Goal: Task Accomplishment & Management: Use online tool/utility

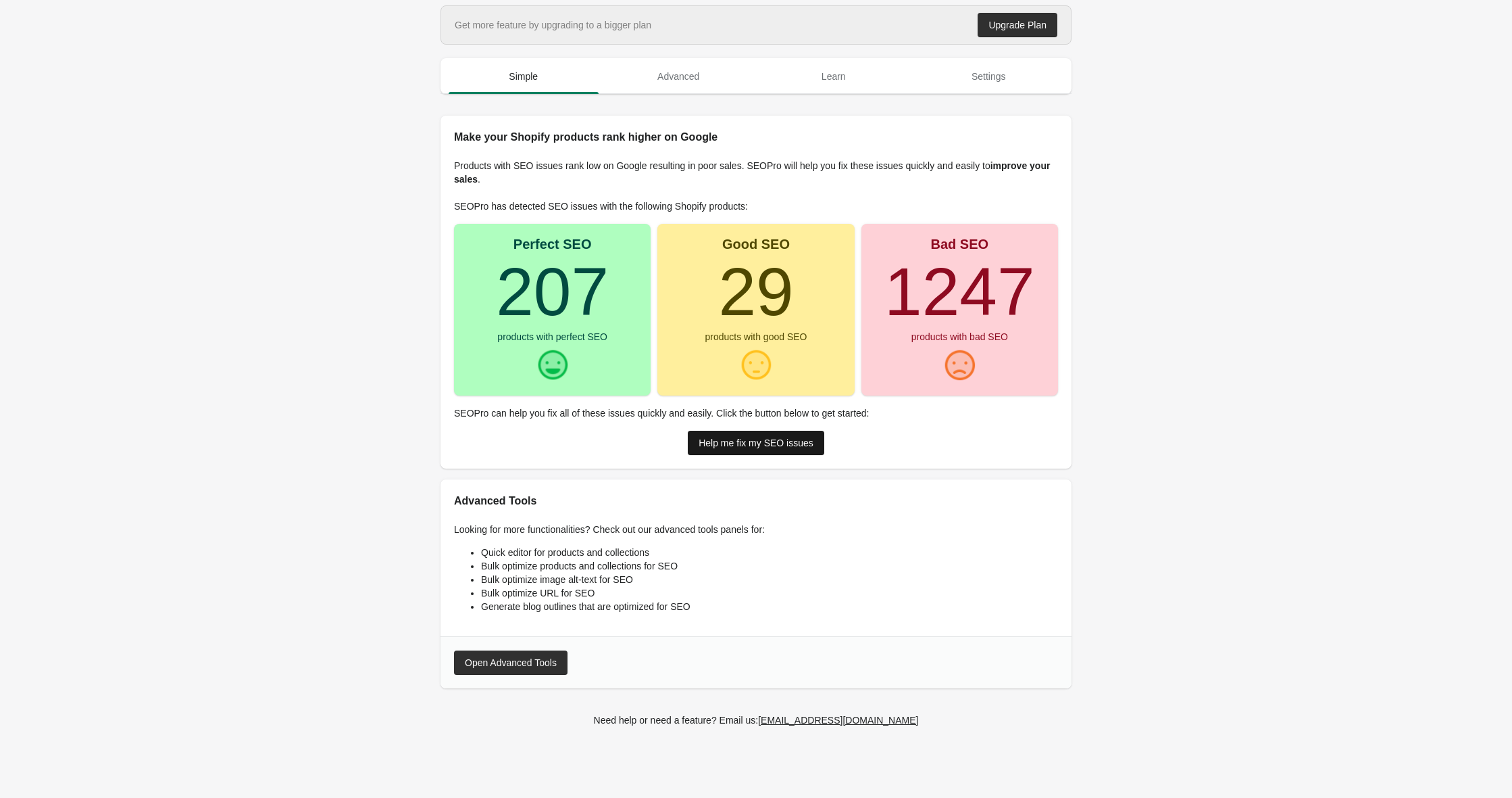
click at [740, 446] on link "Help me fix my SEO issues" at bounding box center [756, 443] width 136 height 24
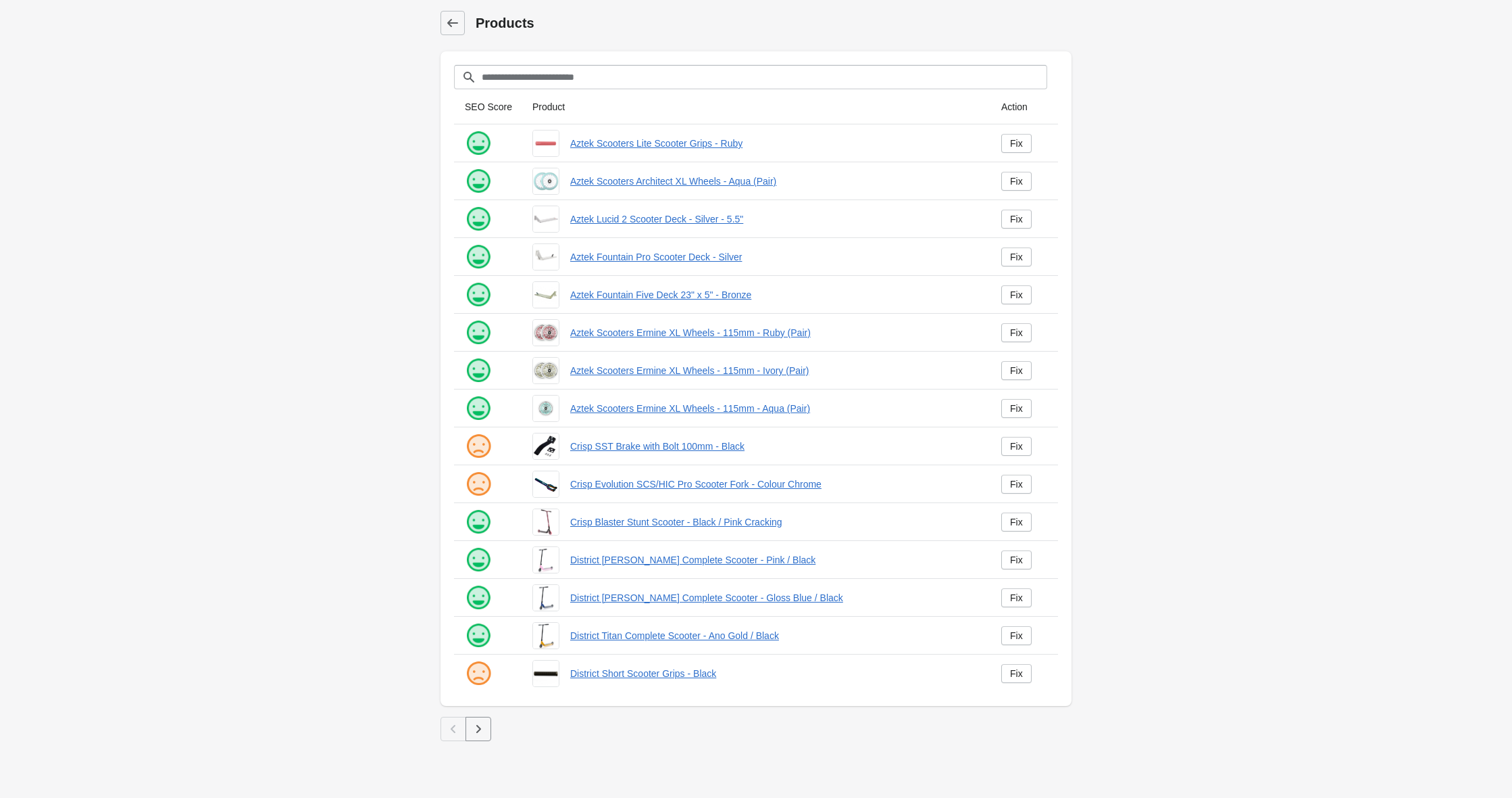
click at [474, 728] on icon "button" at bounding box center [478, 728] width 13 height 13
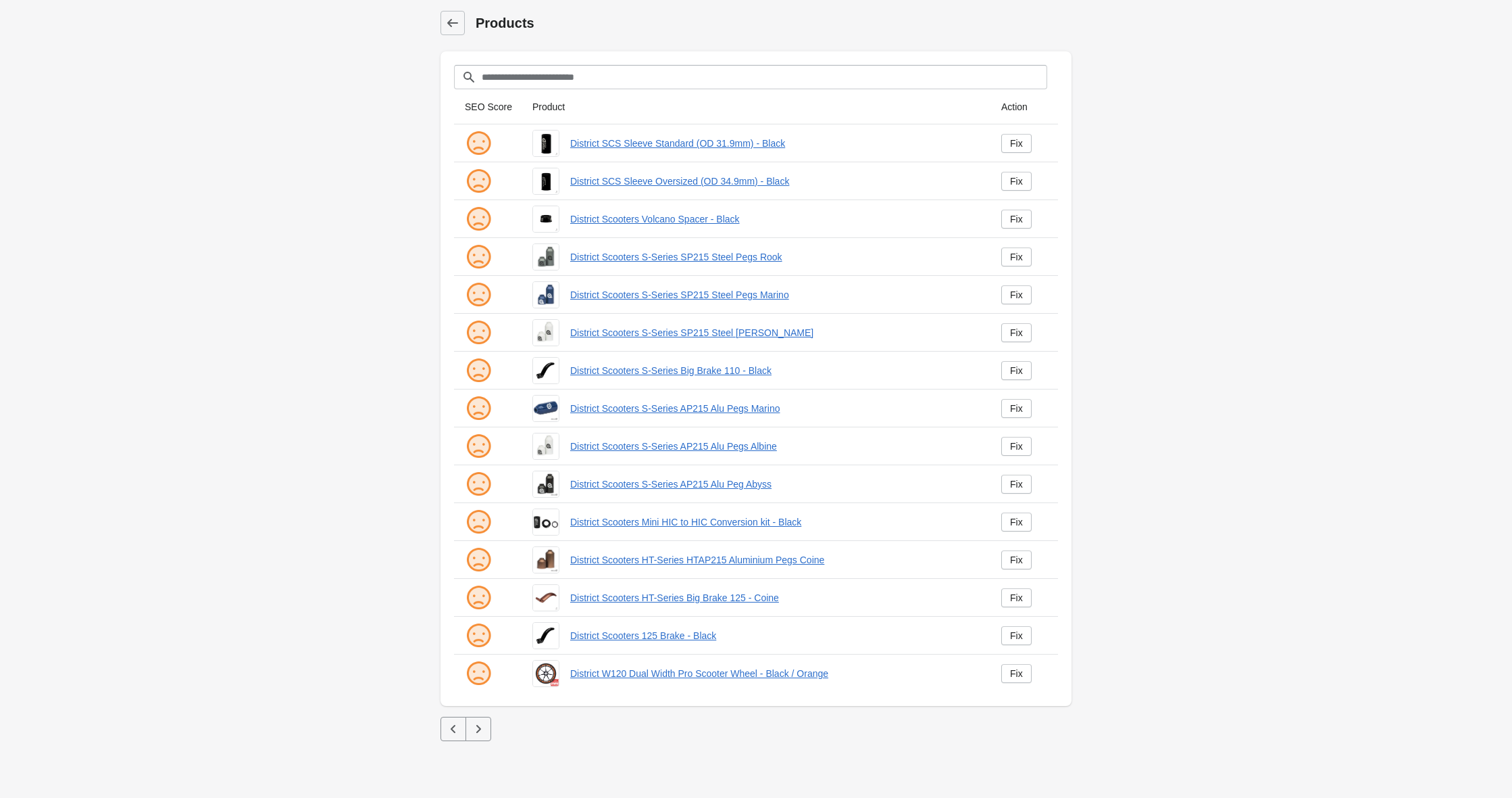
click at [488, 734] on button "button" at bounding box center [478, 728] width 26 height 24
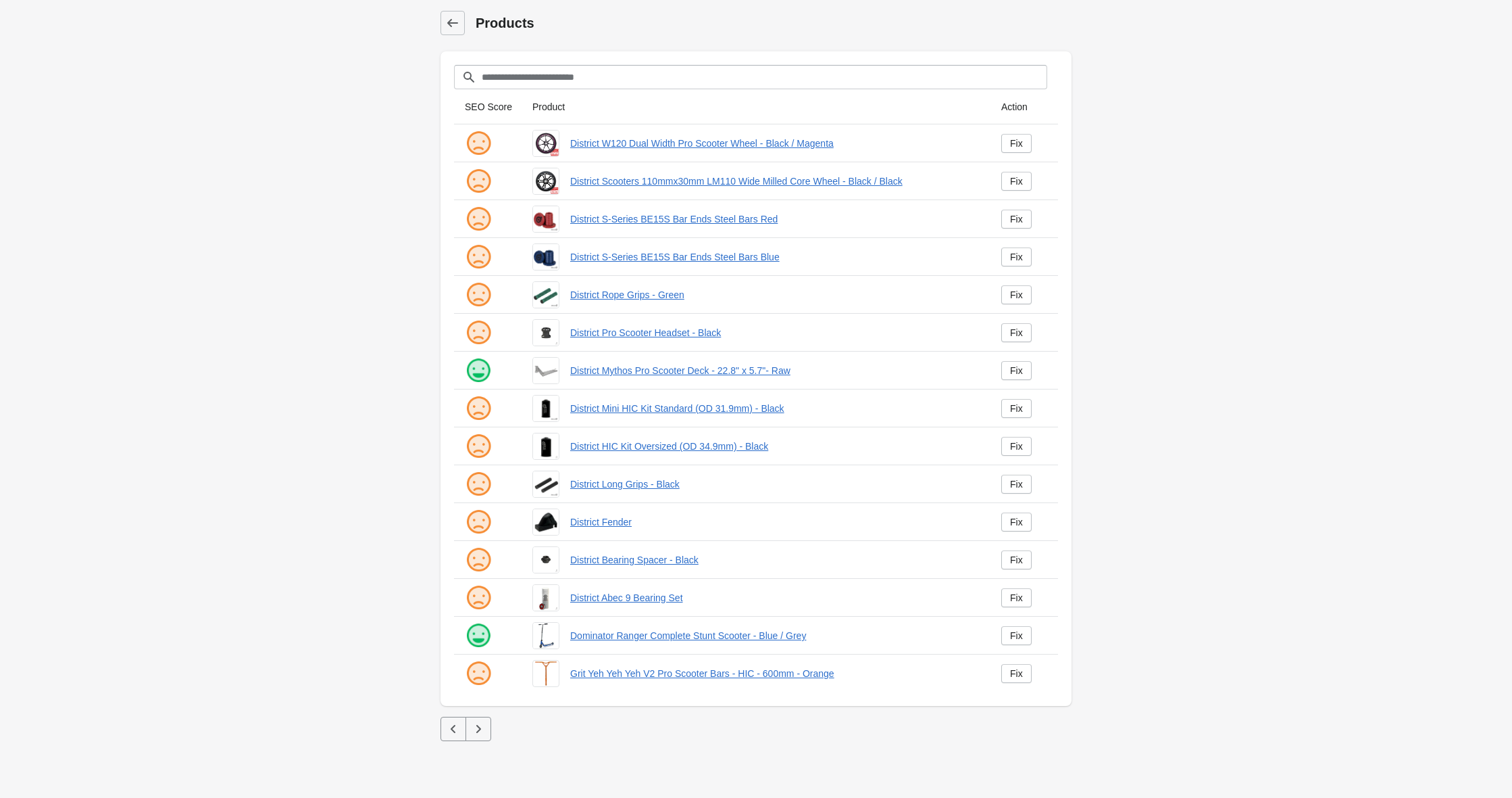
click at [485, 732] on icon "button" at bounding box center [478, 728] width 13 height 13
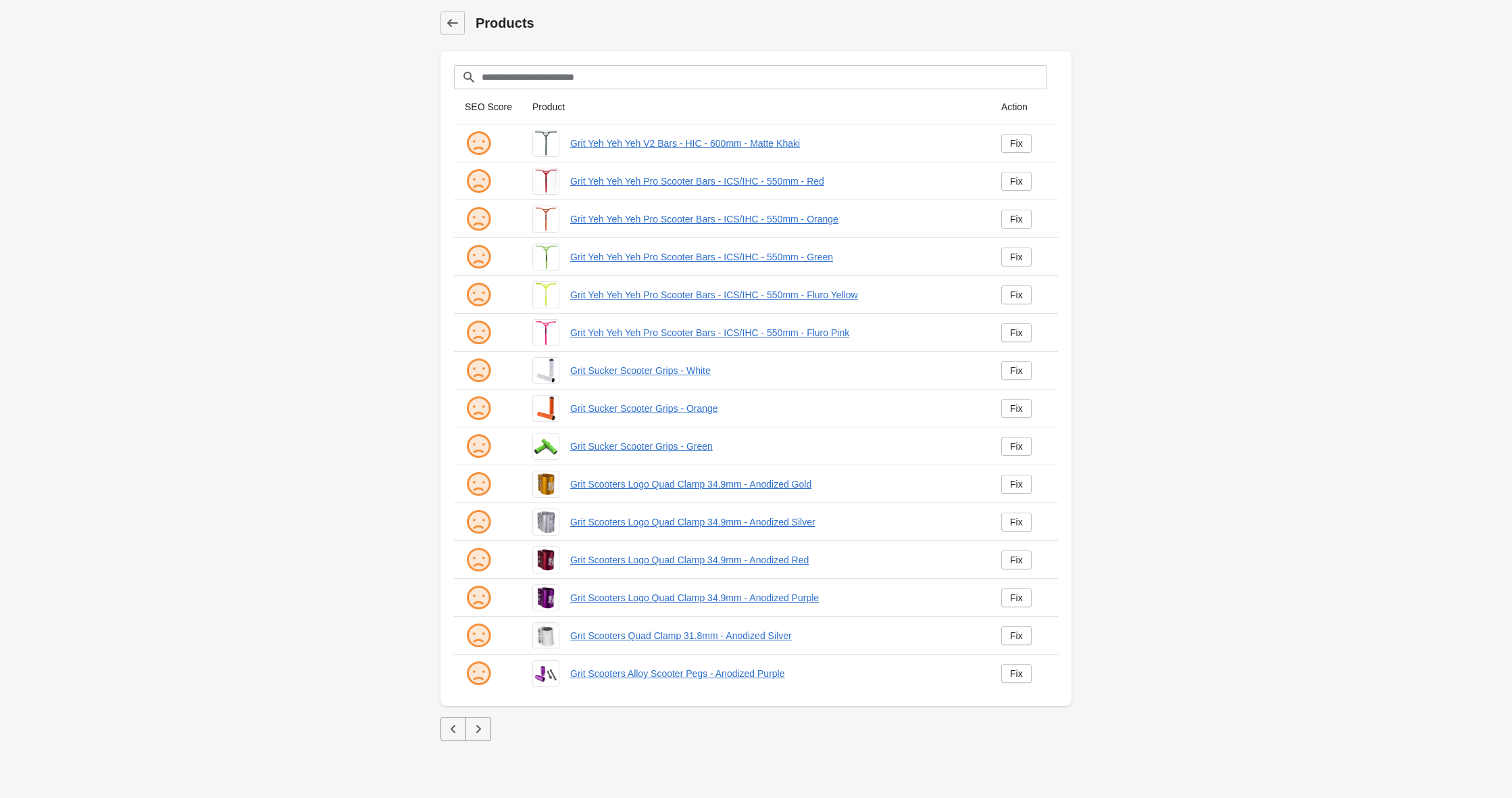
click at [485, 732] on icon "button" at bounding box center [478, 728] width 13 height 13
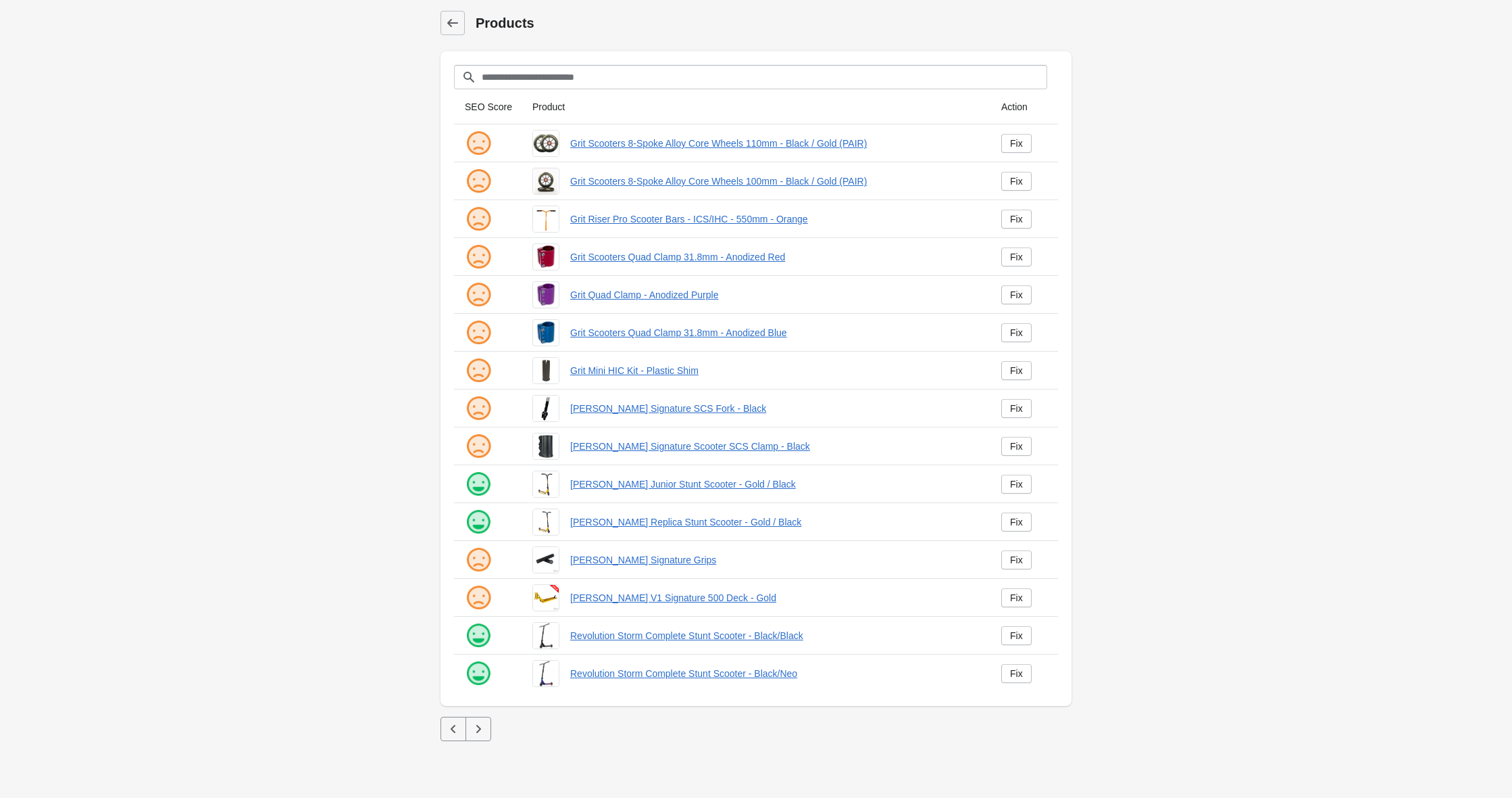
click at [478, 725] on icon "button" at bounding box center [478, 728] width 13 height 13
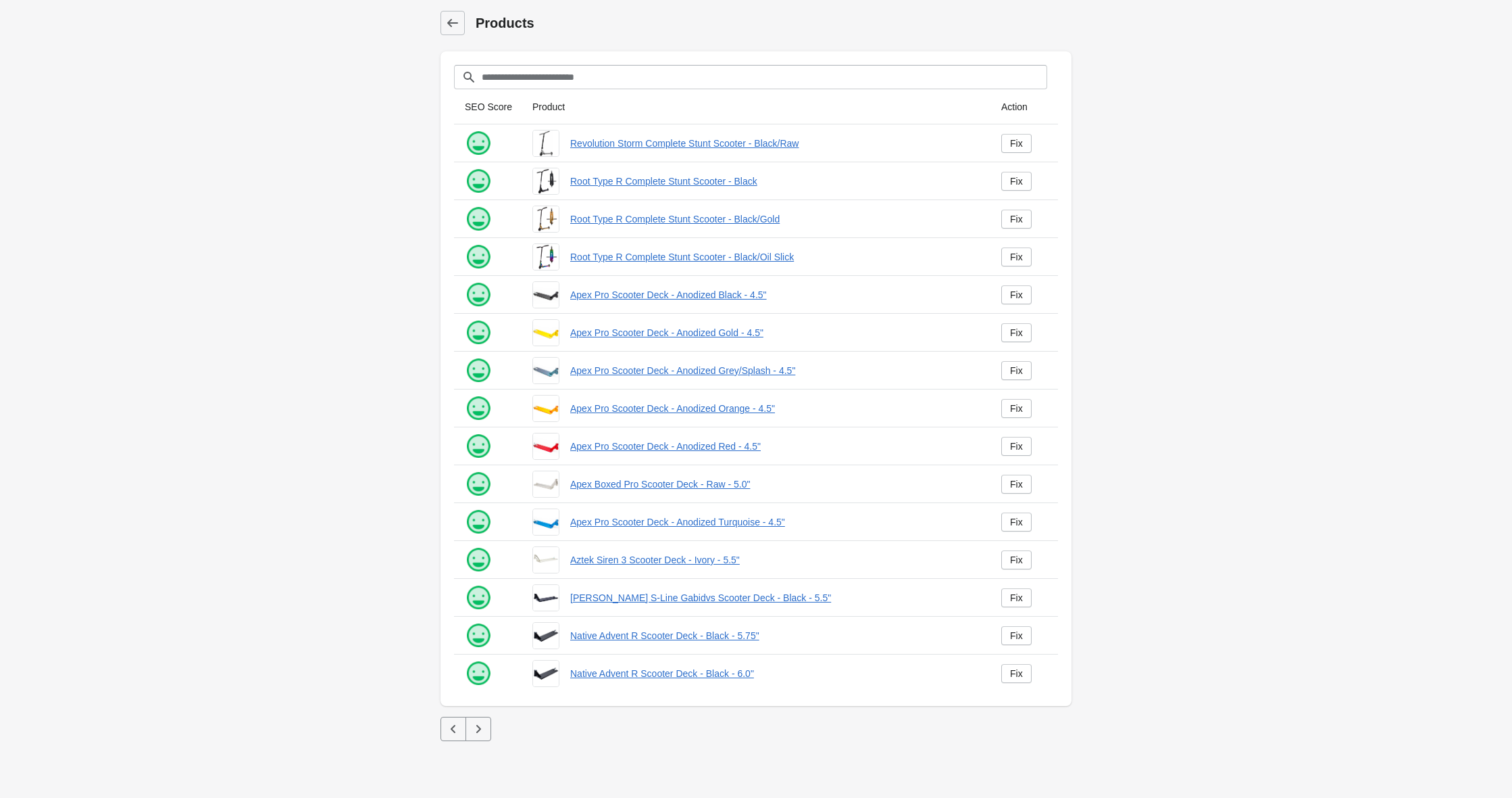
click at [477, 732] on icon "button" at bounding box center [479, 729] width 5 height 8
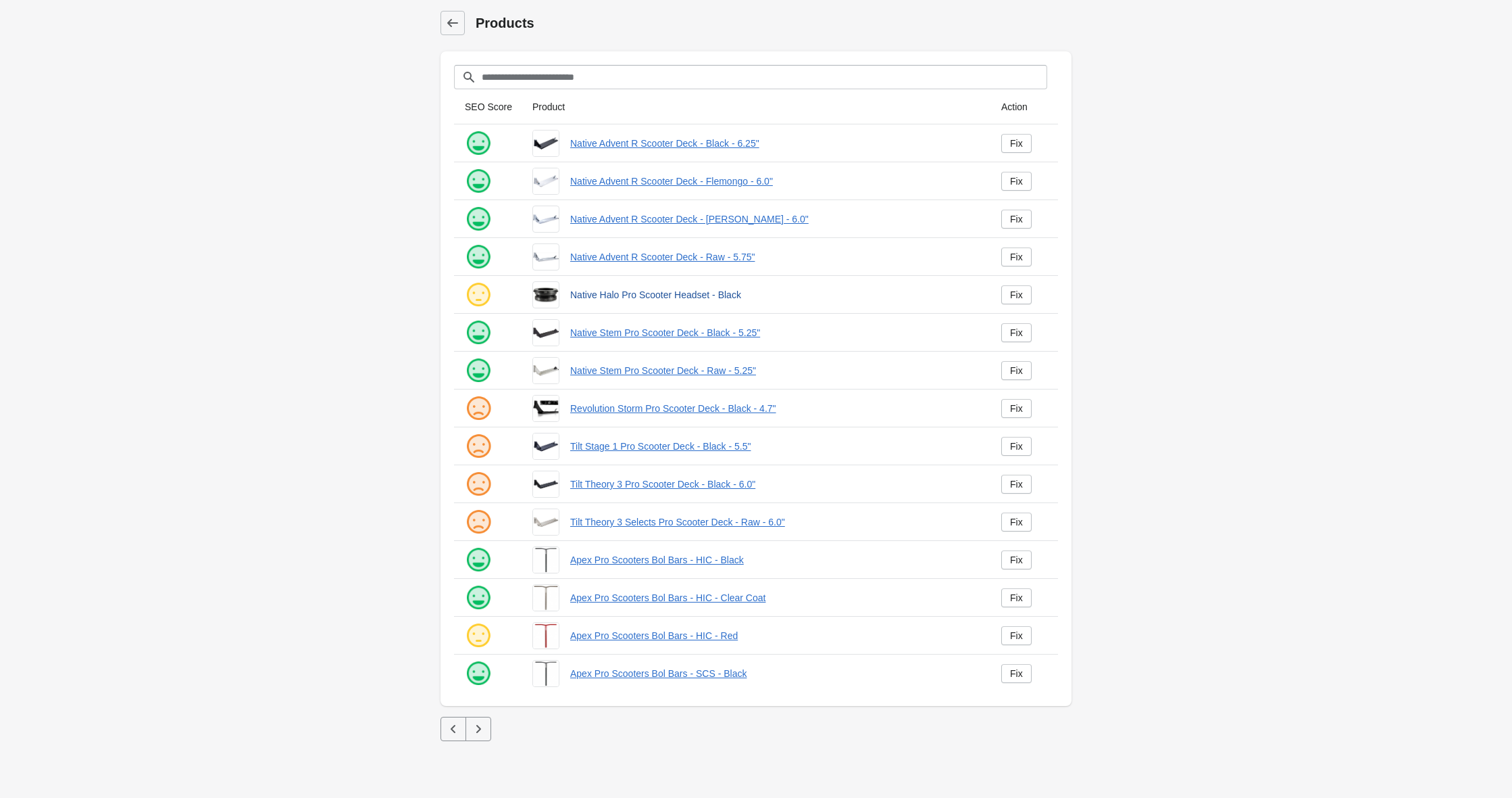
click at [662, 294] on link "Native Halo Pro Scooter Headset - Black" at bounding box center [775, 295] width 410 height 13
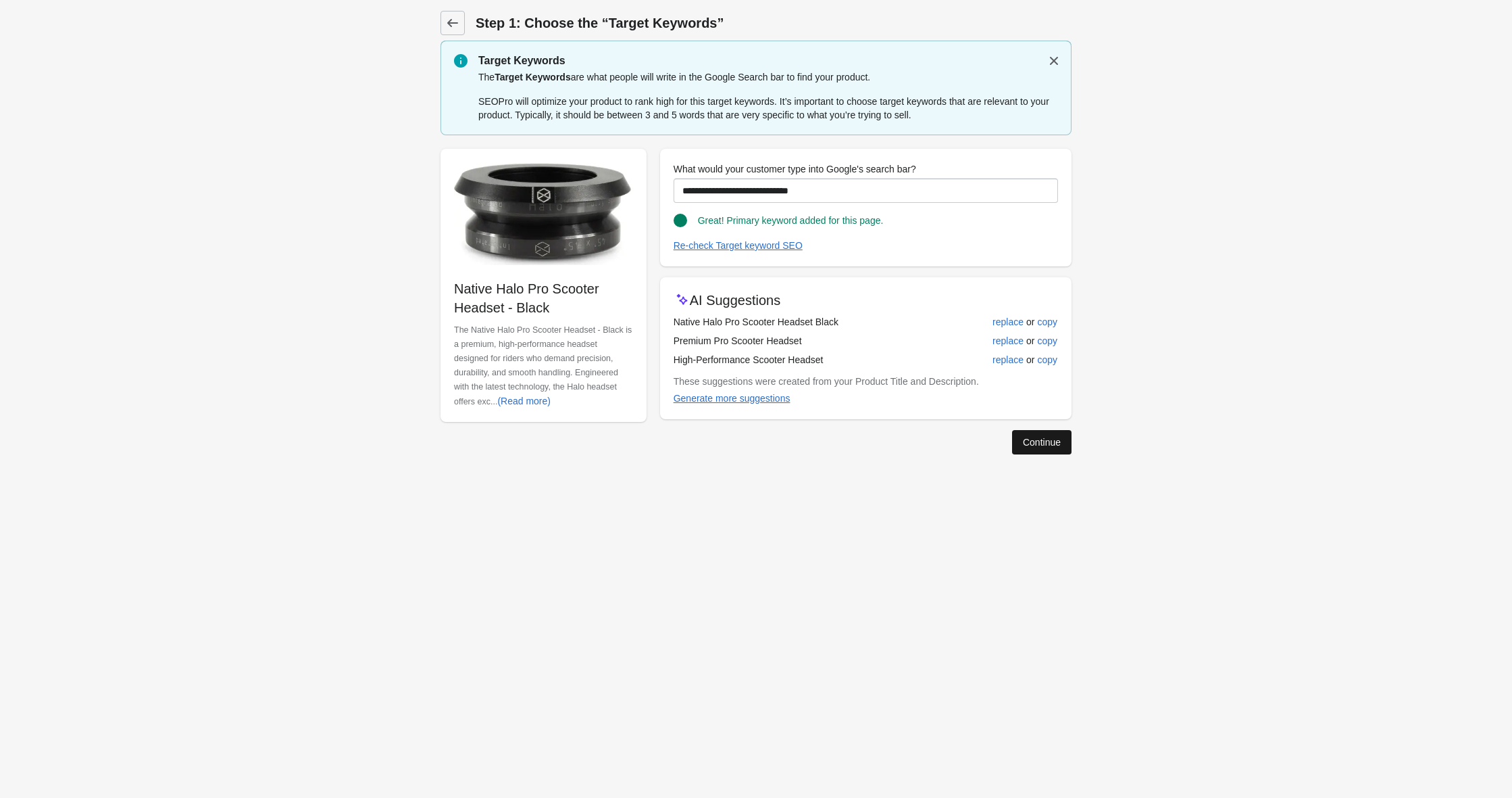
click at [1047, 443] on div "Continue" at bounding box center [1041, 442] width 38 height 11
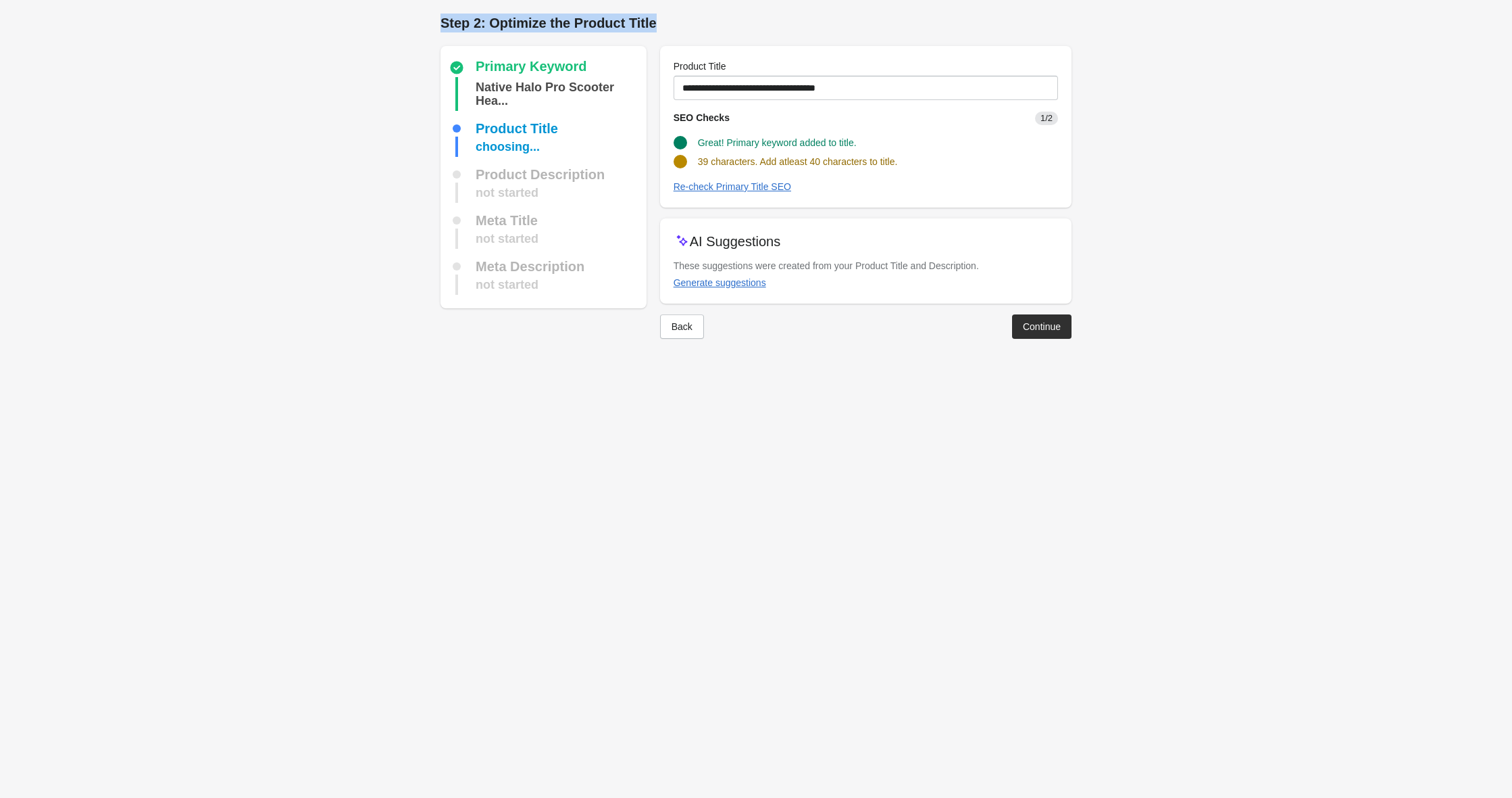
drag, startPoint x: 439, startPoint y: 25, endPoint x: 651, endPoint y: 28, distance: 212.0
click at [651, 28] on div "Step 2: Optimize the Product Title Primary Keyword Native Halo Pro Scooter Hea.…" at bounding box center [756, 182] width 675 height 365
click at [668, 28] on h1 "Step 2: Optimize the Product Title" at bounding box center [756, 23] width 631 height 19
drag, startPoint x: 645, startPoint y: 24, endPoint x: 433, endPoint y: 27, distance: 212.0
click at [432, 27] on div "Step 2: Optimize the Product Title Primary Keyword Native Halo Pro Scooter Hea.…" at bounding box center [756, 182] width 675 height 365
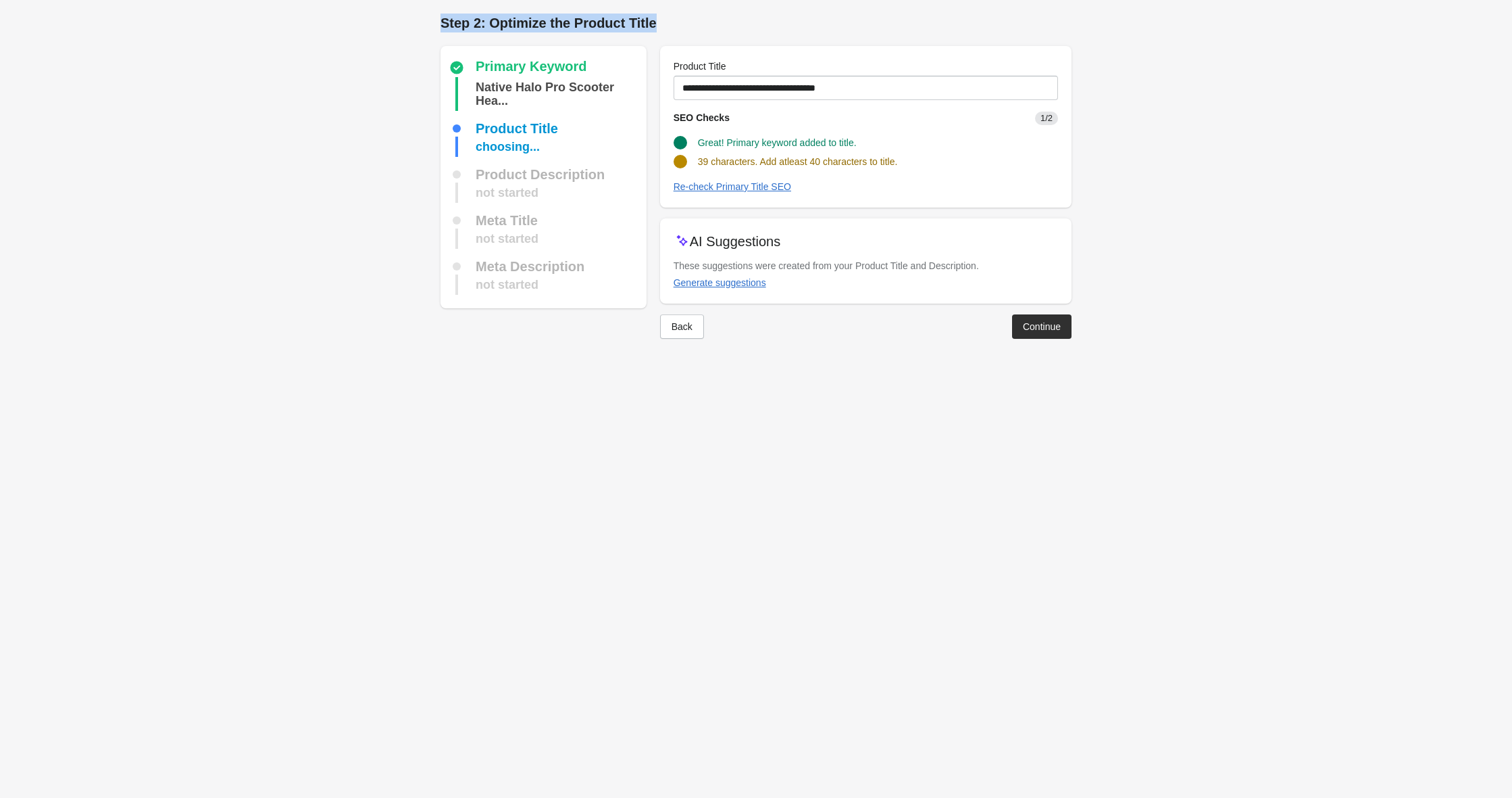
click at [432, 27] on div "Step 2: Optimize the Product Title Primary Keyword Native Halo Pro Scooter Hea.…" at bounding box center [756, 182] width 675 height 365
drag, startPoint x: 442, startPoint y: 24, endPoint x: 651, endPoint y: 19, distance: 209.1
click at [651, 19] on h1 "Step 2: Optimize the Product Title" at bounding box center [756, 23] width 631 height 19
click at [654, 20] on h1 "Step 2: Optimize the Product Title" at bounding box center [756, 23] width 631 height 19
drag, startPoint x: 652, startPoint y: 24, endPoint x: 435, endPoint y: 26, distance: 217.0
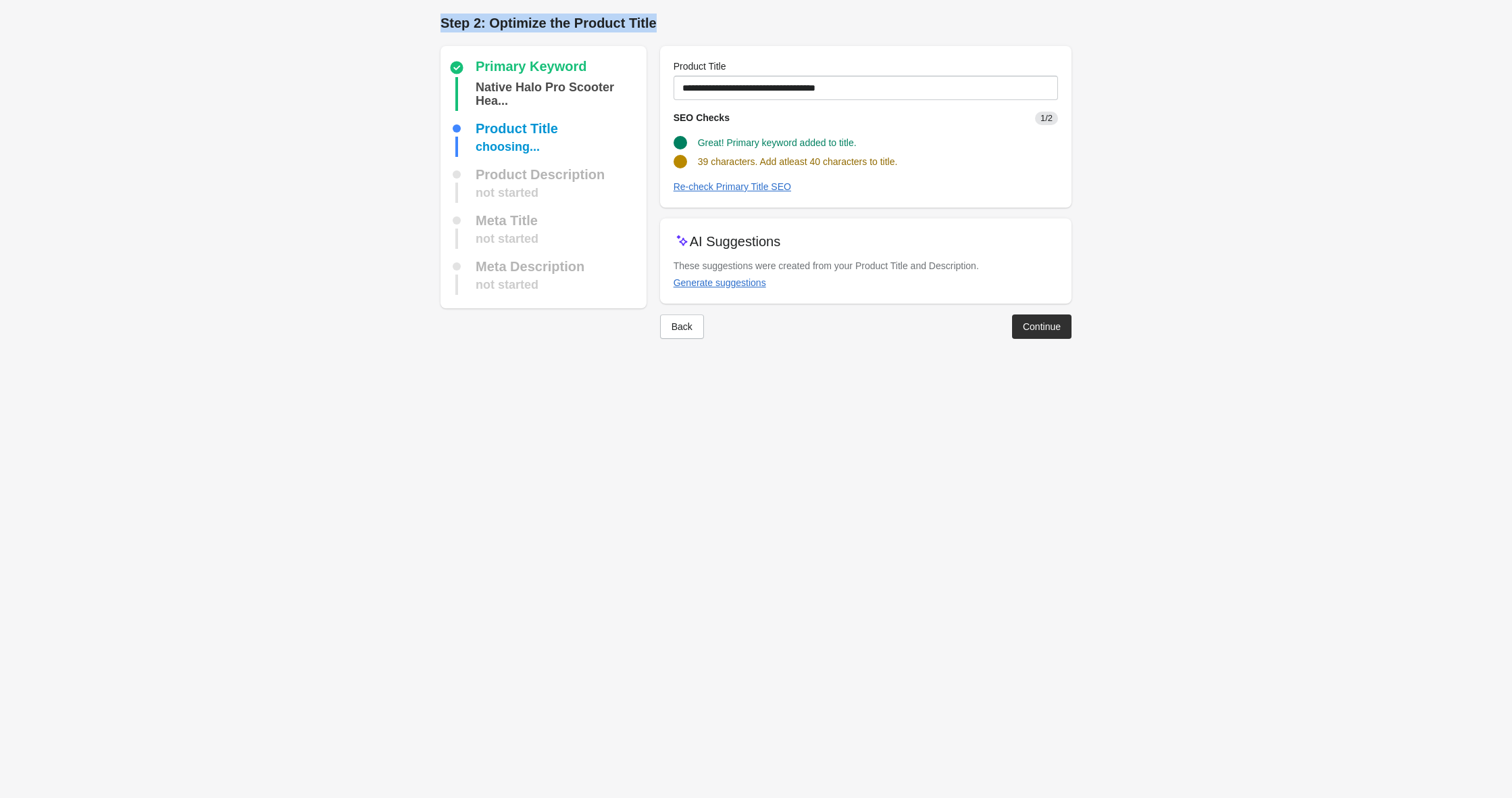
click at [435, 26] on div "Step 2: Optimize the Product Title Primary Keyword Native Halo Pro Scooter Hea.…" at bounding box center [756, 182] width 675 height 365
drag, startPoint x: 442, startPoint y: 23, endPoint x: 665, endPoint y: 18, distance: 223.1
click at [665, 18] on h1 "Step 2: Optimize the Product Title" at bounding box center [756, 23] width 631 height 19
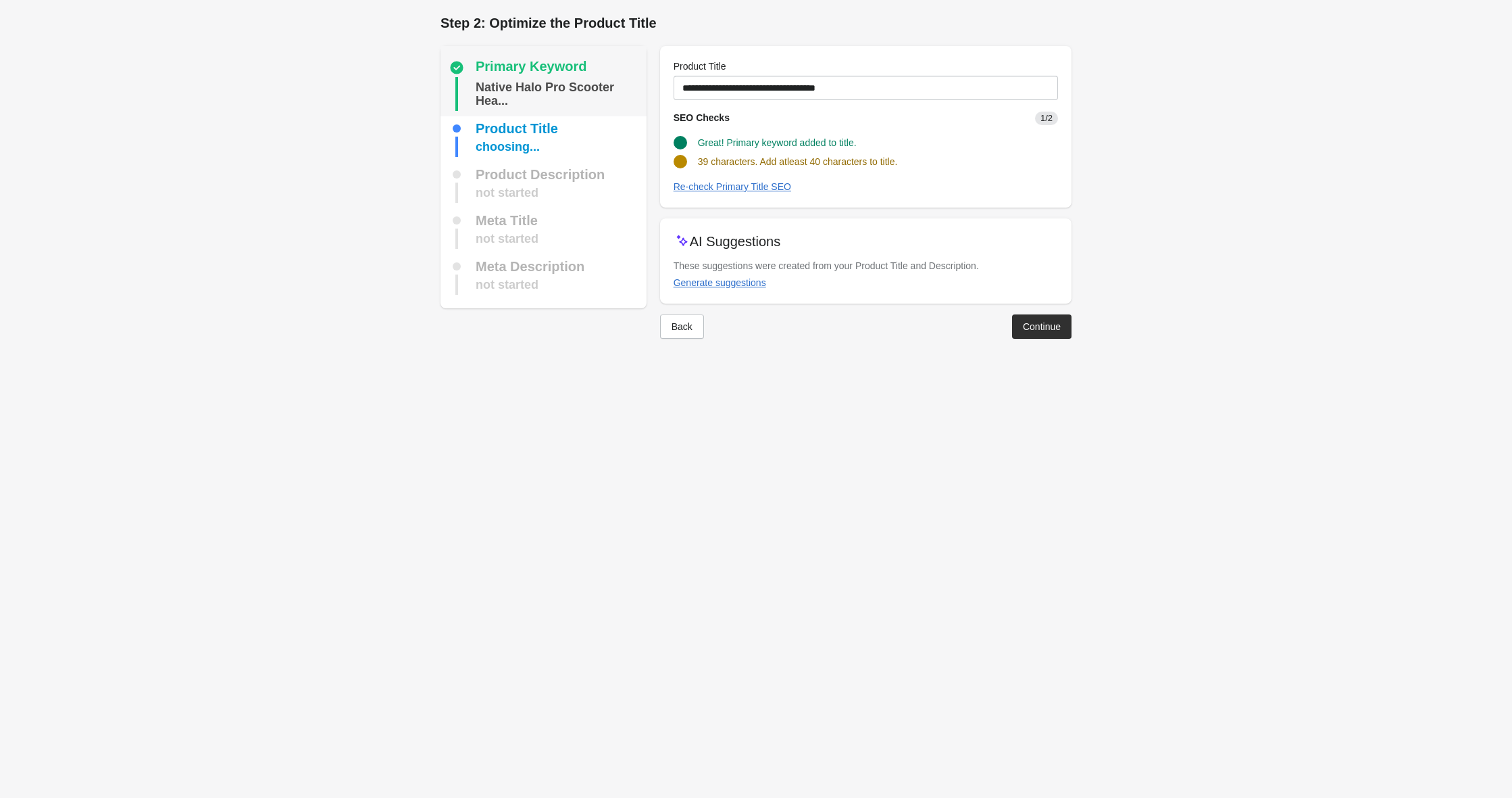
click at [497, 84] on div "Native Halo Pro Scooter Hea..." at bounding box center [559, 94] width 166 height 34
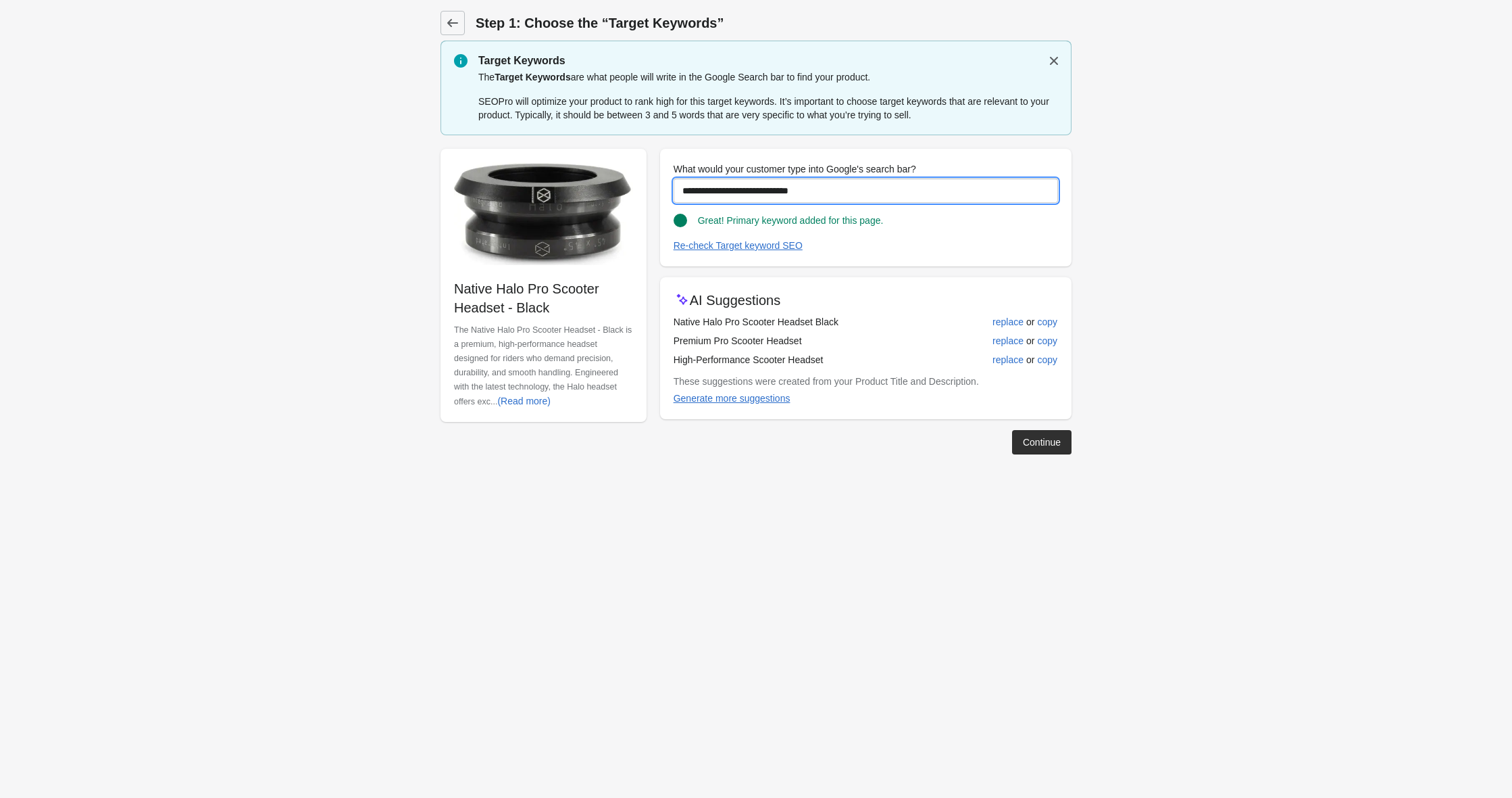
click at [784, 191] on input "**********" at bounding box center [866, 190] width 385 height 24
type input "**********"
click at [1040, 439] on div "Continue" at bounding box center [1041, 442] width 38 height 11
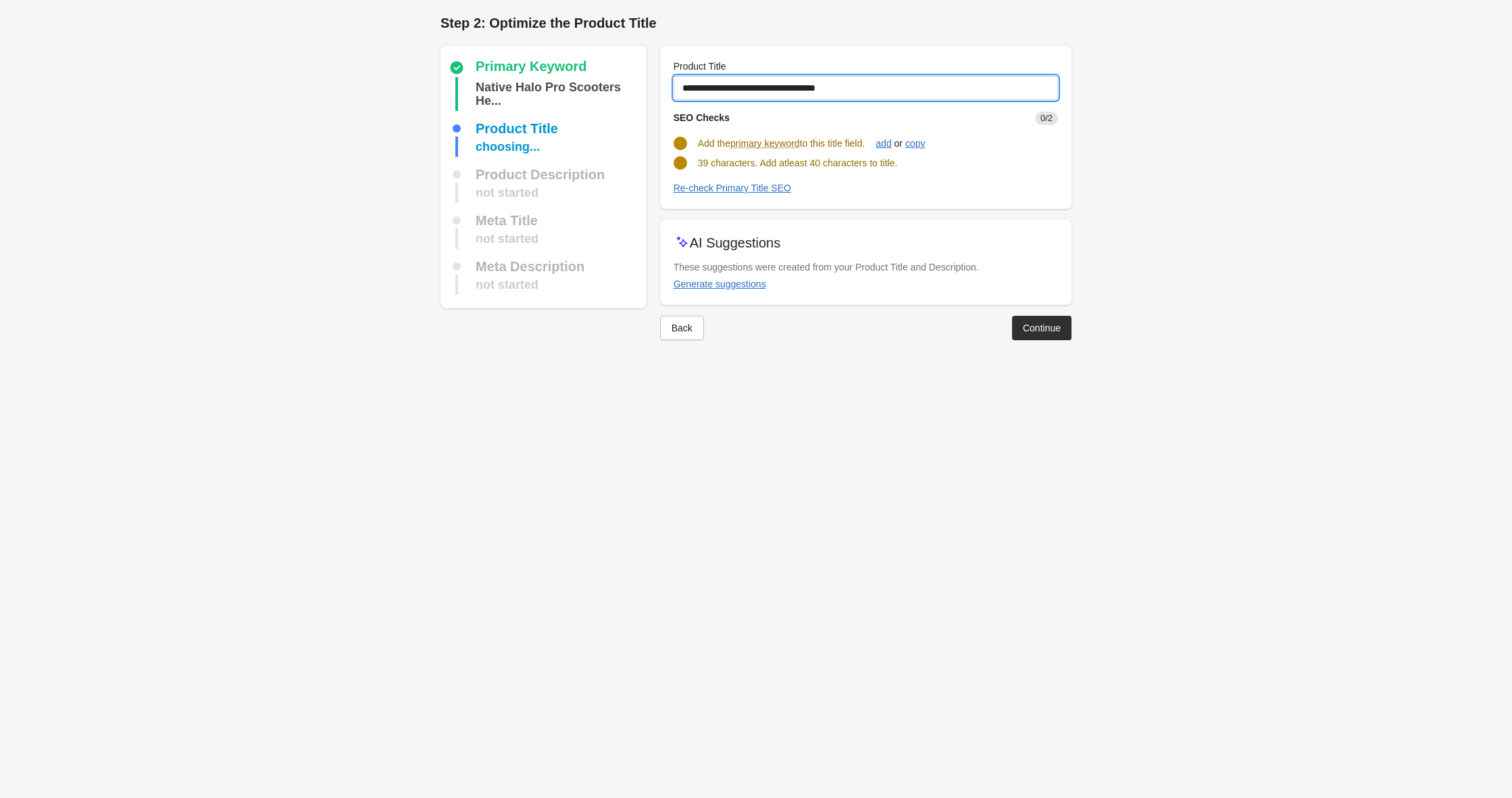
click at [826, 90] on input "**********" at bounding box center [866, 87] width 385 height 24
click at [1030, 147] on div "Great! Added atleast 40 characters to title." at bounding box center [860, 157] width 395 height 24
click at [891, 144] on div "add" at bounding box center [883, 143] width 16 height 11
drag, startPoint x: 866, startPoint y: 88, endPoint x: 1051, endPoint y: 88, distance: 185.0
click at [1051, 88] on input "**********" at bounding box center [866, 87] width 385 height 24
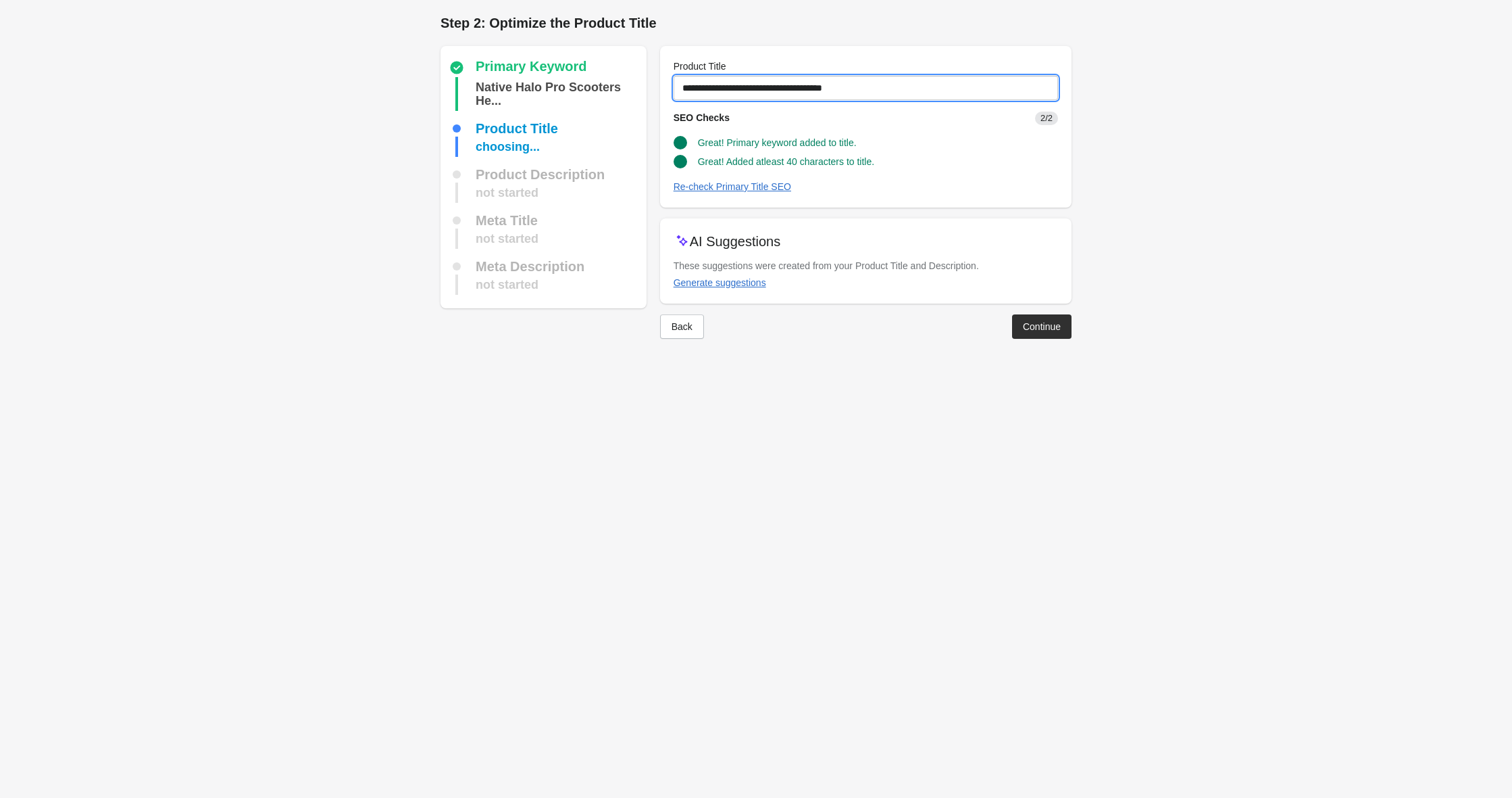
type input "**********"
click at [1037, 323] on div "Continue" at bounding box center [1041, 327] width 38 height 11
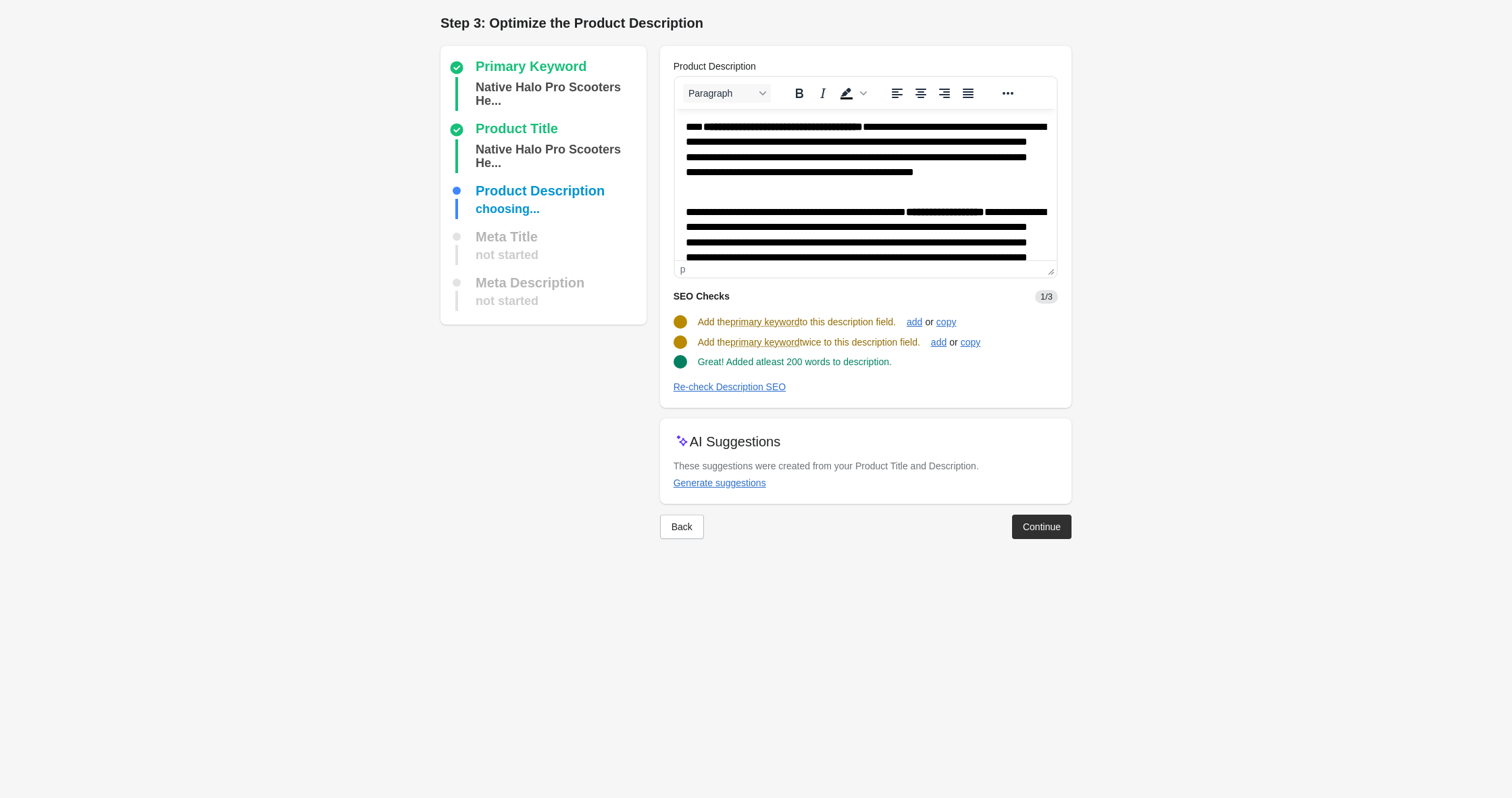
click at [828, 127] on strong "**********" at bounding box center [782, 126] width 160 height 10
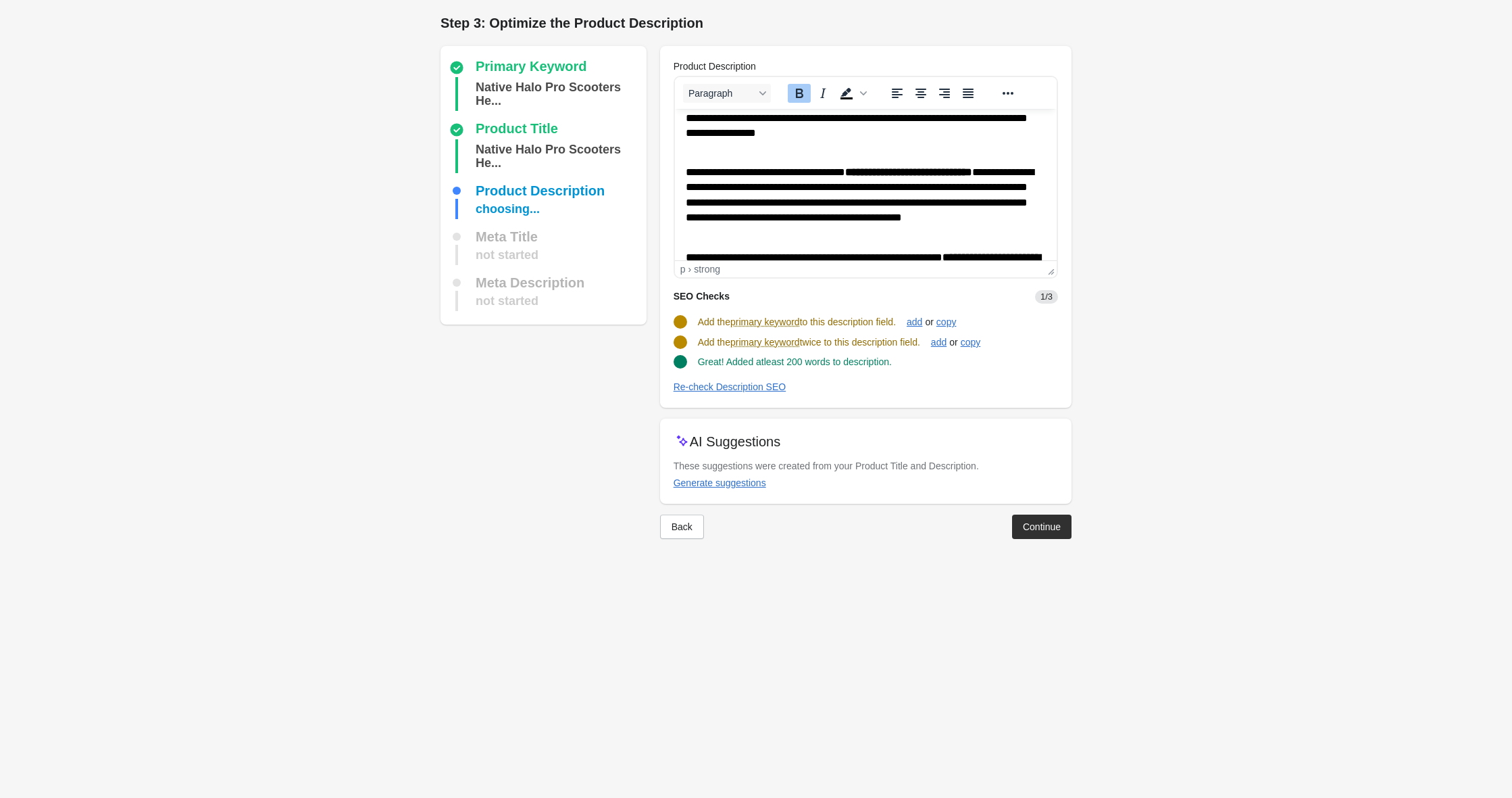
scroll to position [156, 0]
click at [971, 171] on strong "**********" at bounding box center [908, 171] width 127 height 10
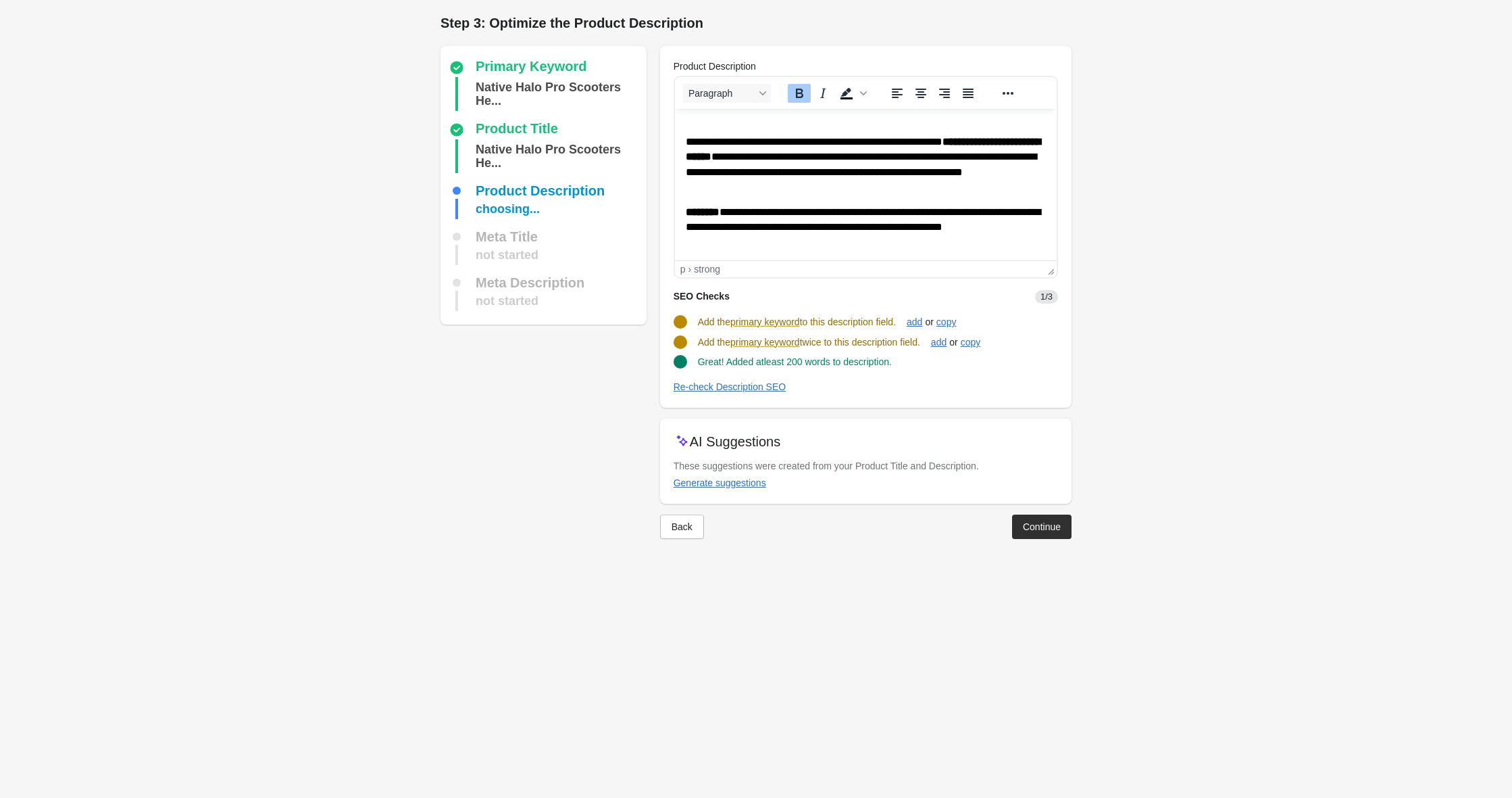
scroll to position [270, 0]
click at [745, 383] on div "Re-check Description SEO" at bounding box center [730, 387] width 113 height 11
click at [1054, 532] on button "Continue" at bounding box center [1041, 524] width 59 height 24
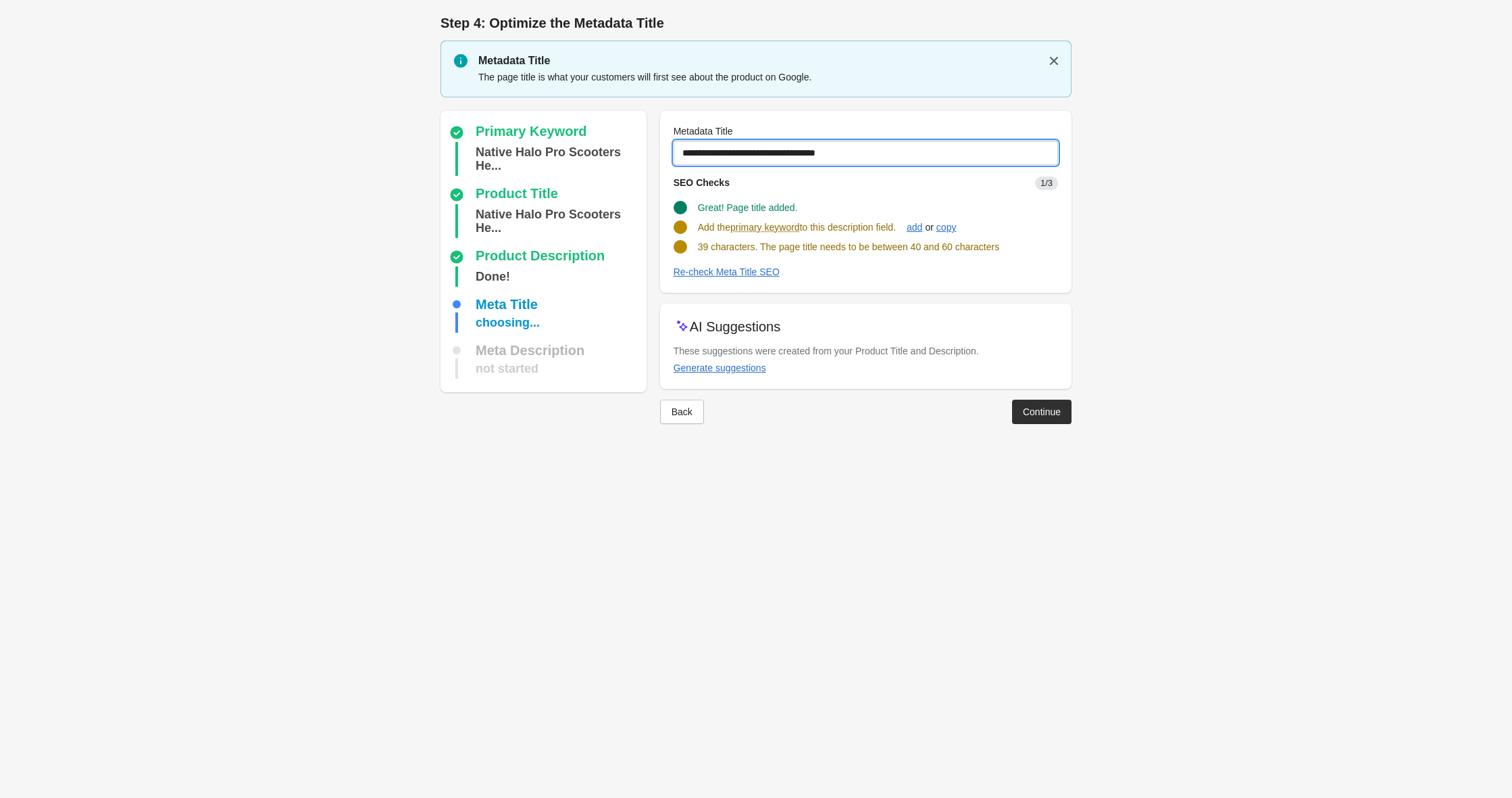
click at [788, 152] on input "**********" at bounding box center [866, 152] width 385 height 24
type input "**********"
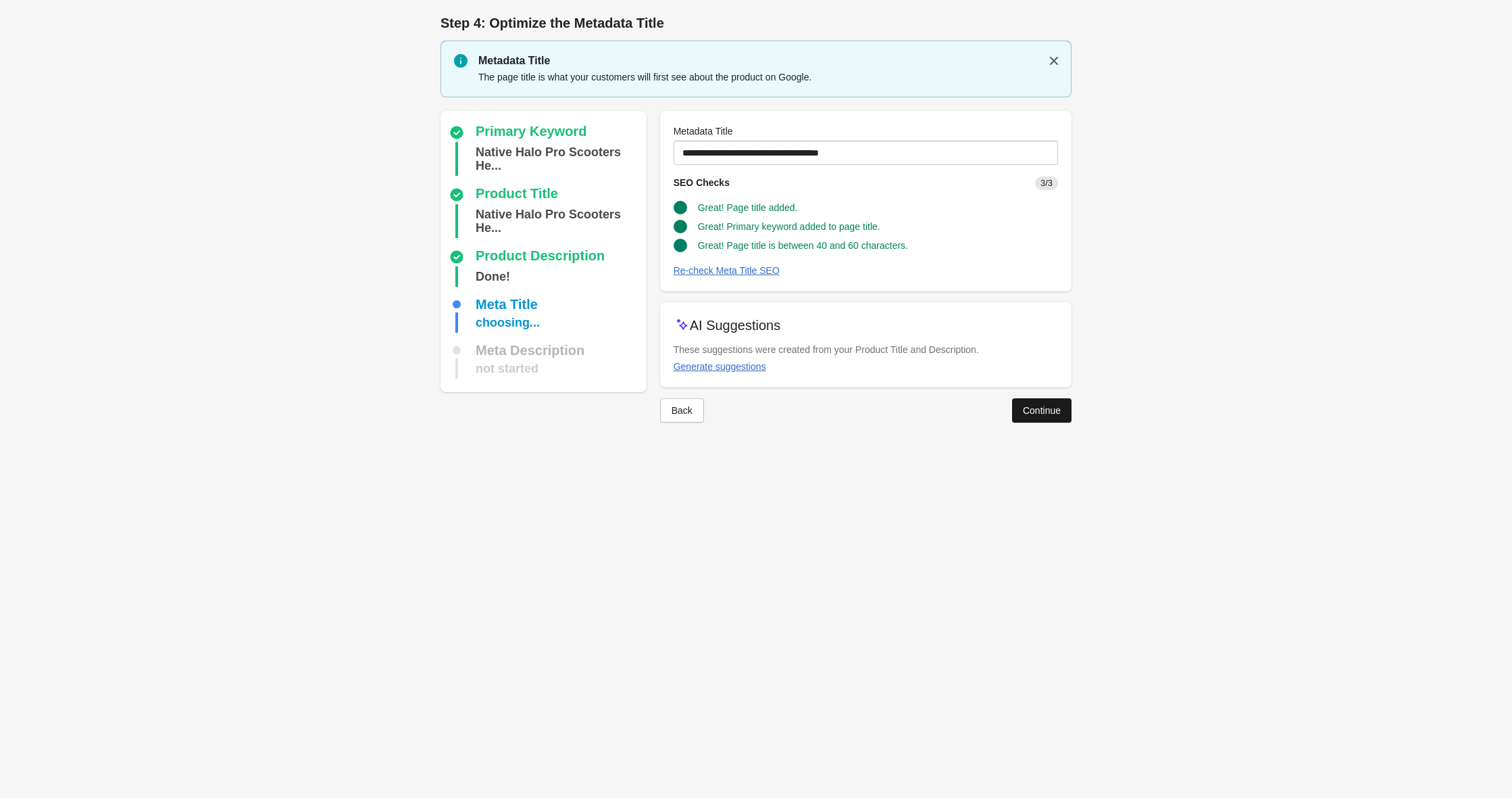
click at [1028, 401] on button "Continue" at bounding box center [1041, 410] width 59 height 24
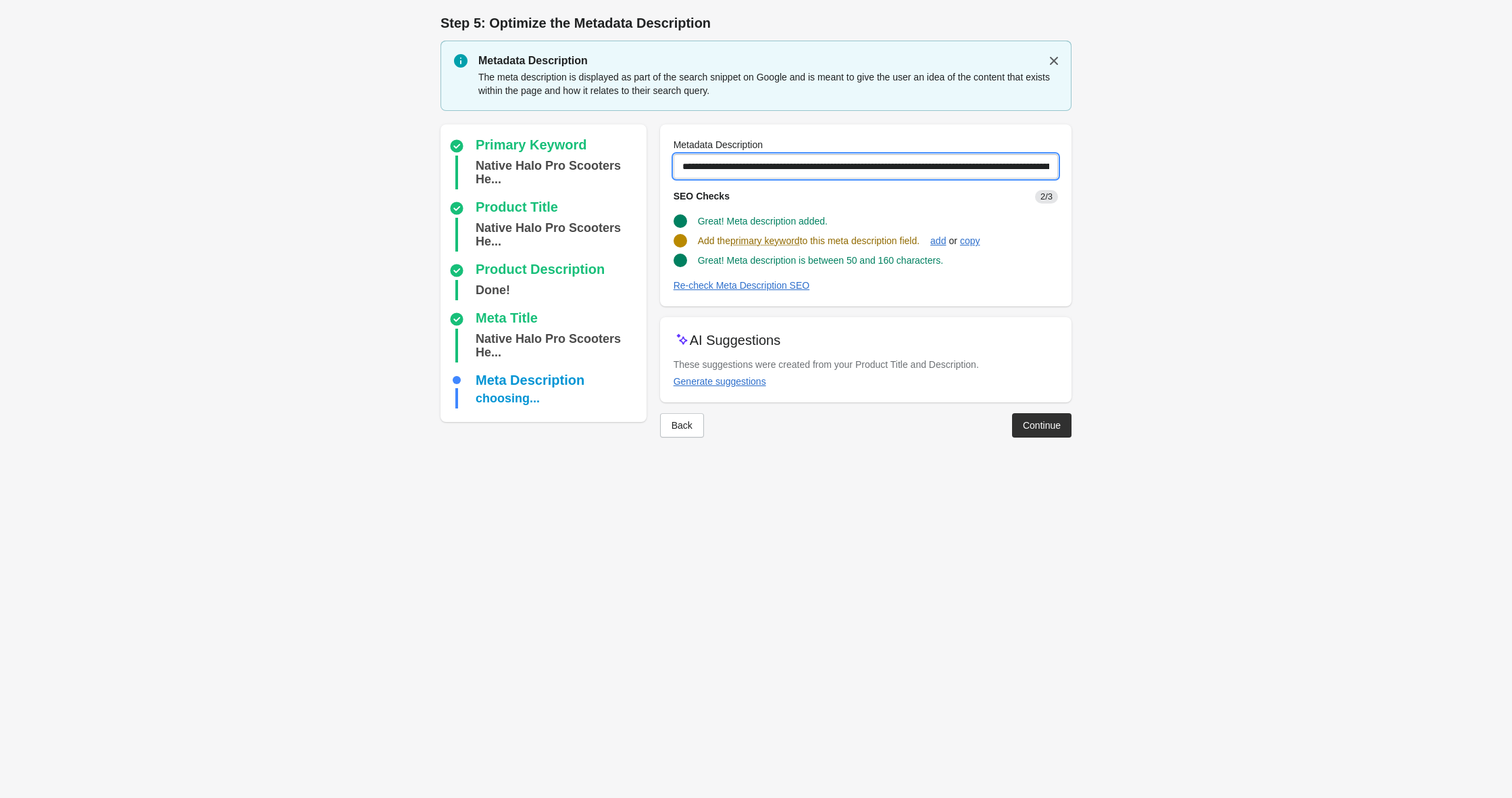
click at [807, 165] on input "**********" at bounding box center [866, 166] width 385 height 24
type input "**********"
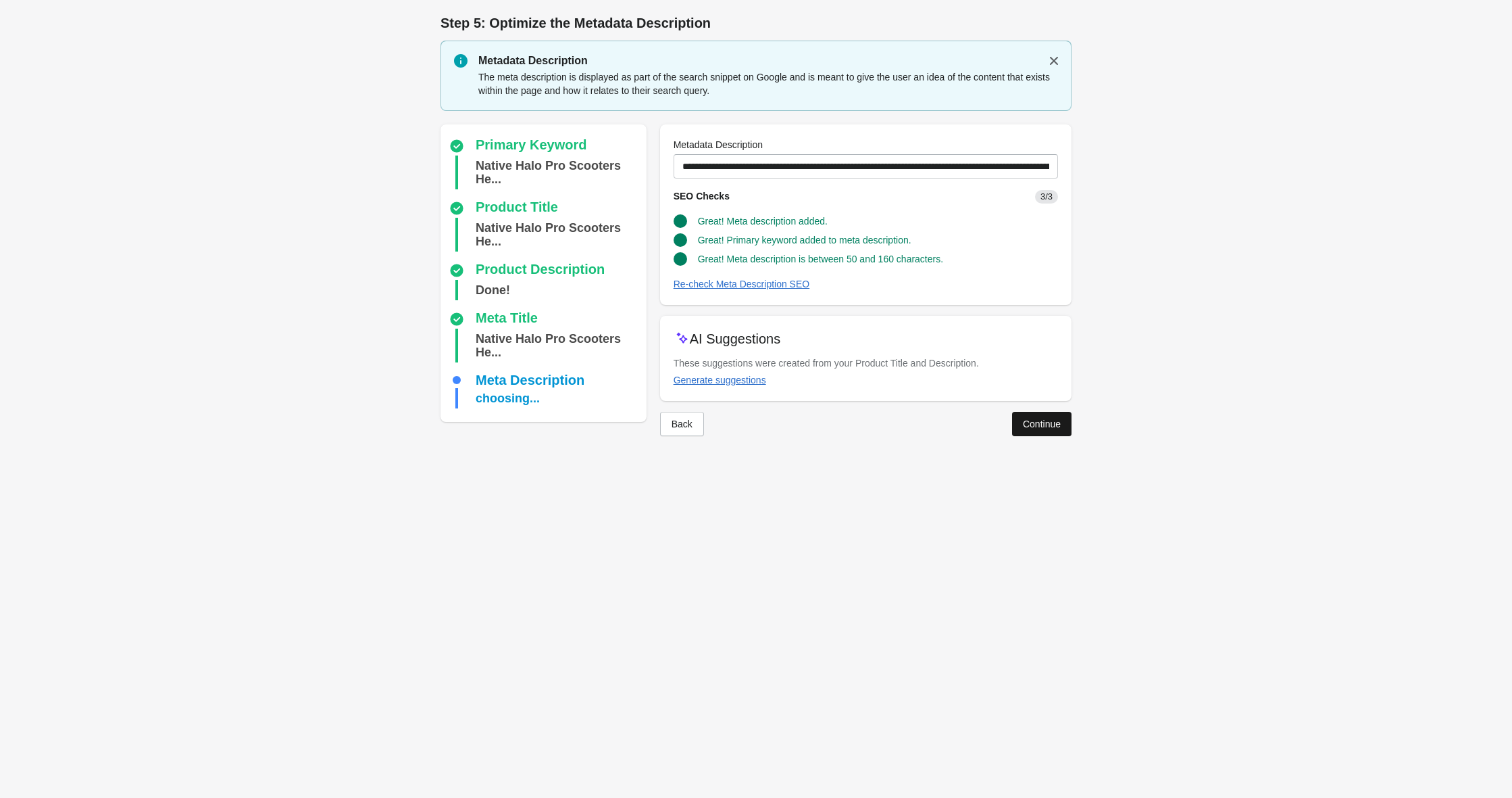
click at [1036, 433] on button "Continue" at bounding box center [1041, 423] width 59 height 24
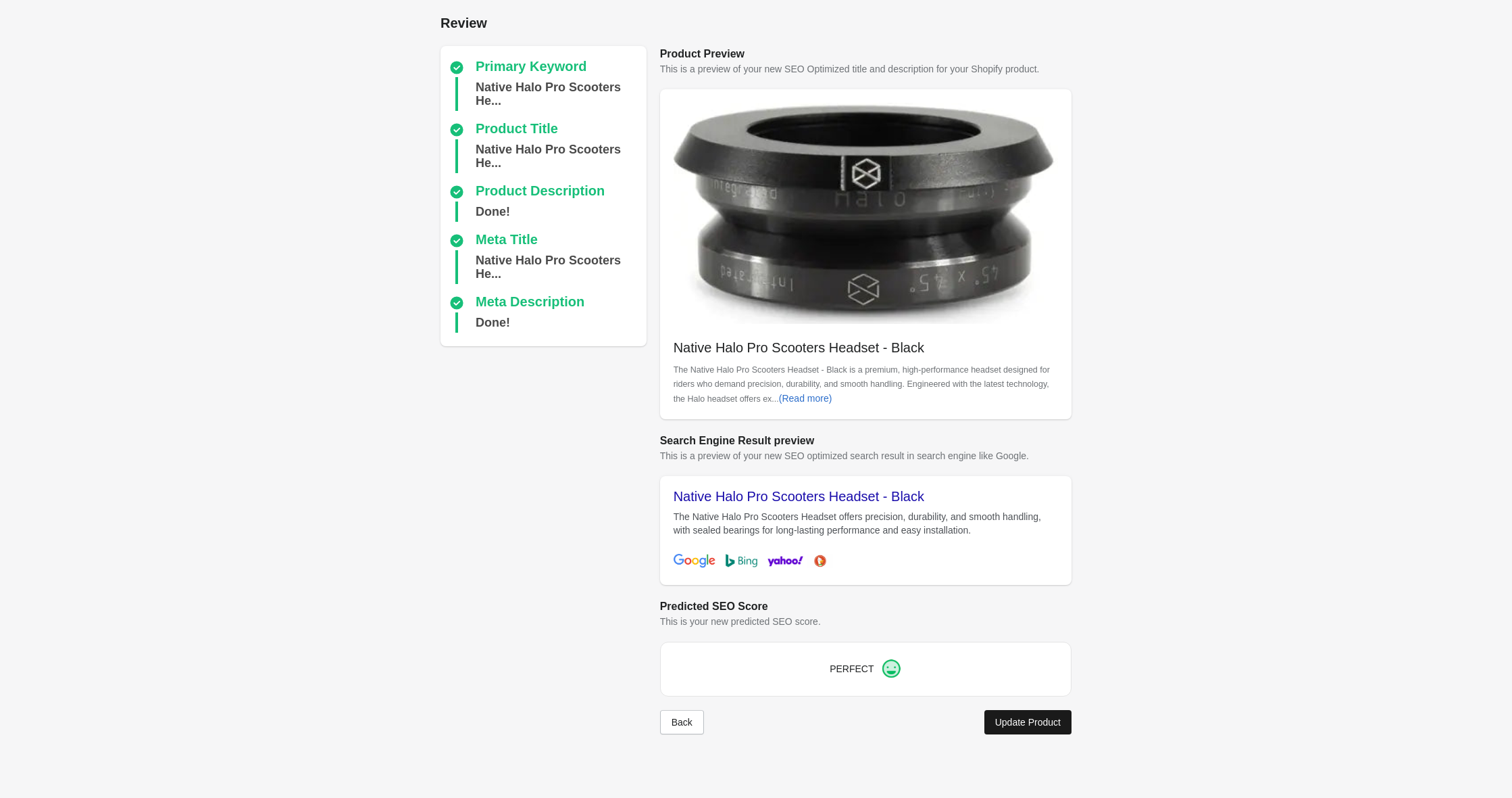
click at [1025, 723] on div "Update Product" at bounding box center [1028, 722] width 65 height 11
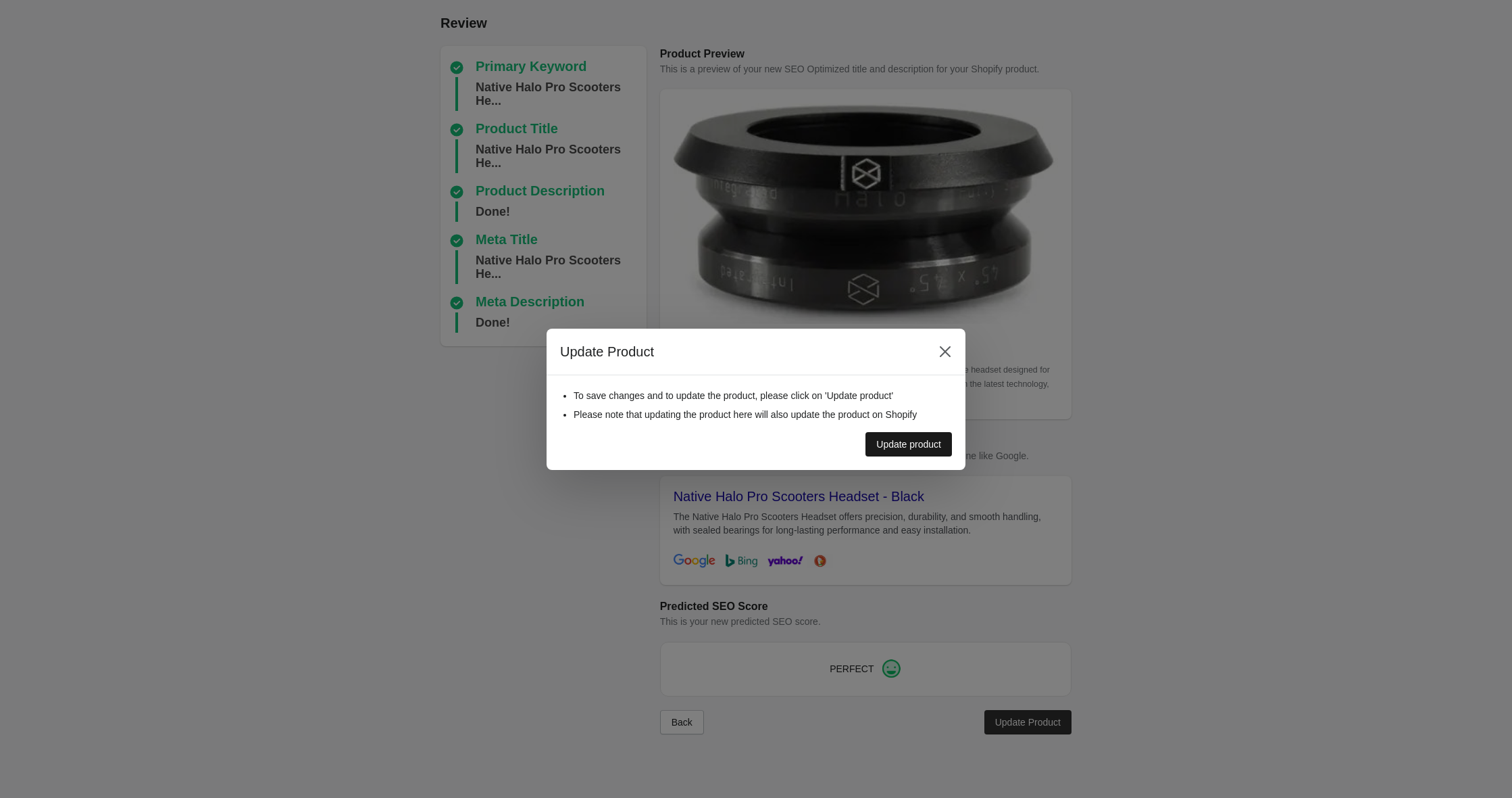
click at [880, 447] on div "Update product" at bounding box center [908, 444] width 65 height 11
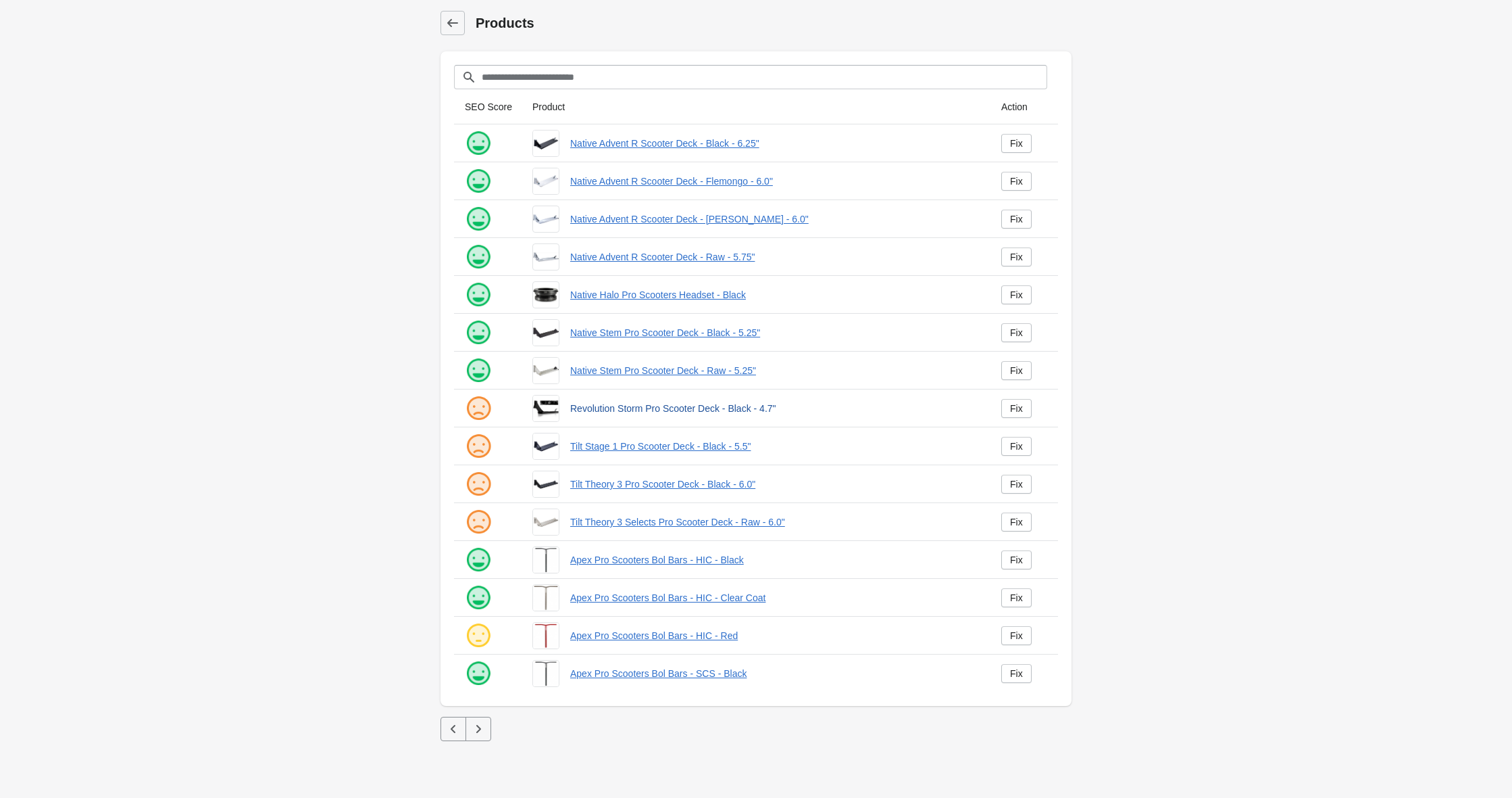
click at [603, 409] on link "Revolution Storm Pro Scooter Deck - Black - 4.7"" at bounding box center [775, 408] width 410 height 13
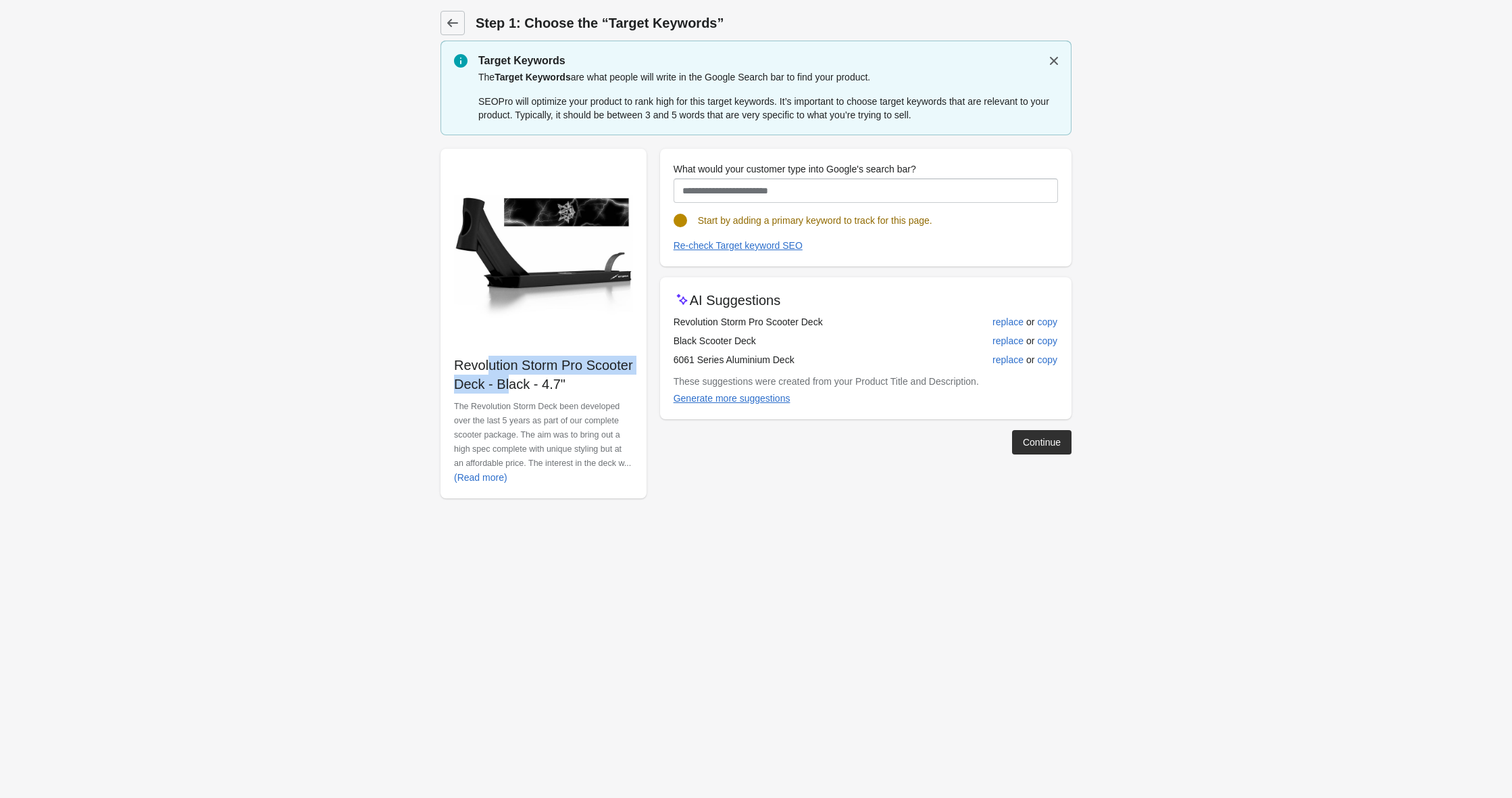
drag, startPoint x: 455, startPoint y: 365, endPoint x: 481, endPoint y: 386, distance: 33.4
click at [481, 386] on p "Revolution Storm Pro Scooter Deck - Black - 4.7"" at bounding box center [544, 374] width 179 height 38
copy p "Revolution Storm Pro Scooter Deck"
click at [456, 23] on icon at bounding box center [453, 23] width 11 height 8
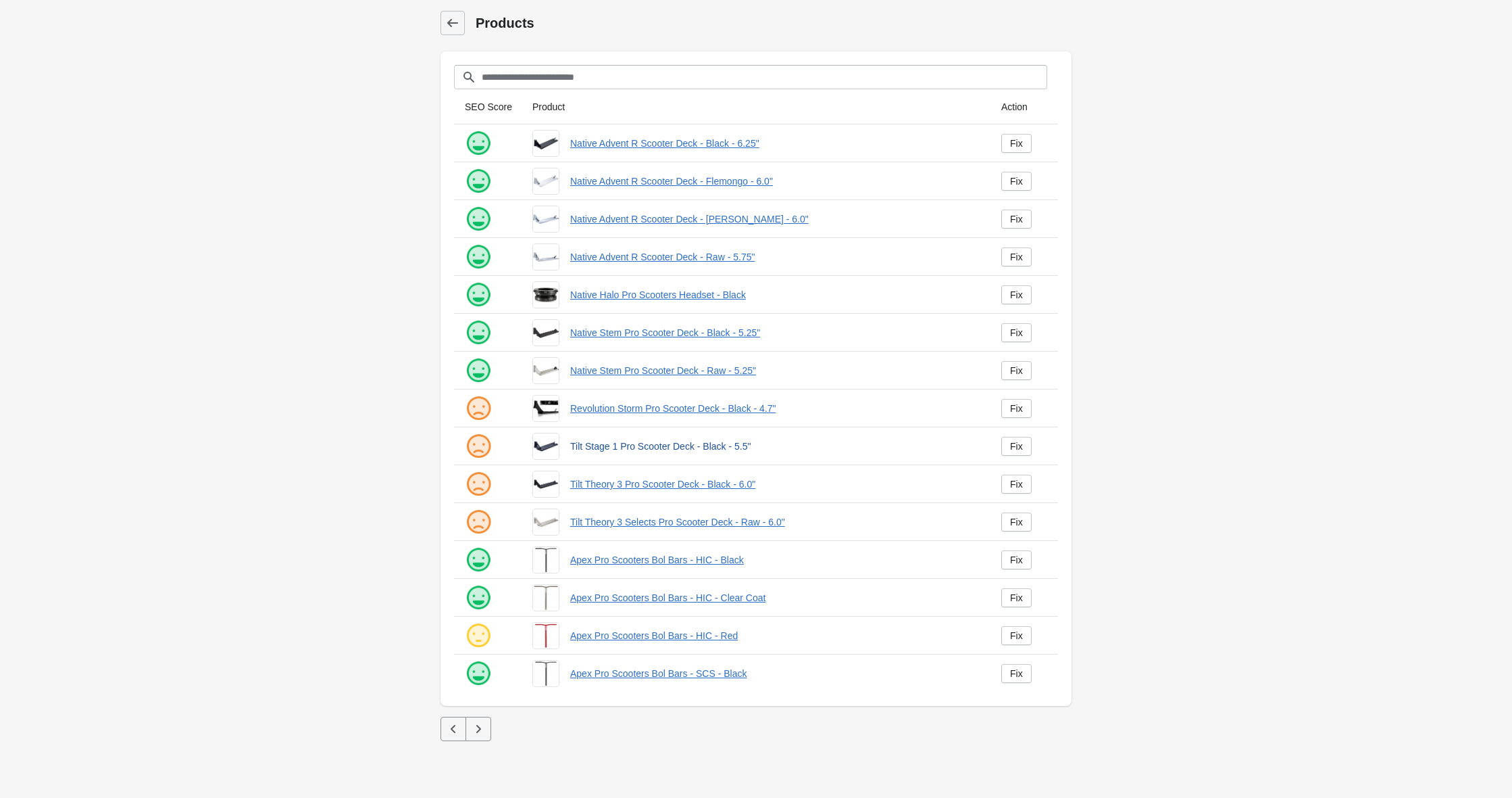
click at [632, 445] on link "Tilt Stage 1 Pro Scooter Deck - Black - 5.5"" at bounding box center [775, 446] width 410 height 13
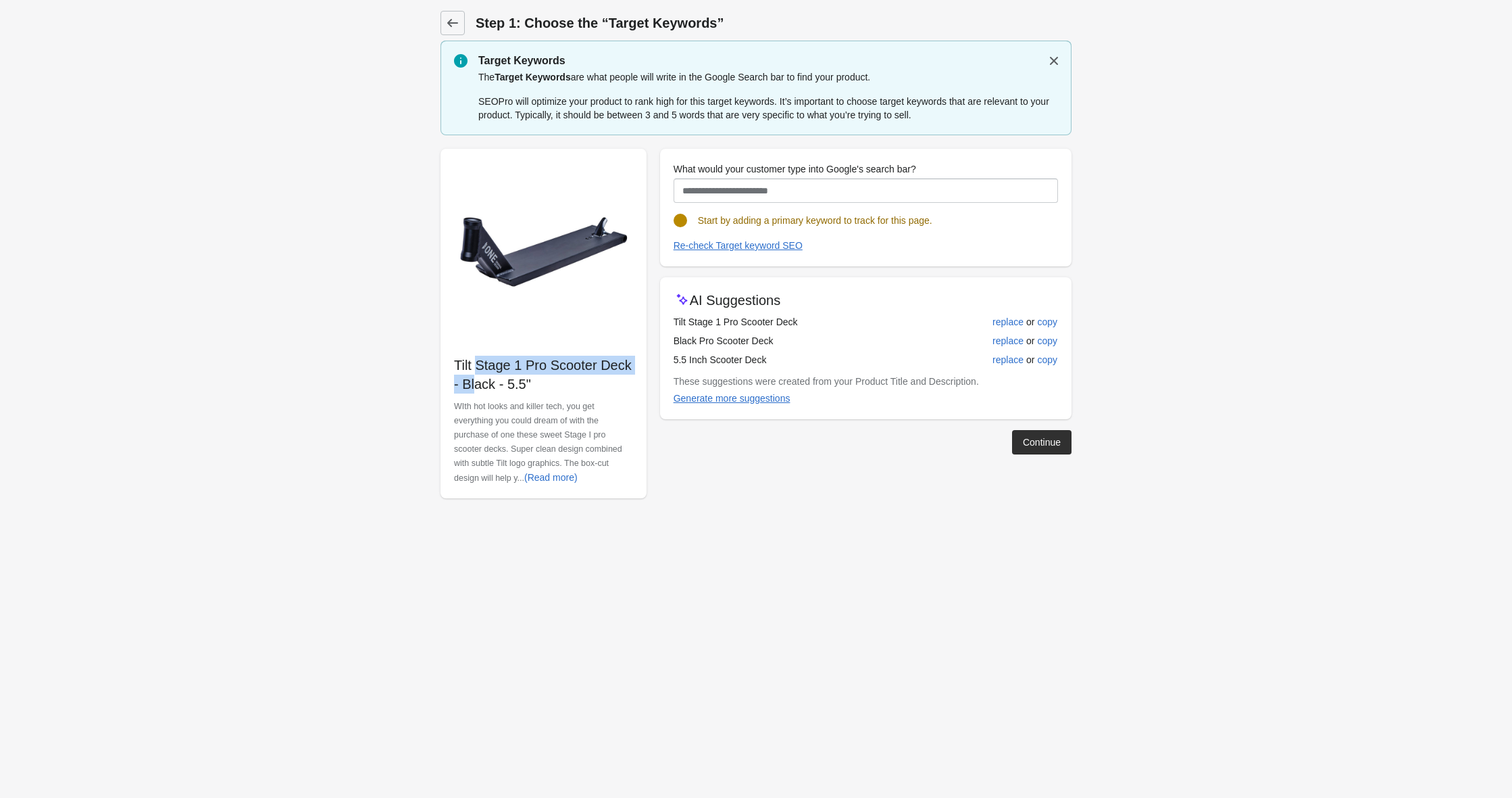
drag, startPoint x: 456, startPoint y: 365, endPoint x: 624, endPoint y: 362, distance: 168.0
click at [624, 362] on p "Tilt Stage 1 Pro Scooter Deck - Black - 5.5"" at bounding box center [544, 374] width 179 height 38
copy p "Tilt Stage 1 Pro Scooter Deck"
click at [454, 26] on icon at bounding box center [452, 23] width 13 height 13
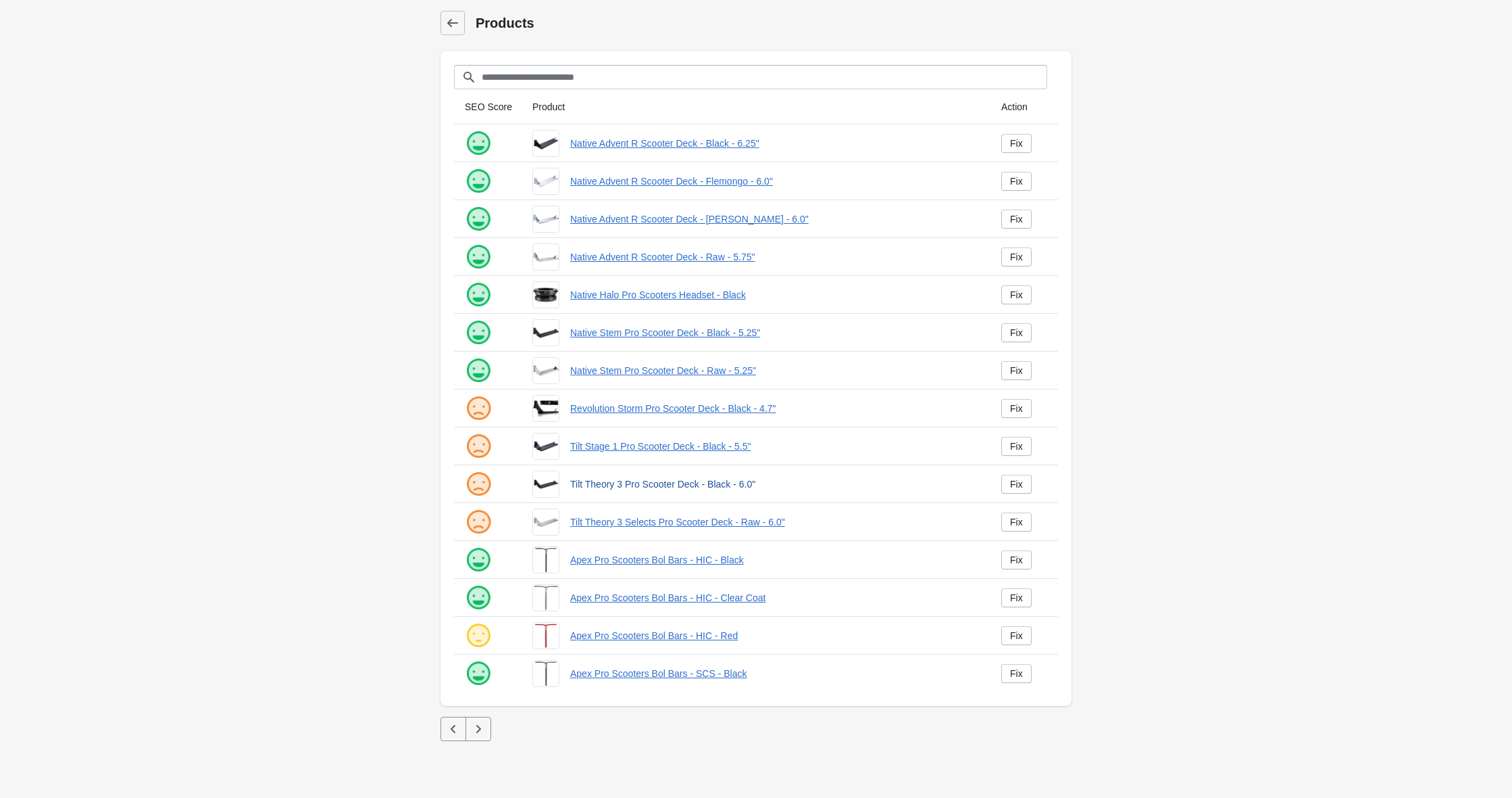
click at [603, 482] on link "Tilt Theory 3 Pro Scooter Deck - Black - 6.0"" at bounding box center [775, 483] width 410 height 13
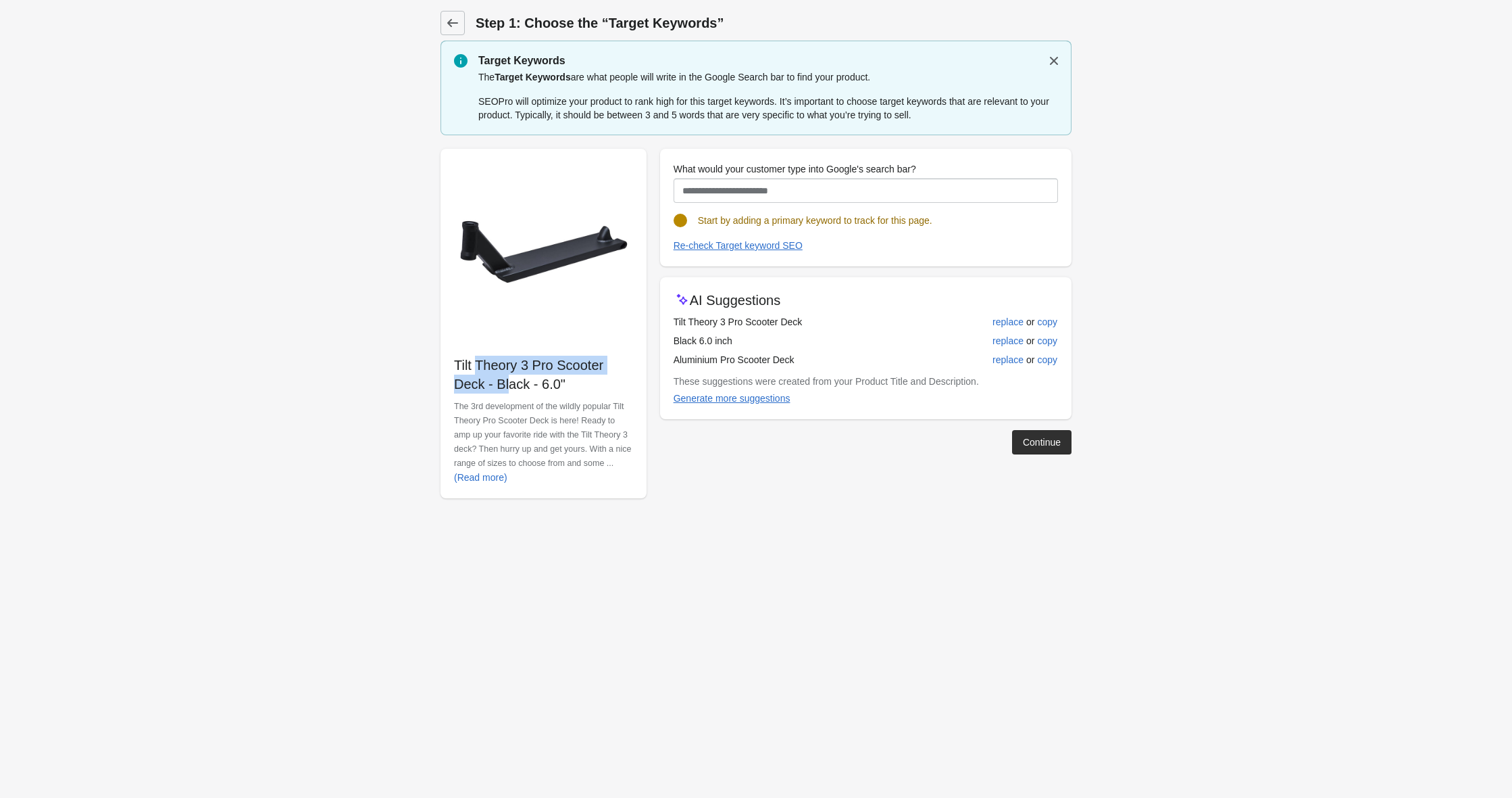
drag, startPoint x: 456, startPoint y: 365, endPoint x: 481, endPoint y: 381, distance: 29.7
click at [481, 381] on p "Tilt Theory 3 Pro Scooter Deck - Black - 6.0"" at bounding box center [544, 374] width 179 height 38
copy p "Tilt Theory 3 Pro Scooter Deck"
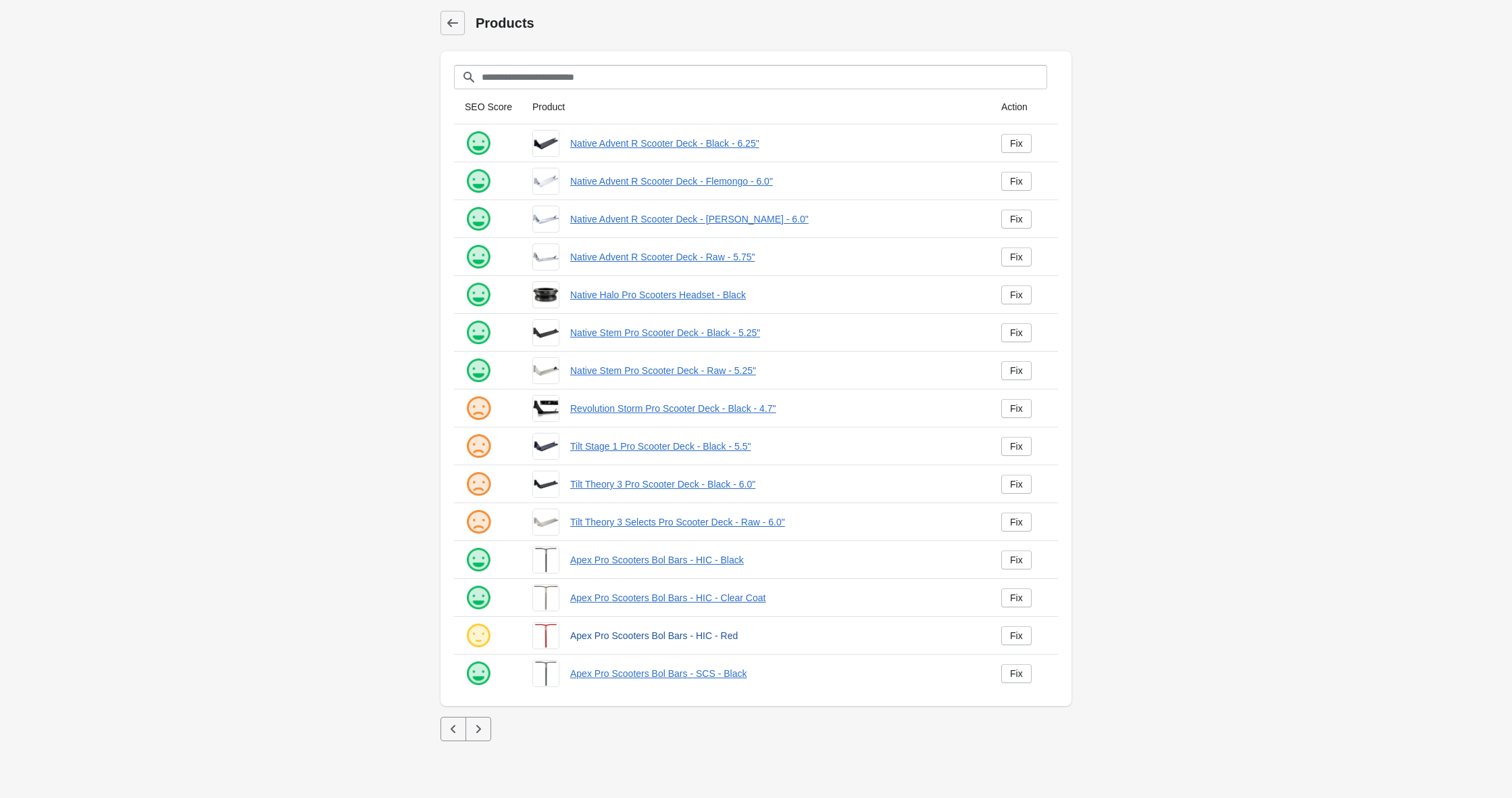
click at [657, 637] on link "Apex Pro Scooters Bol Bars - HIC - Red" at bounding box center [775, 635] width 410 height 13
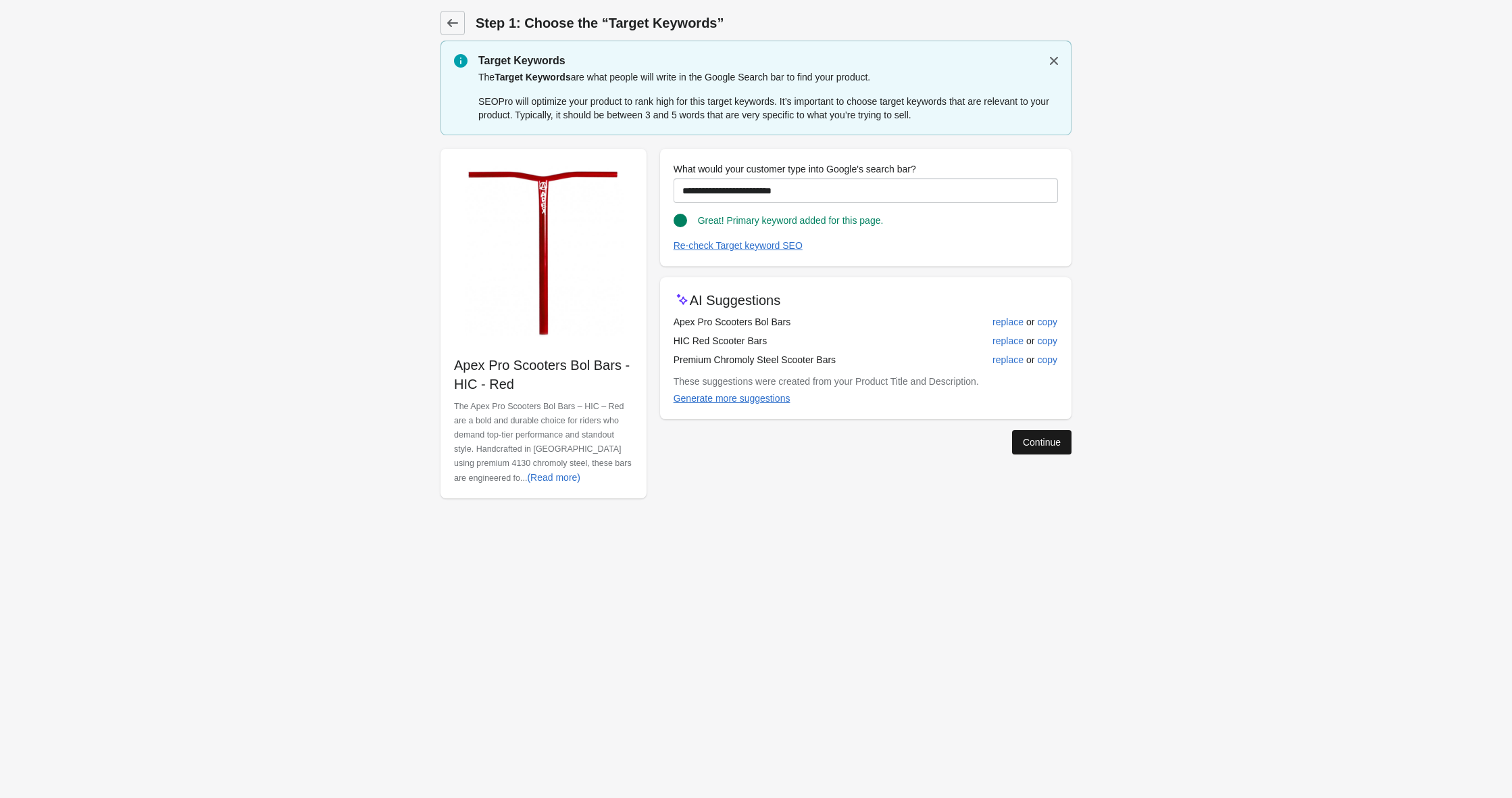
click at [1042, 440] on div "Continue" at bounding box center [1041, 442] width 38 height 11
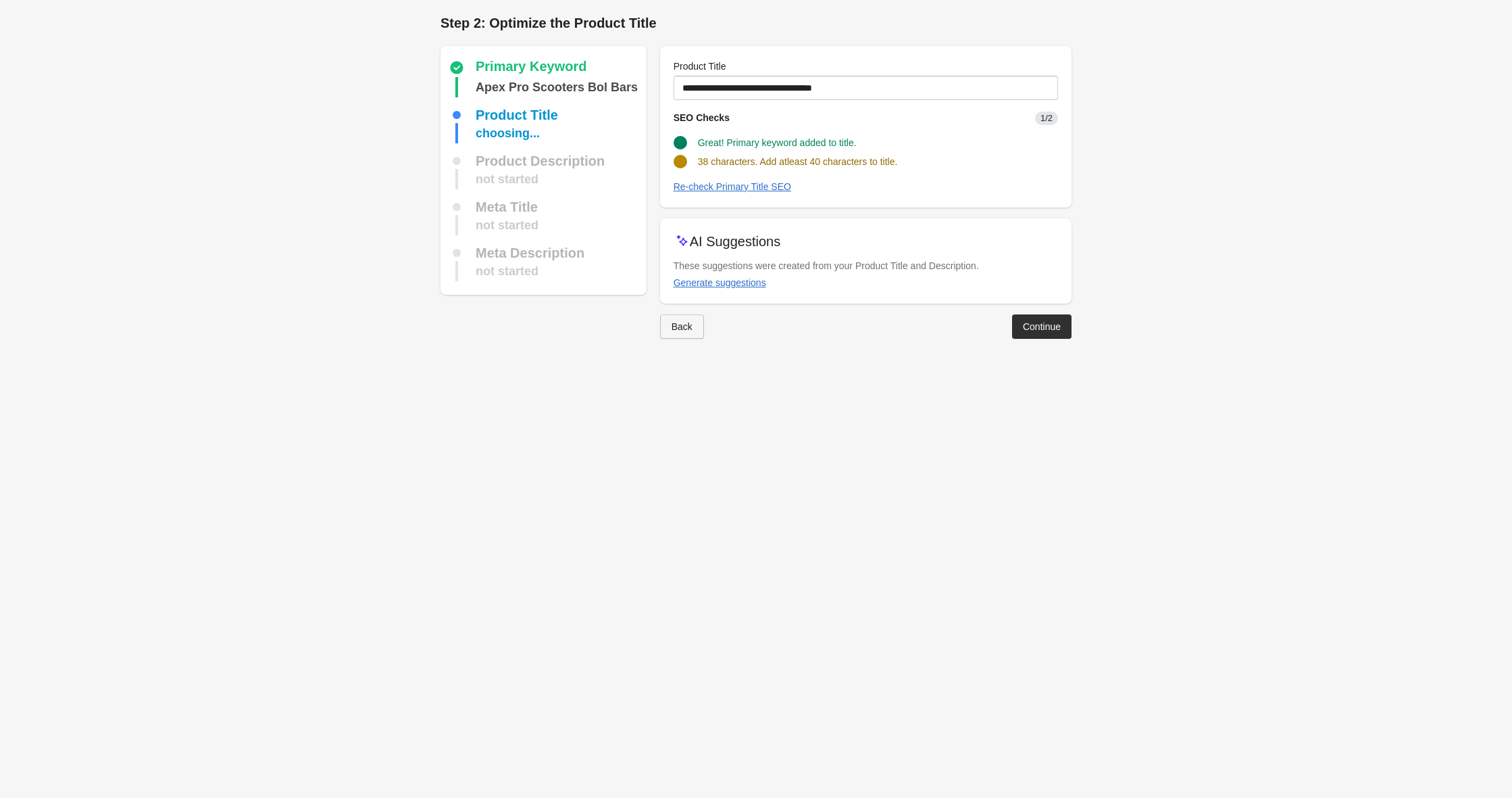
click at [686, 334] on button "Back" at bounding box center [682, 326] width 44 height 24
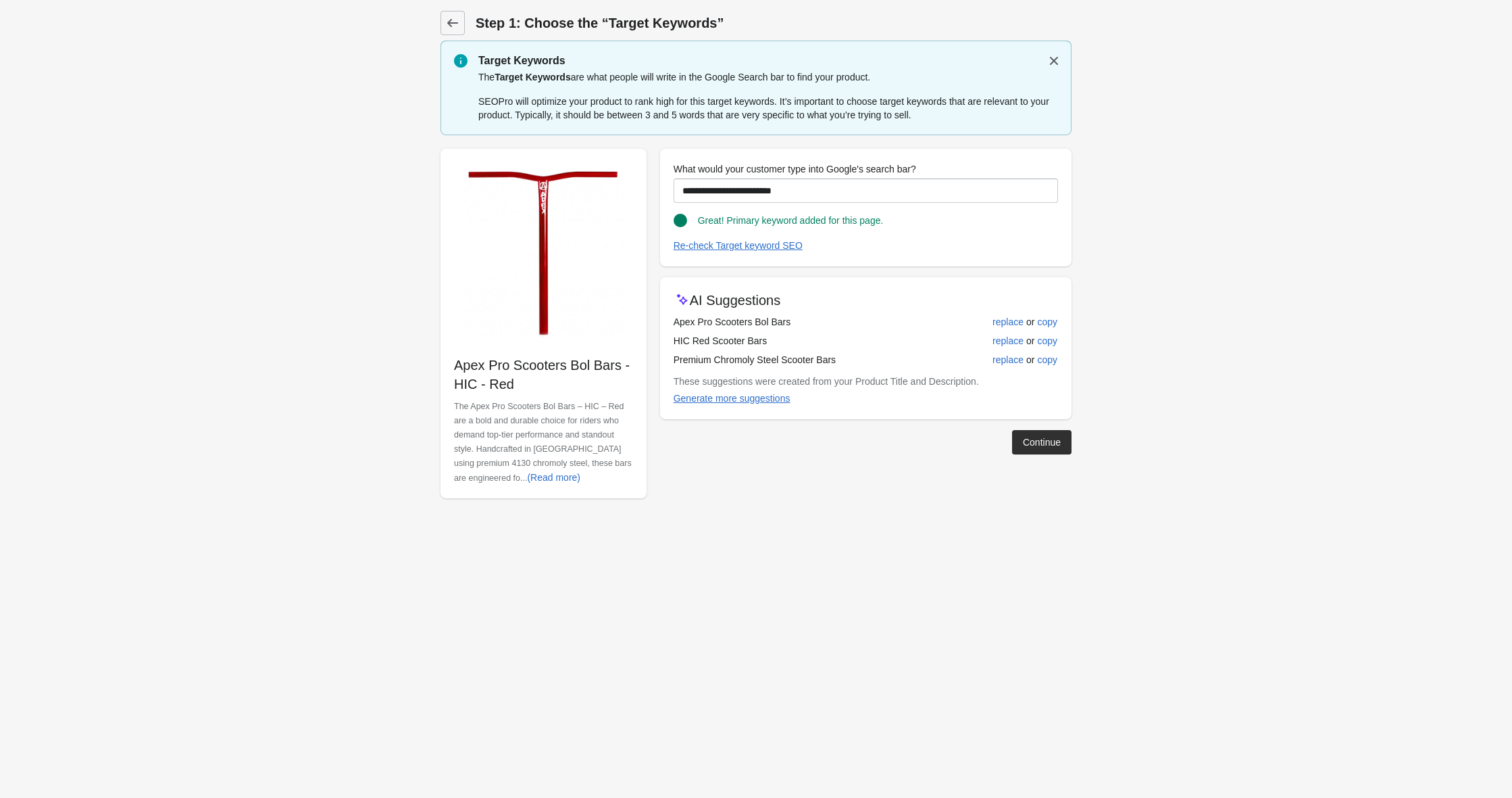
click at [545, 220] on img at bounding box center [544, 252] width 179 height 179
drag, startPoint x: 457, startPoint y: 365, endPoint x: 538, endPoint y: 386, distance: 83.7
click at [538, 386] on p "Apex Pro Scooters Bol Bars - HIC - Red" at bounding box center [544, 374] width 179 height 38
copy p "Apex Pro Scooters Bol Bars - HIC - Red"
click at [1031, 440] on div "Continue" at bounding box center [1041, 442] width 38 height 11
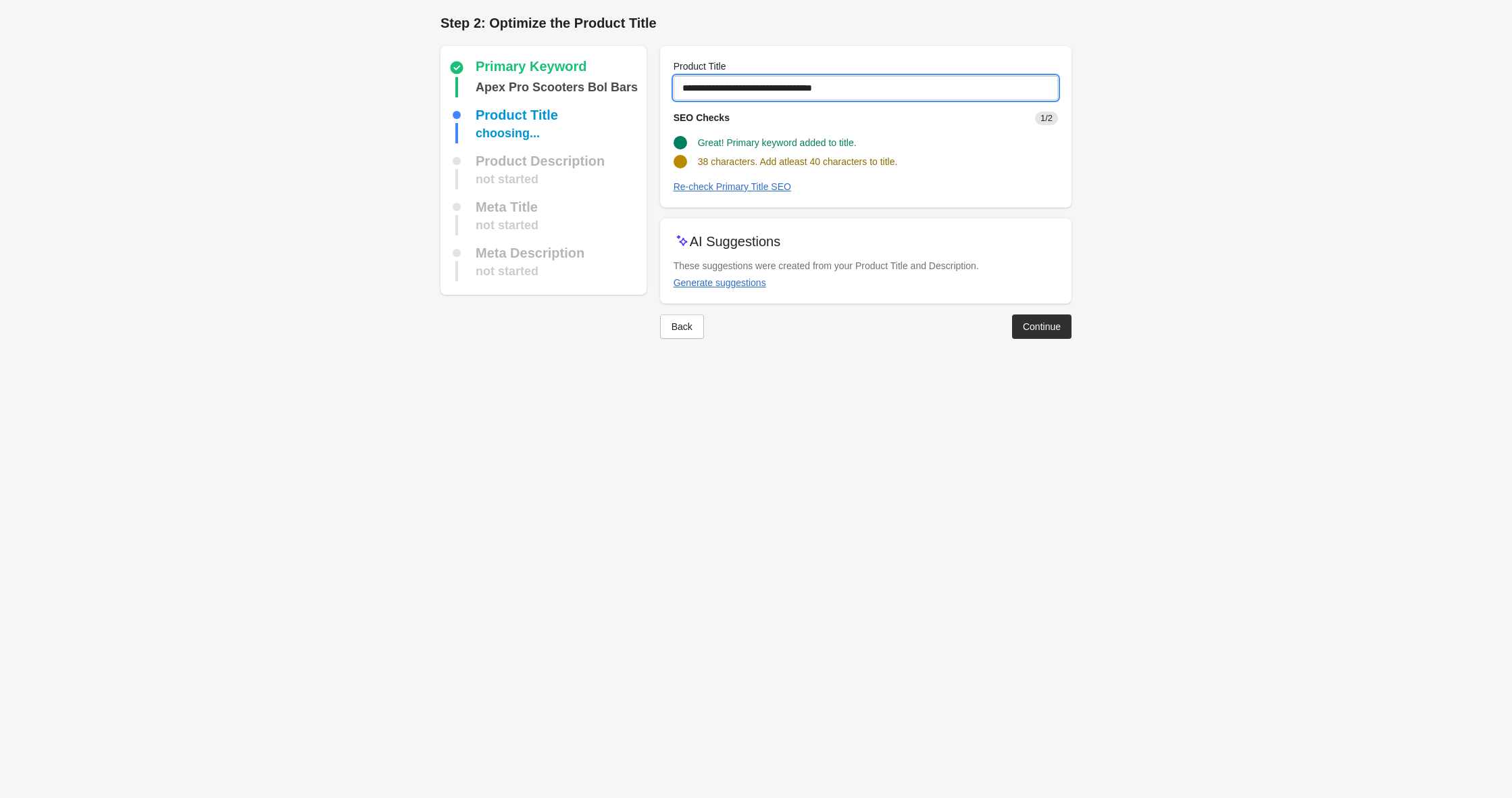
click at [834, 84] on input "**********" at bounding box center [866, 87] width 385 height 24
type input "**********"
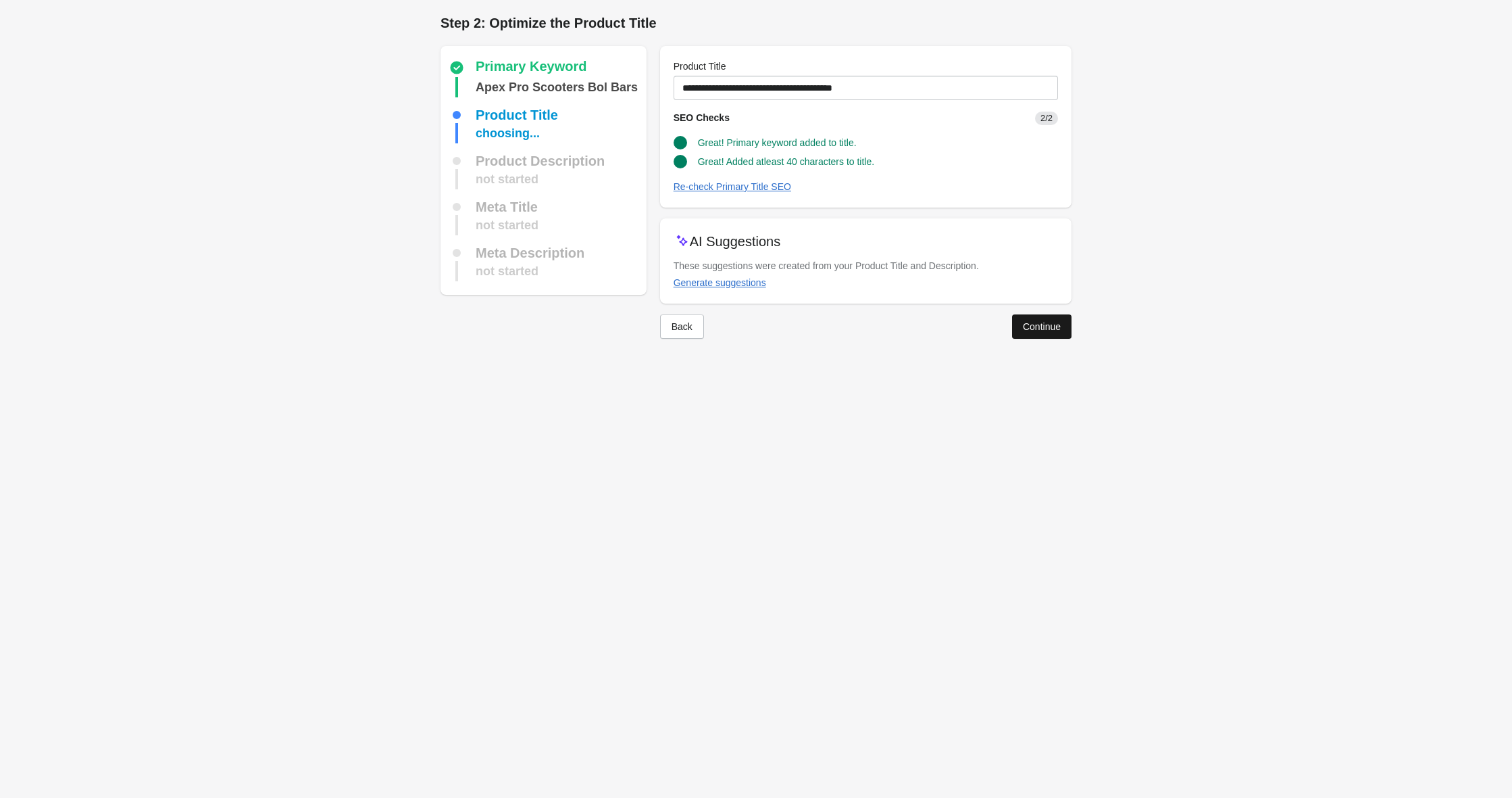
click at [1027, 319] on button "Continue" at bounding box center [1041, 326] width 59 height 24
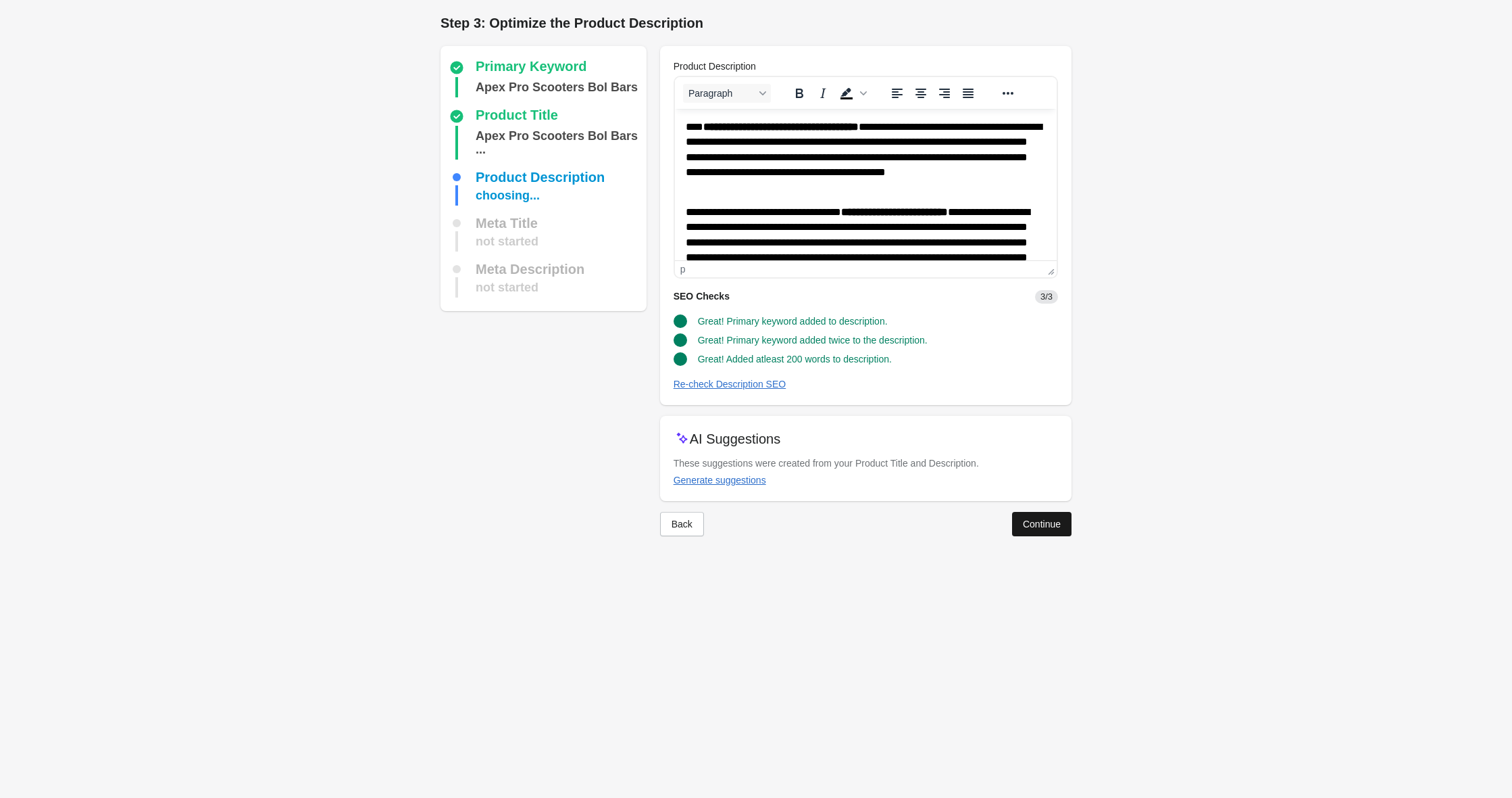
click at [1049, 516] on button "Continue" at bounding box center [1041, 524] width 59 height 24
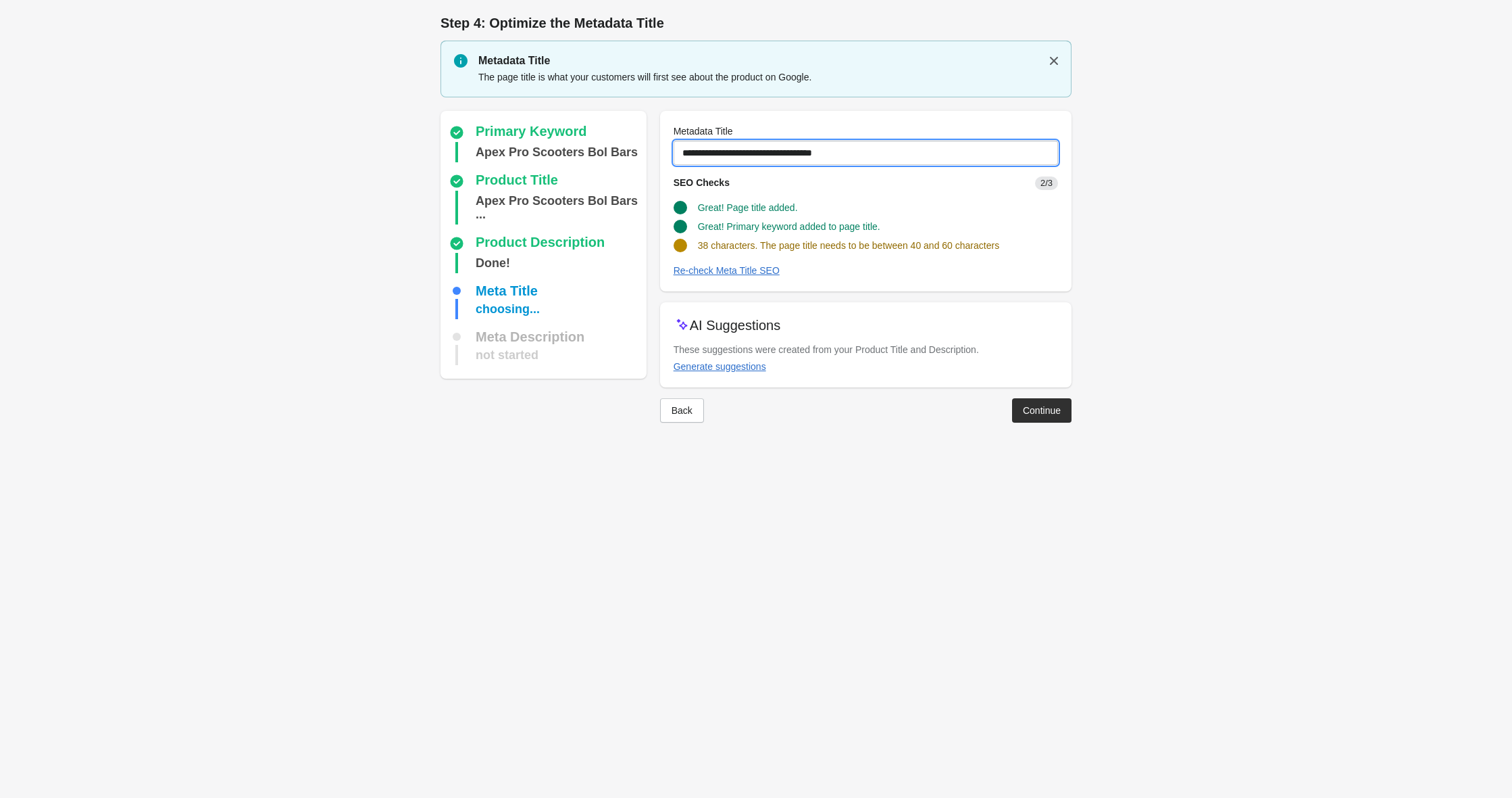
click at [837, 150] on input "**********" at bounding box center [866, 152] width 385 height 24
type input "**********"
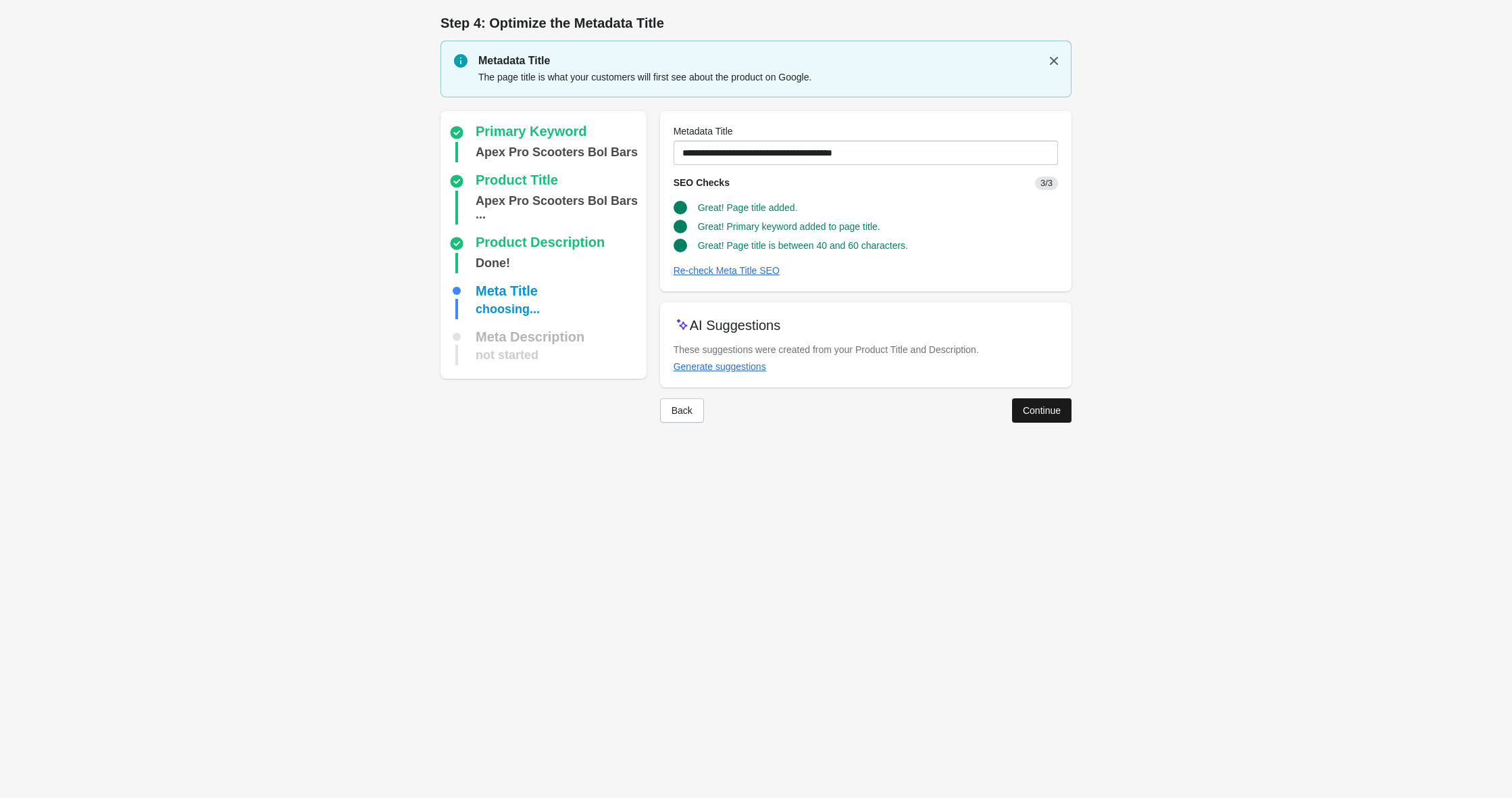
click at [1063, 415] on button "Continue" at bounding box center [1041, 410] width 59 height 24
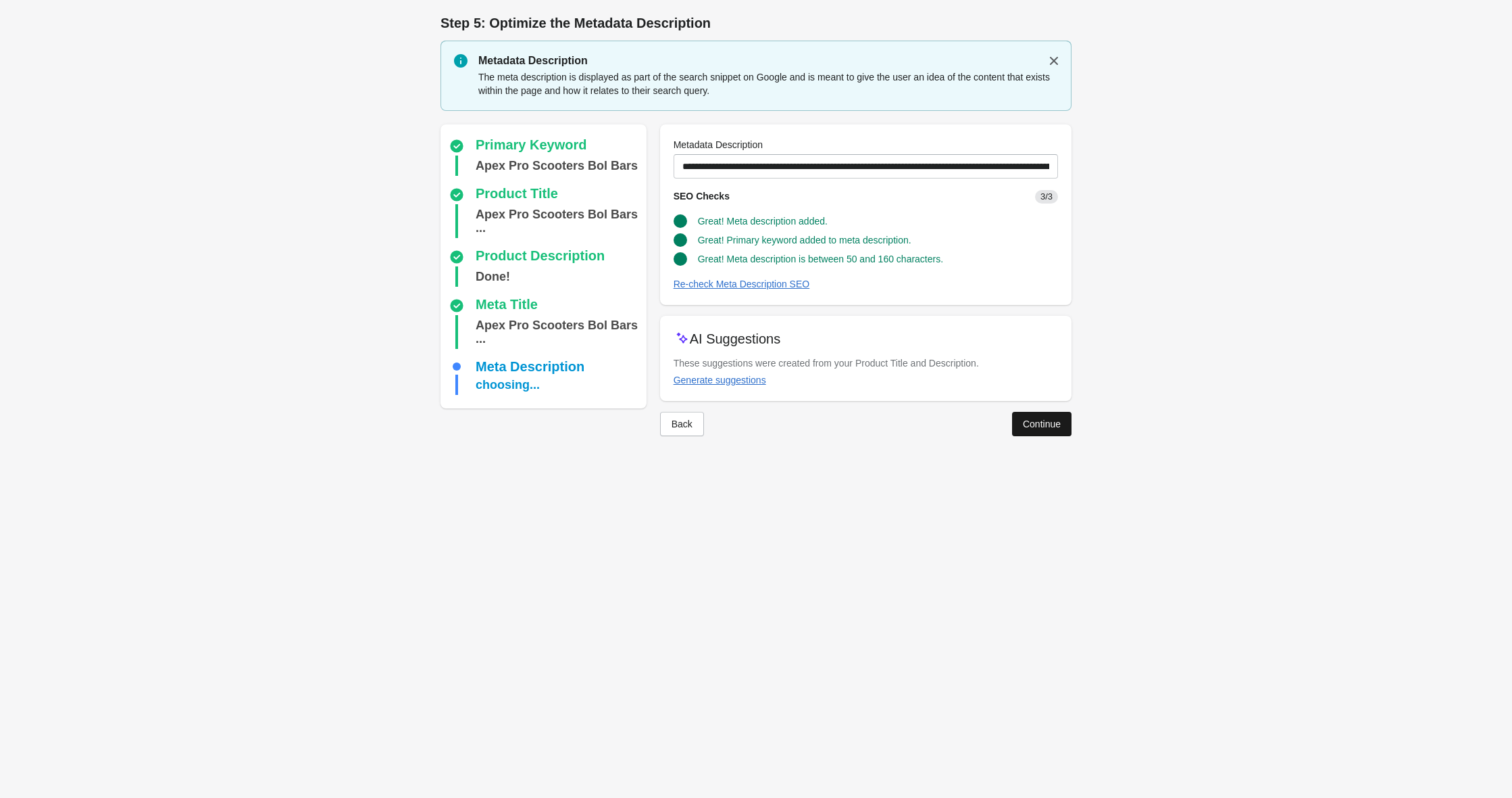
click at [1052, 424] on div "Continue" at bounding box center [1041, 424] width 38 height 11
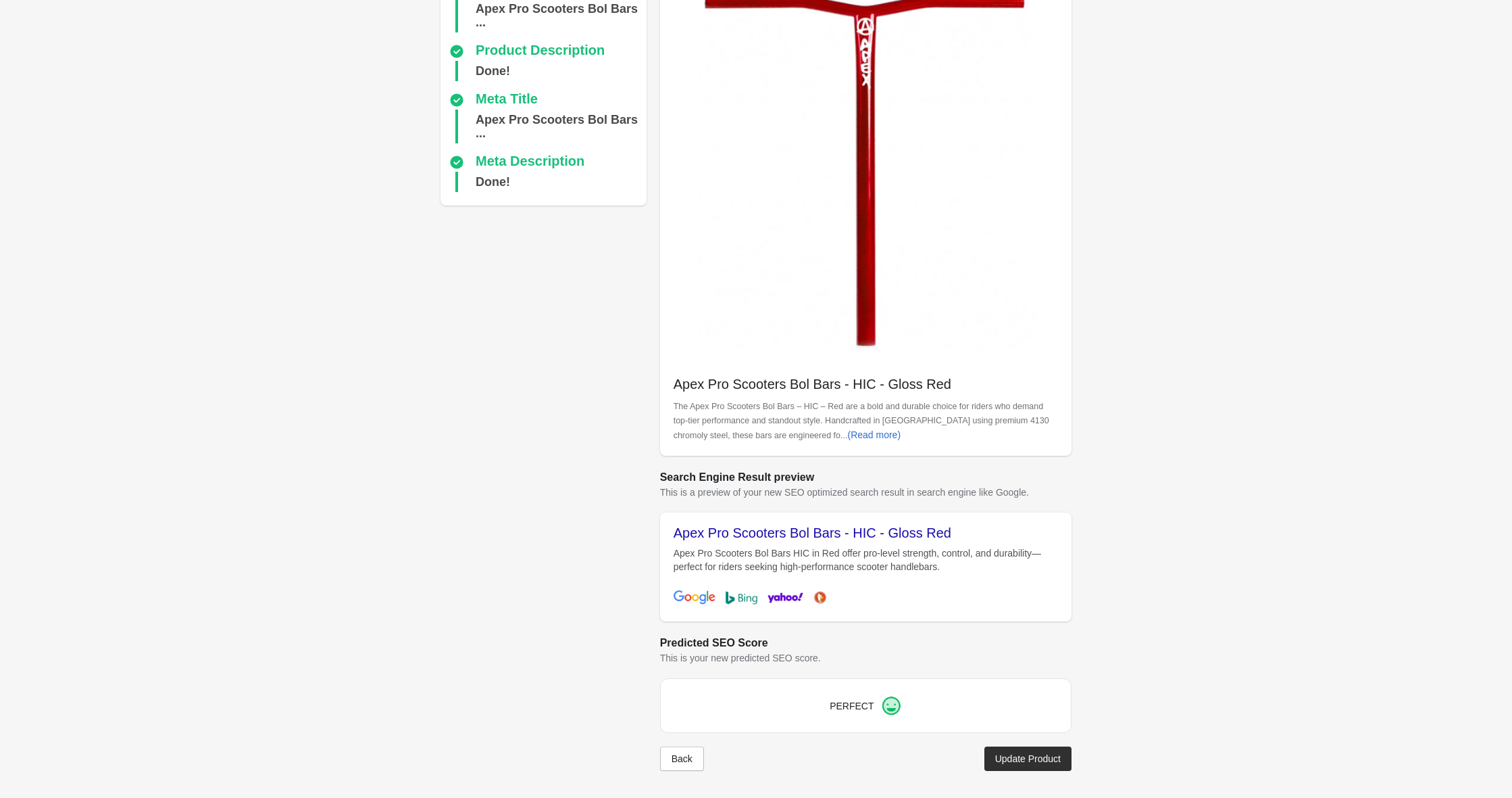
scroll to position [127, 0]
click at [992, 769] on button "Update Product" at bounding box center [1028, 758] width 87 height 24
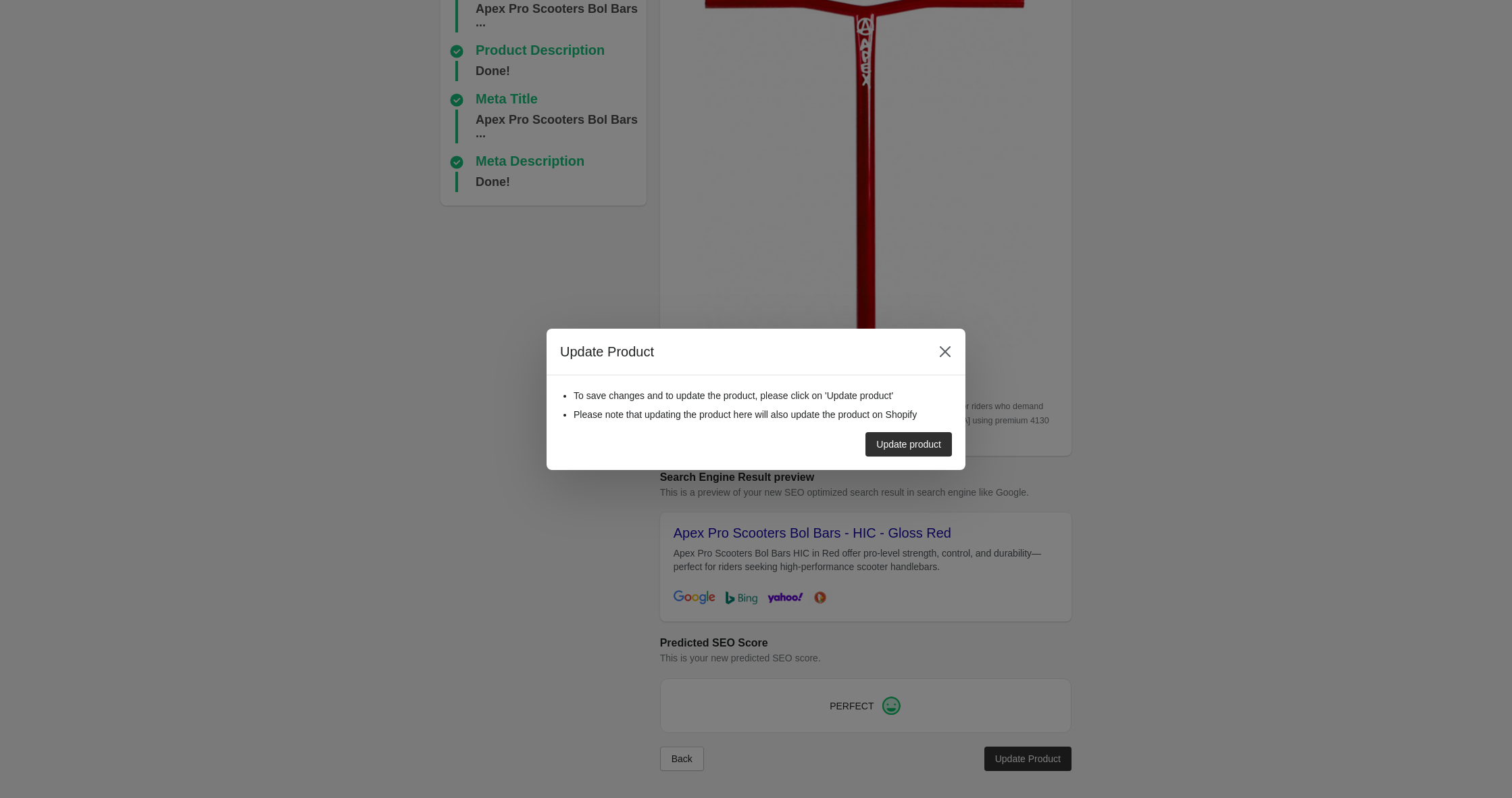
click at [887, 461] on div "To save changes and to update the product, please click on 'Update product' Ple…" at bounding box center [756, 422] width 419 height 94
click at [887, 443] on div "Update product" at bounding box center [908, 444] width 65 height 11
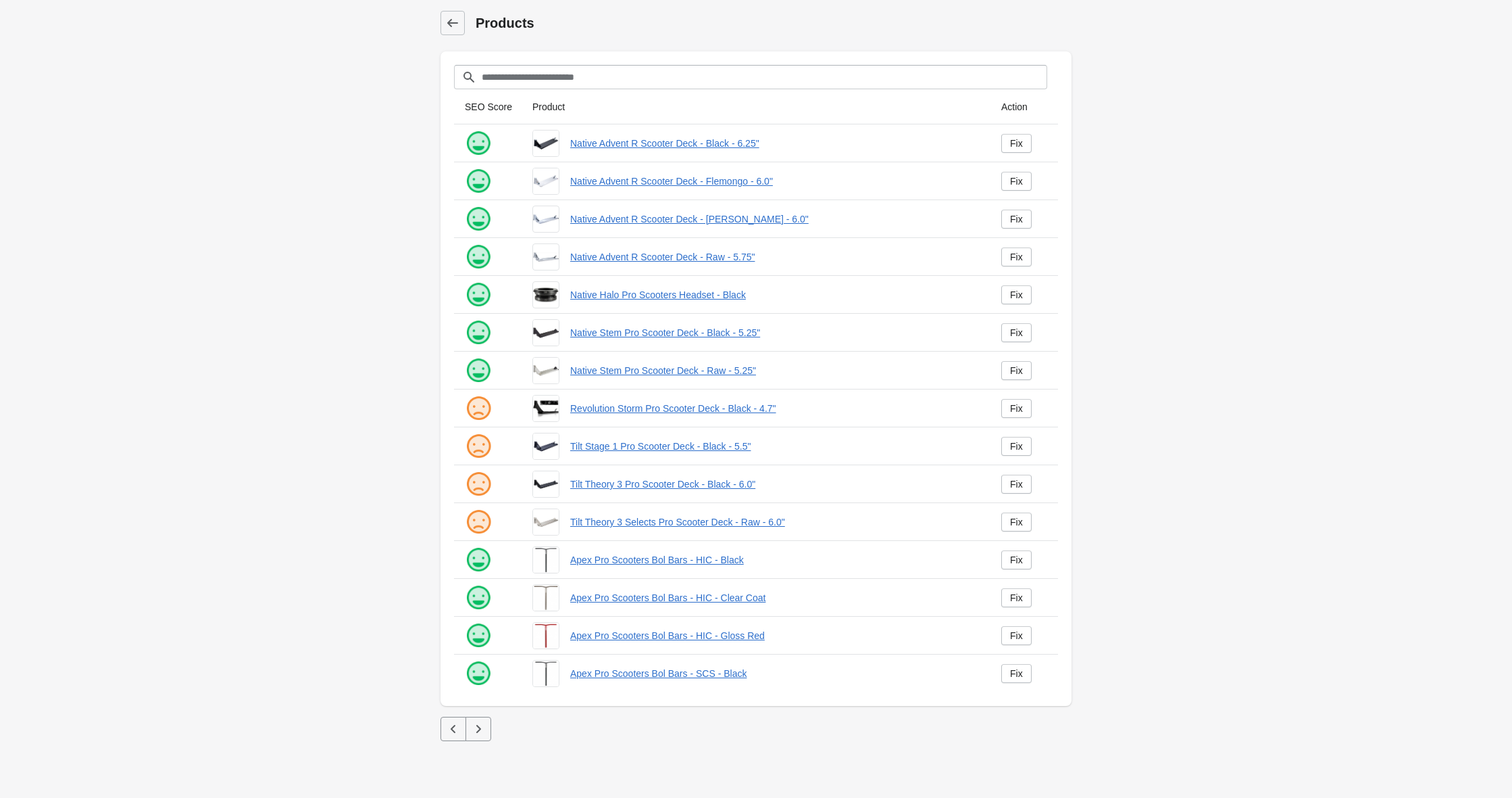
click at [481, 722] on icon "button" at bounding box center [478, 728] width 13 height 13
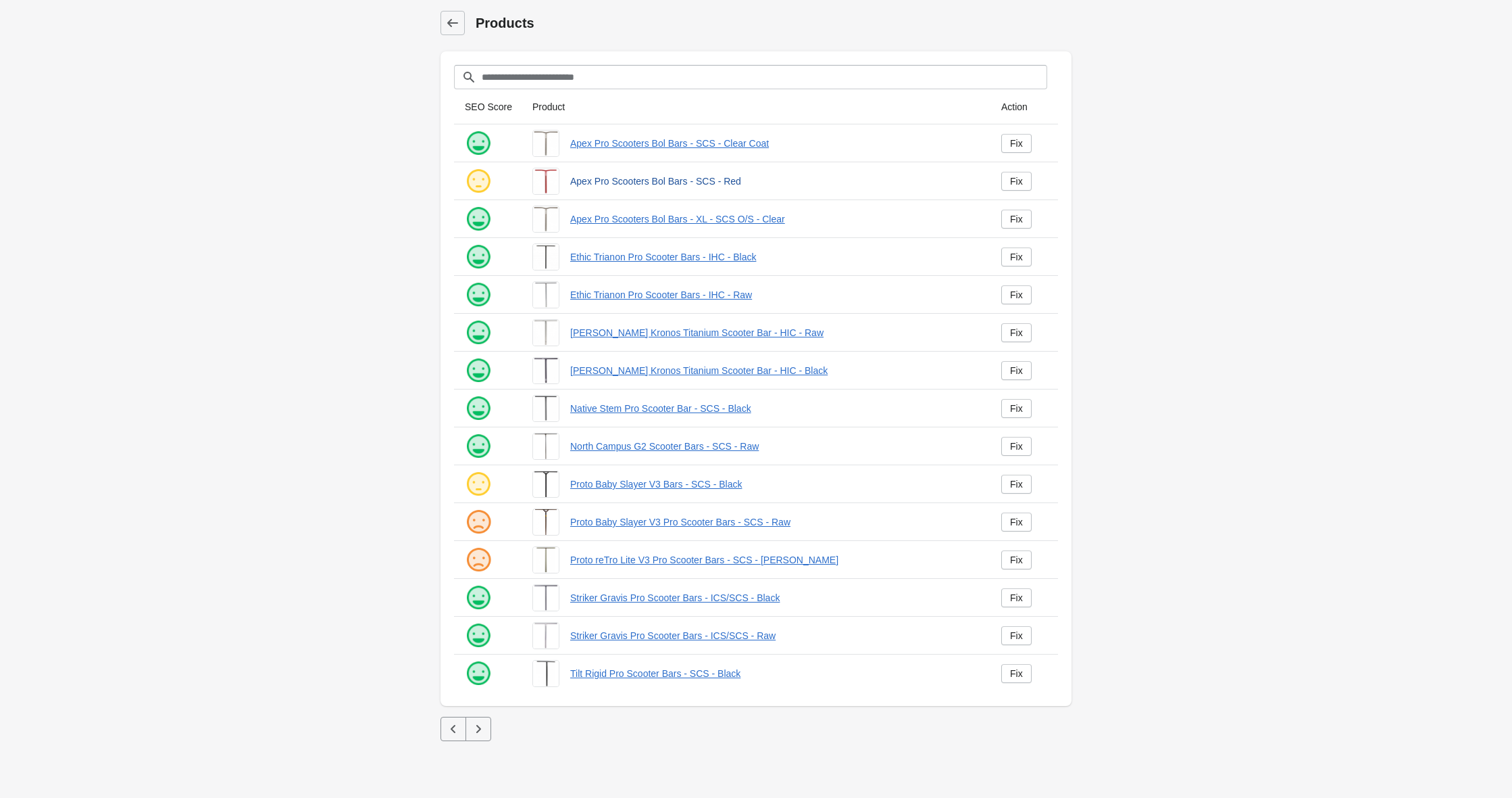
click at [629, 182] on link "Apex Pro Scooters Bol Bars - SCS - Red" at bounding box center [775, 181] width 410 height 13
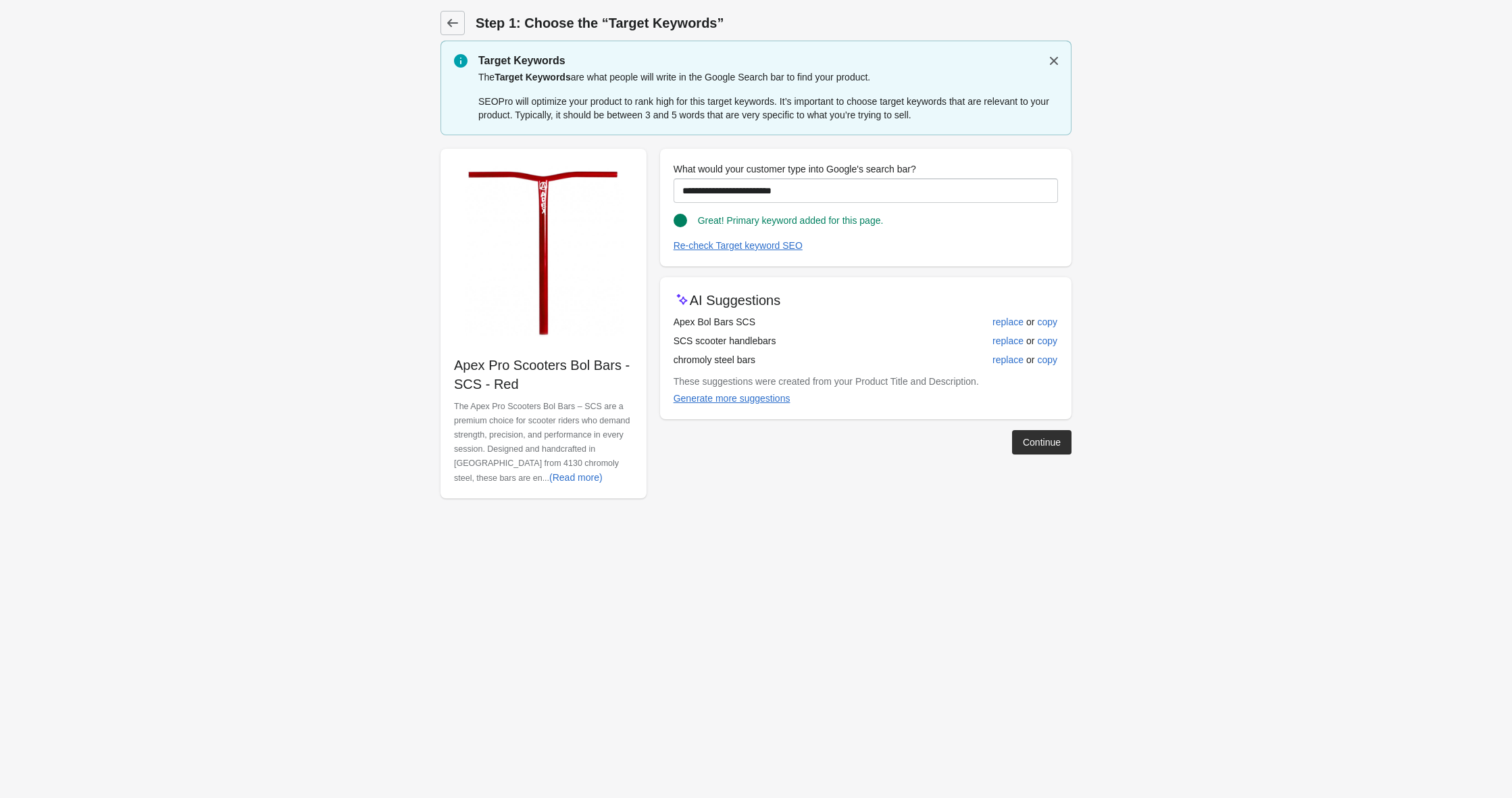
click at [1046, 457] on div "**********" at bounding box center [749, 318] width 644 height 360
click at [1045, 435] on button "Continue" at bounding box center [1041, 442] width 59 height 24
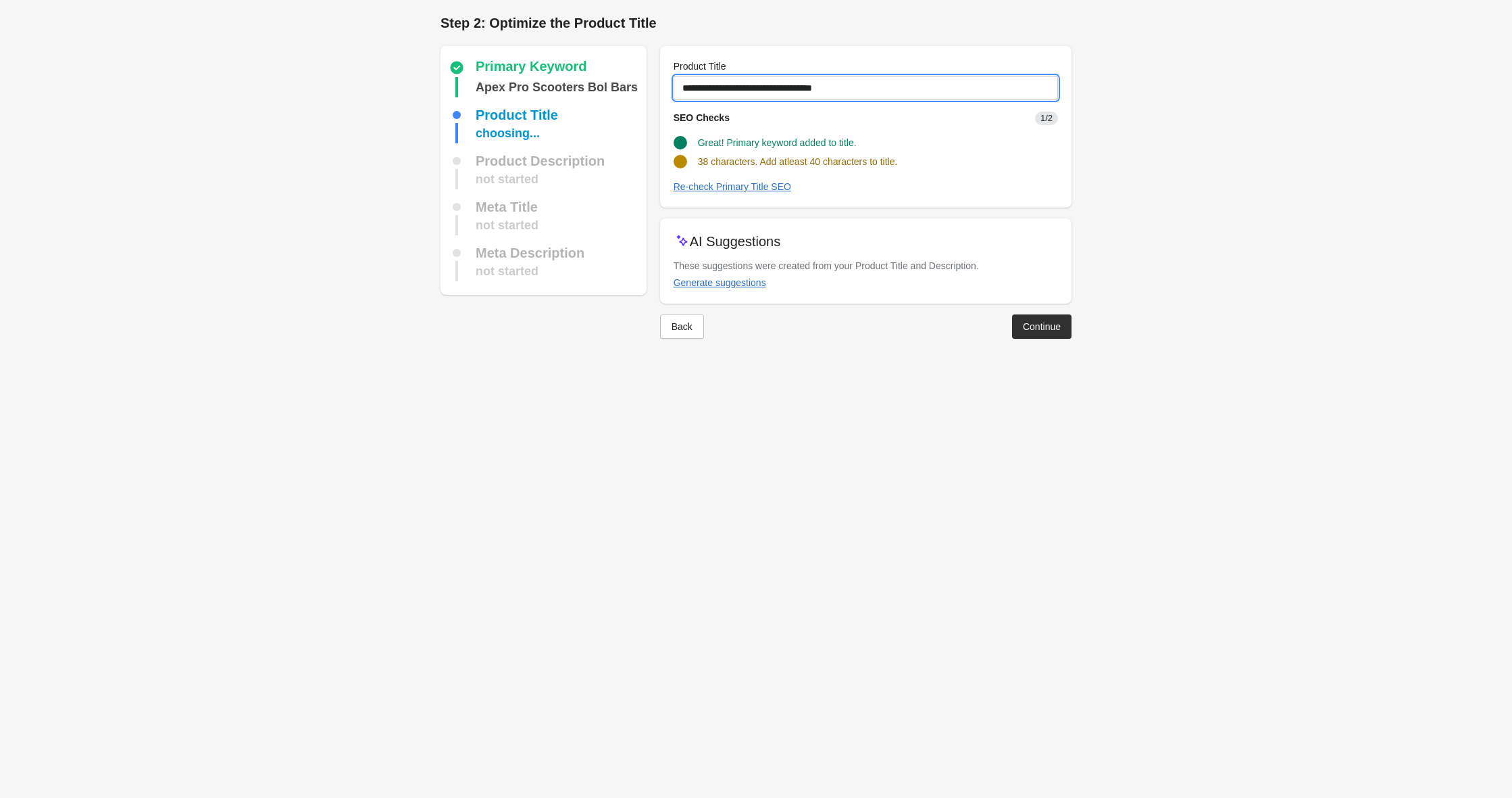
click at [838, 89] on input "**********" at bounding box center [866, 87] width 385 height 24
type input "**********"
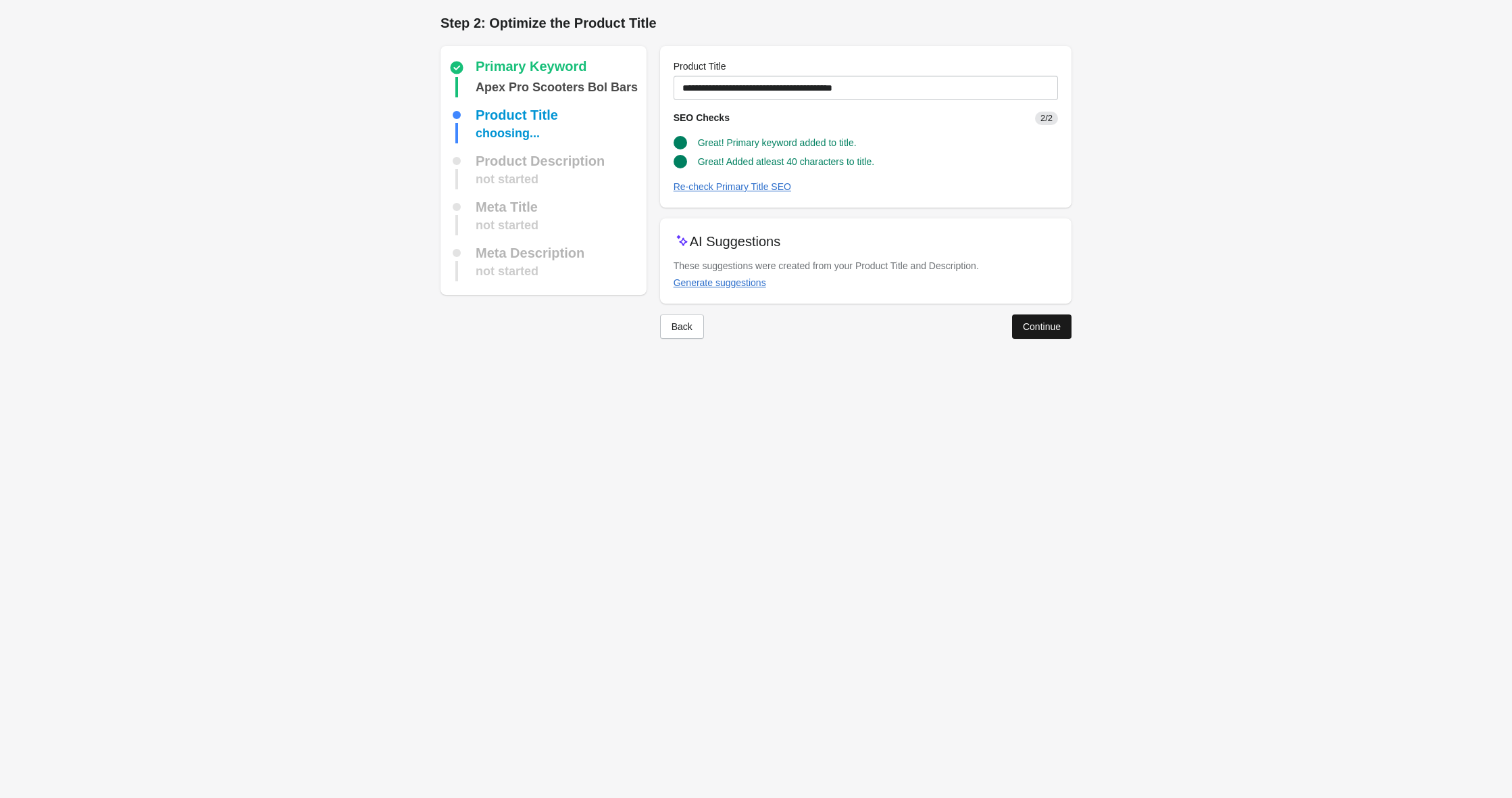
click at [1044, 330] on div "Continue" at bounding box center [1041, 327] width 38 height 11
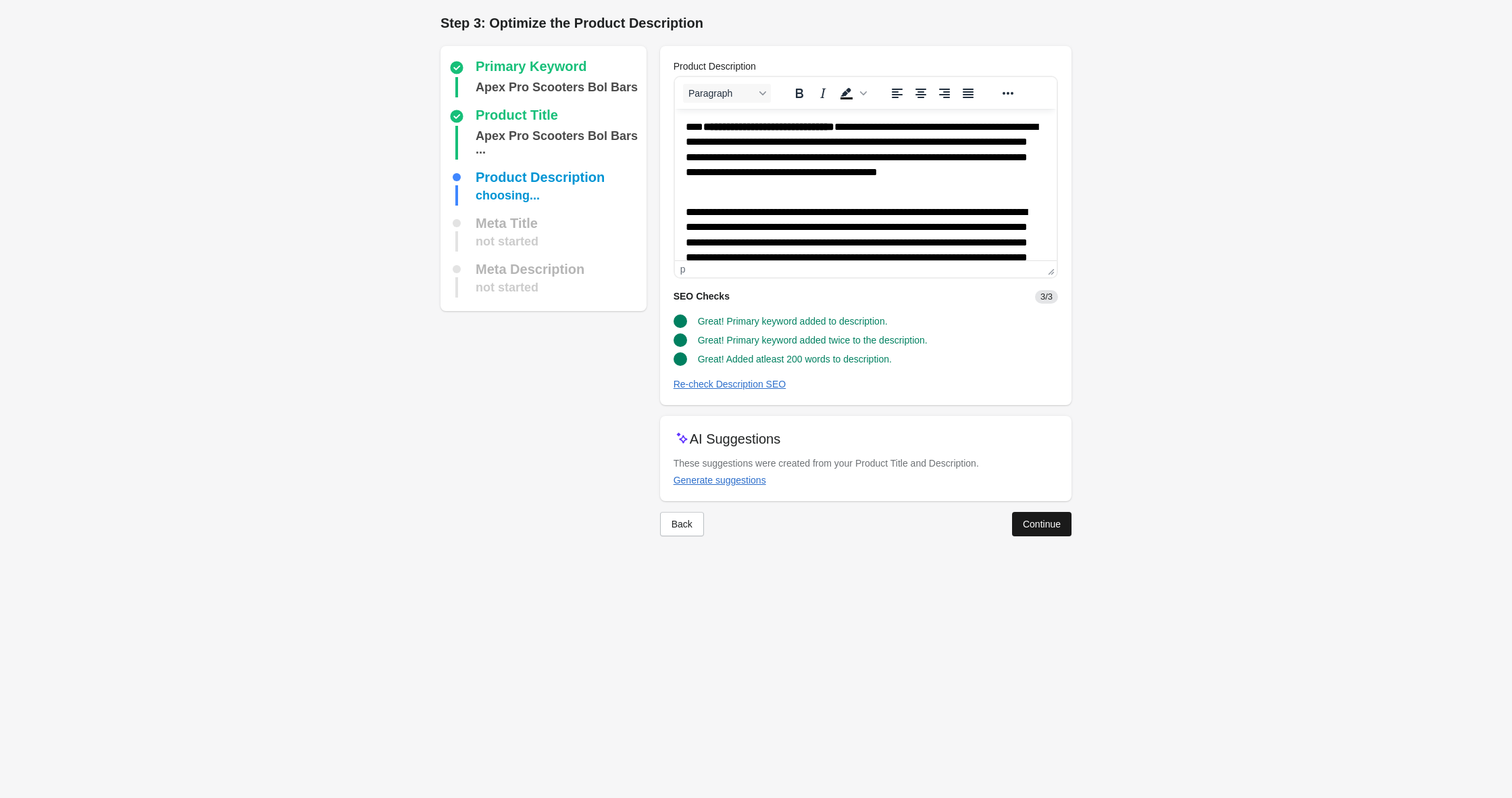
click at [1024, 519] on div "Continue" at bounding box center [1041, 524] width 38 height 11
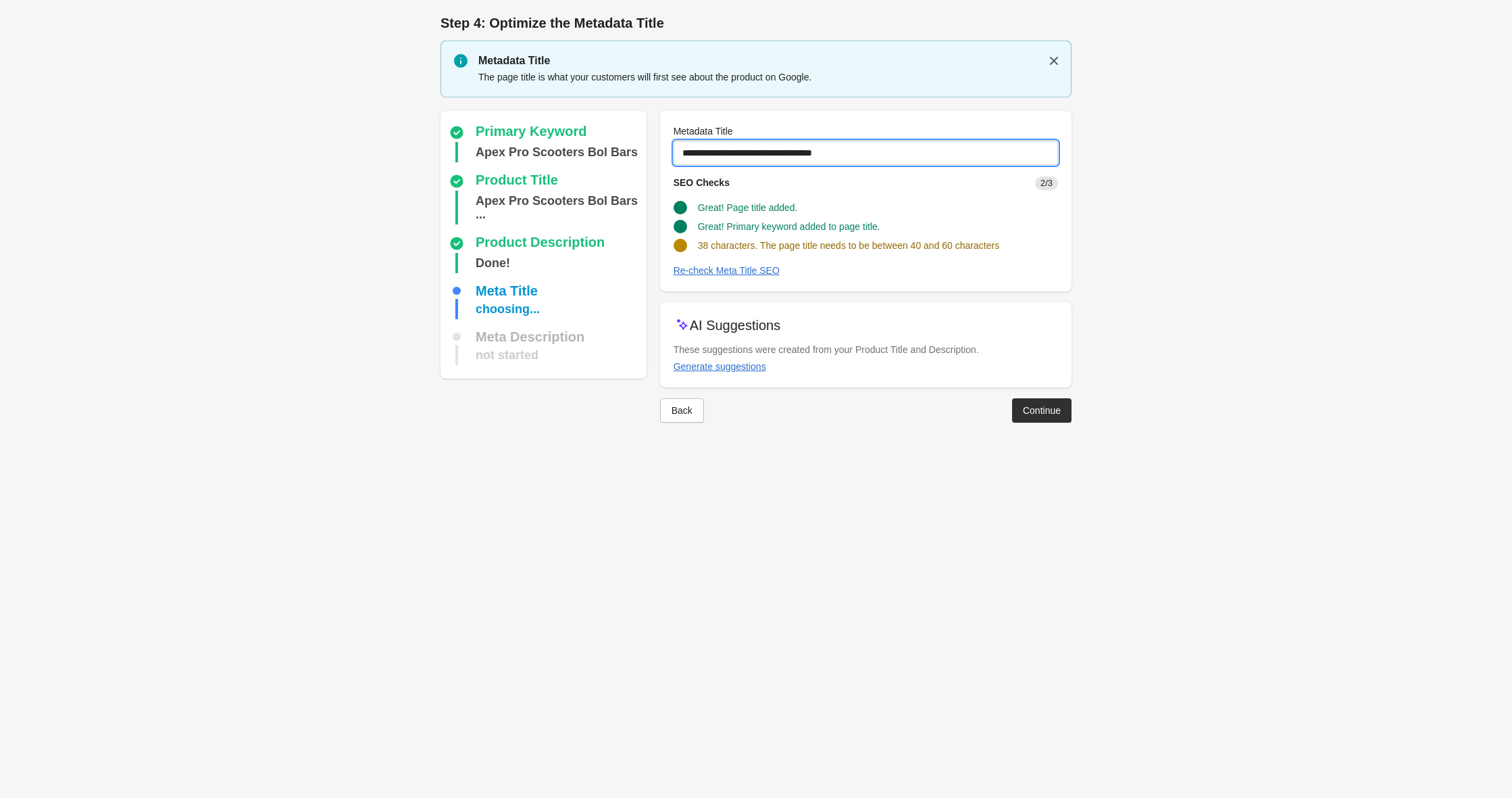
click at [838, 153] on input "**********" at bounding box center [866, 152] width 385 height 24
type input "**********"
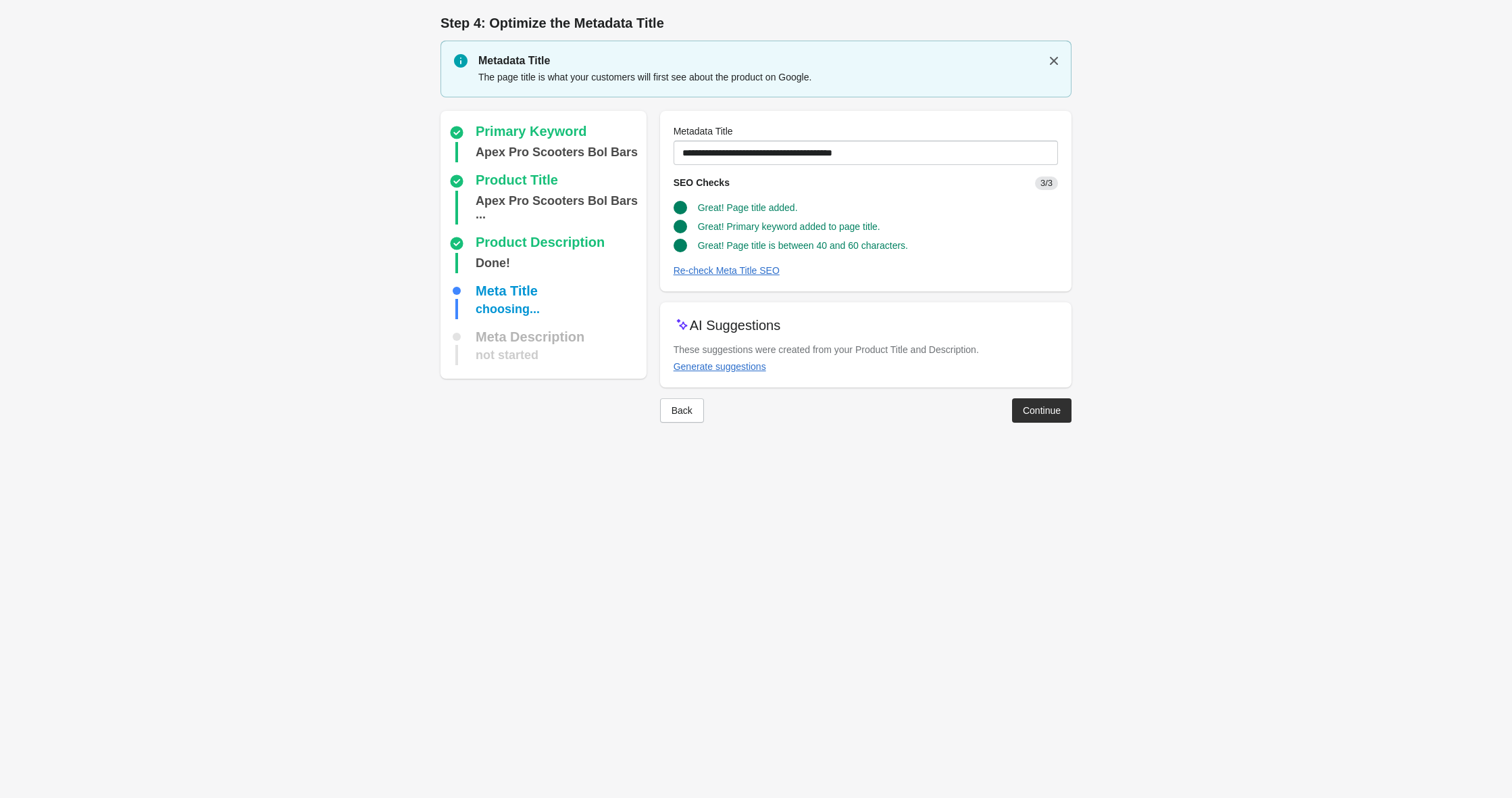
click at [1062, 395] on div "Back Continue" at bounding box center [861, 404] width 422 height 35
click at [1056, 408] on div "Continue" at bounding box center [1041, 411] width 38 height 11
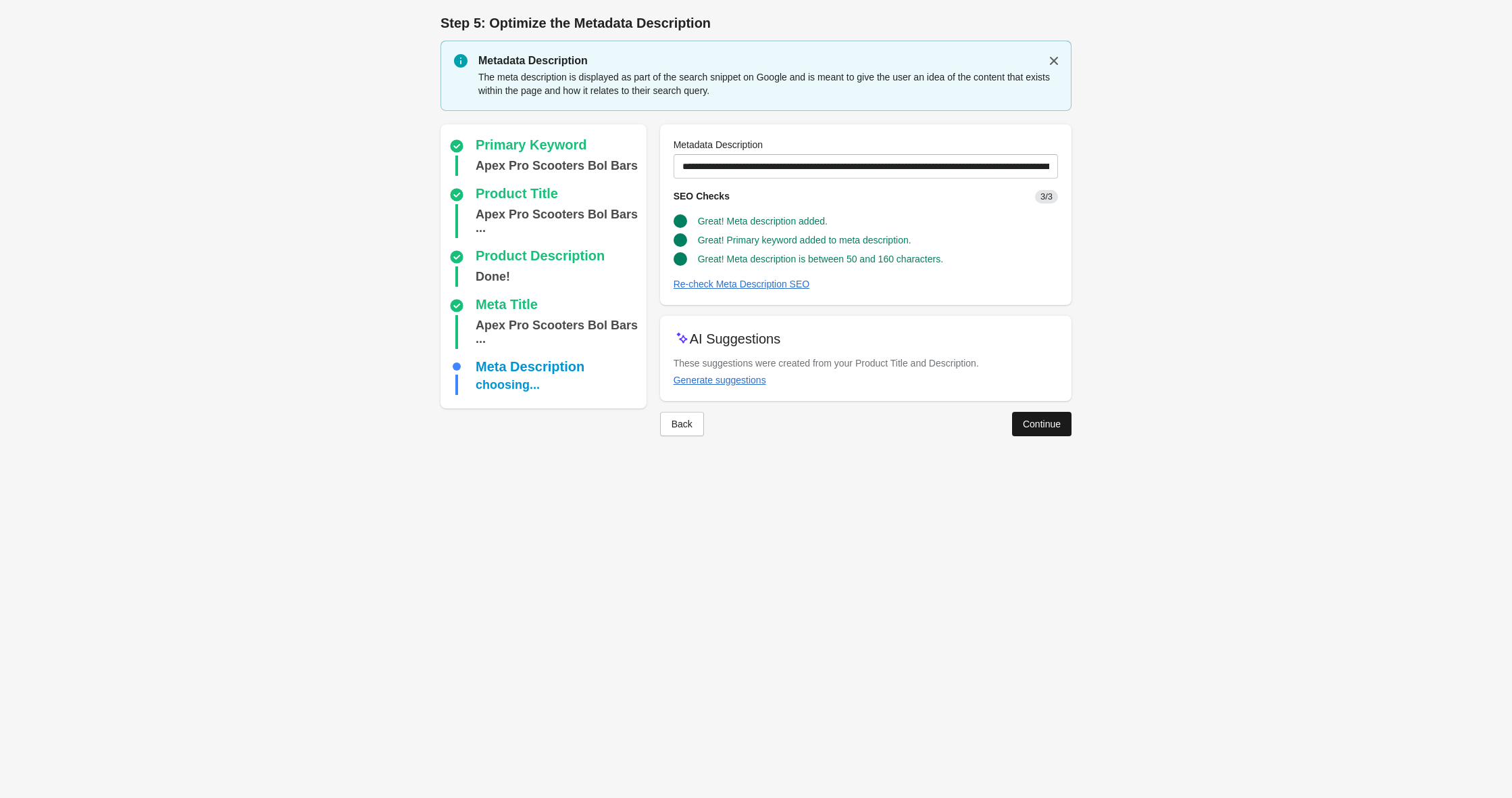
click at [1049, 419] on div "Continue" at bounding box center [1041, 424] width 38 height 11
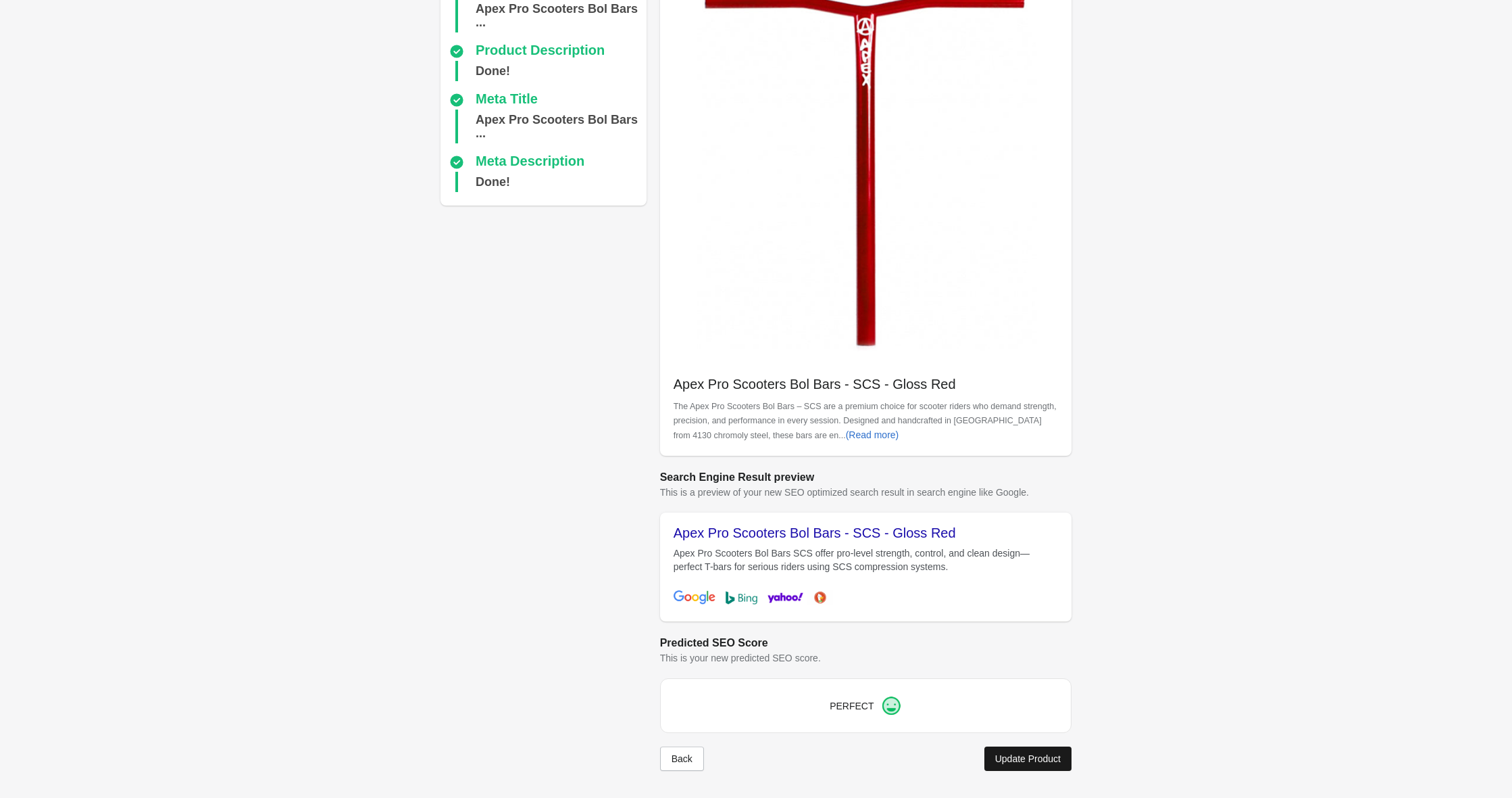
scroll to position [127, 0]
click at [1006, 767] on button "Update Product" at bounding box center [1028, 758] width 87 height 24
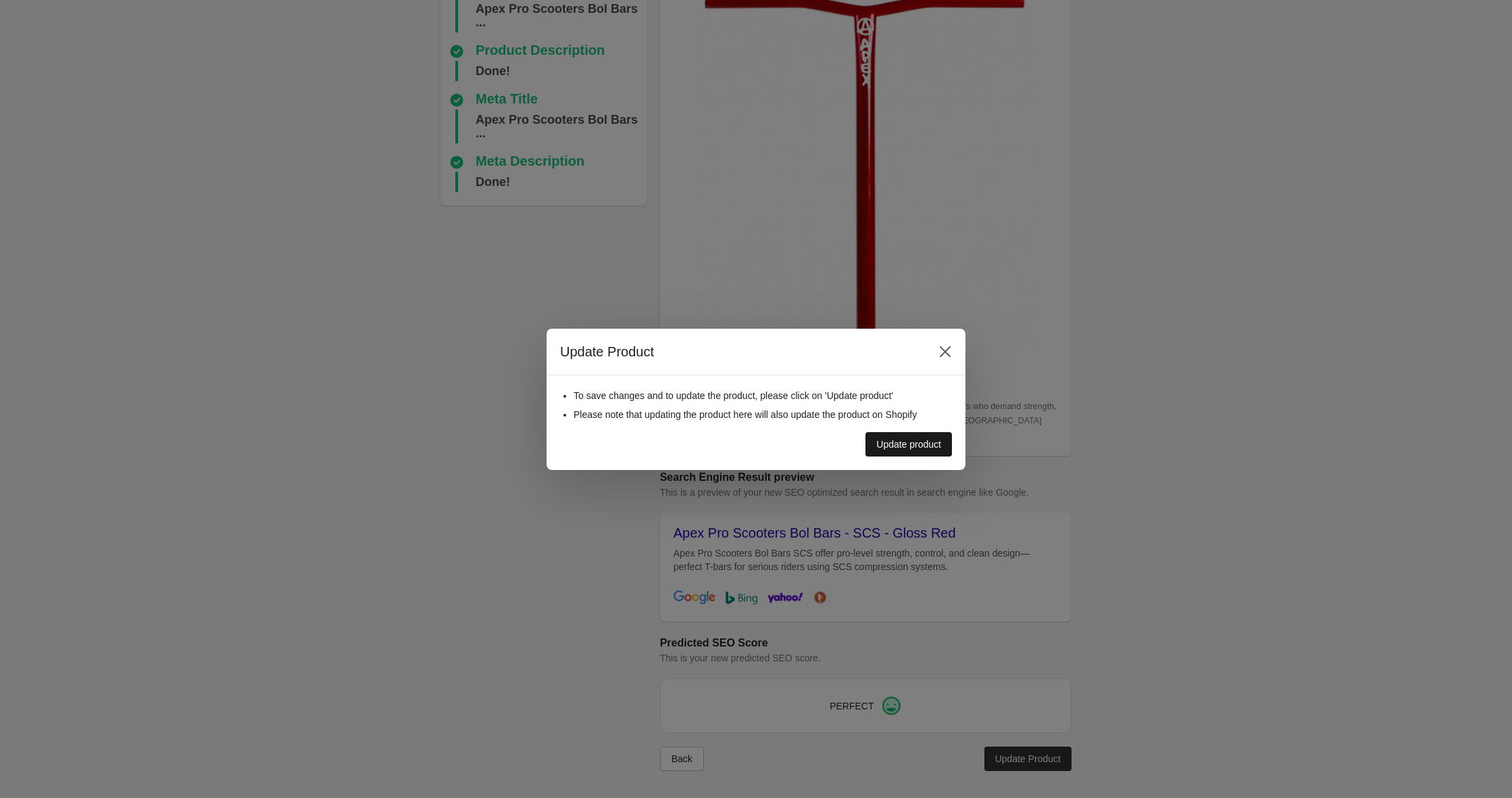
click at [907, 441] on div "Update product" at bounding box center [908, 444] width 65 height 11
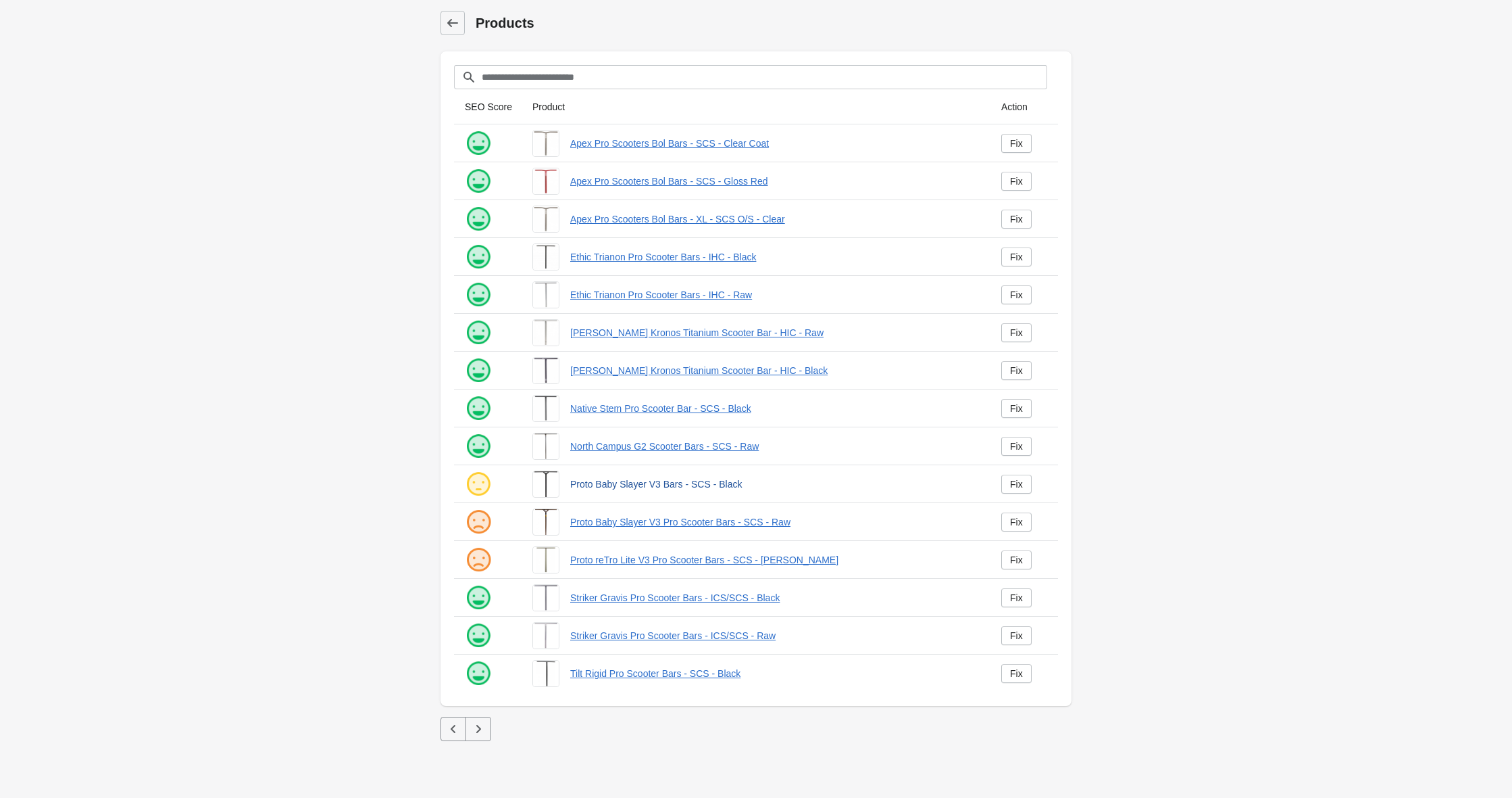
click at [668, 484] on link "Proto Baby Slayer V3 Bars - SCS - Black" at bounding box center [775, 483] width 410 height 13
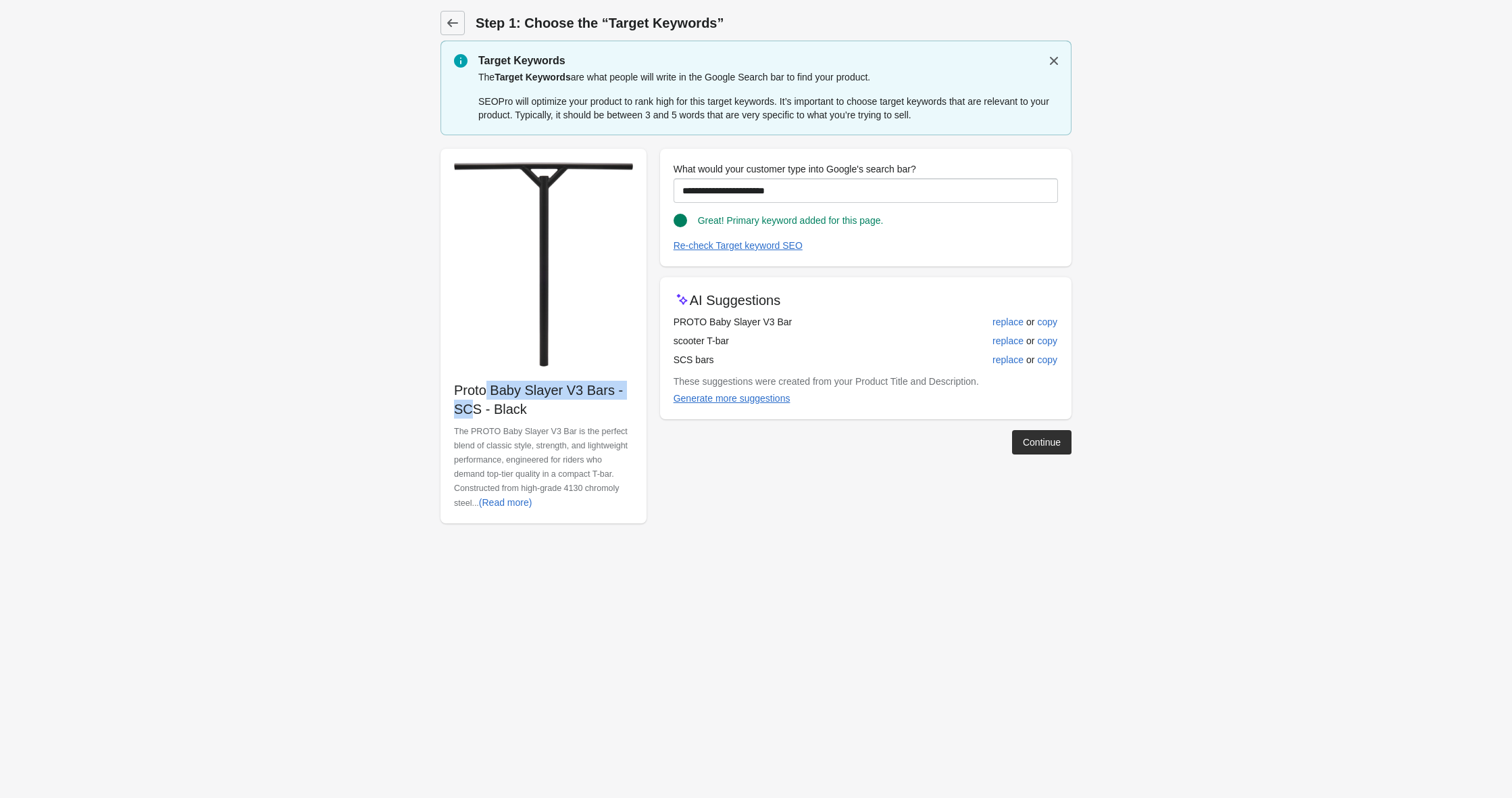
drag, startPoint x: 456, startPoint y: 388, endPoint x: 607, endPoint y: 391, distance: 151.0
click at [607, 391] on p "Proto Baby Slayer V3 Bars - SCS - Black" at bounding box center [544, 399] width 179 height 38
copy p "Proto Baby Slayer V3 Bars"
click at [1138, 440] on form "Step 1: Choose the “Target Keywords” Target Keywords The Target Keywords are wh…" at bounding box center [756, 275] width 1512 height 550
click at [453, 30] on link at bounding box center [453, 23] width 24 height 24
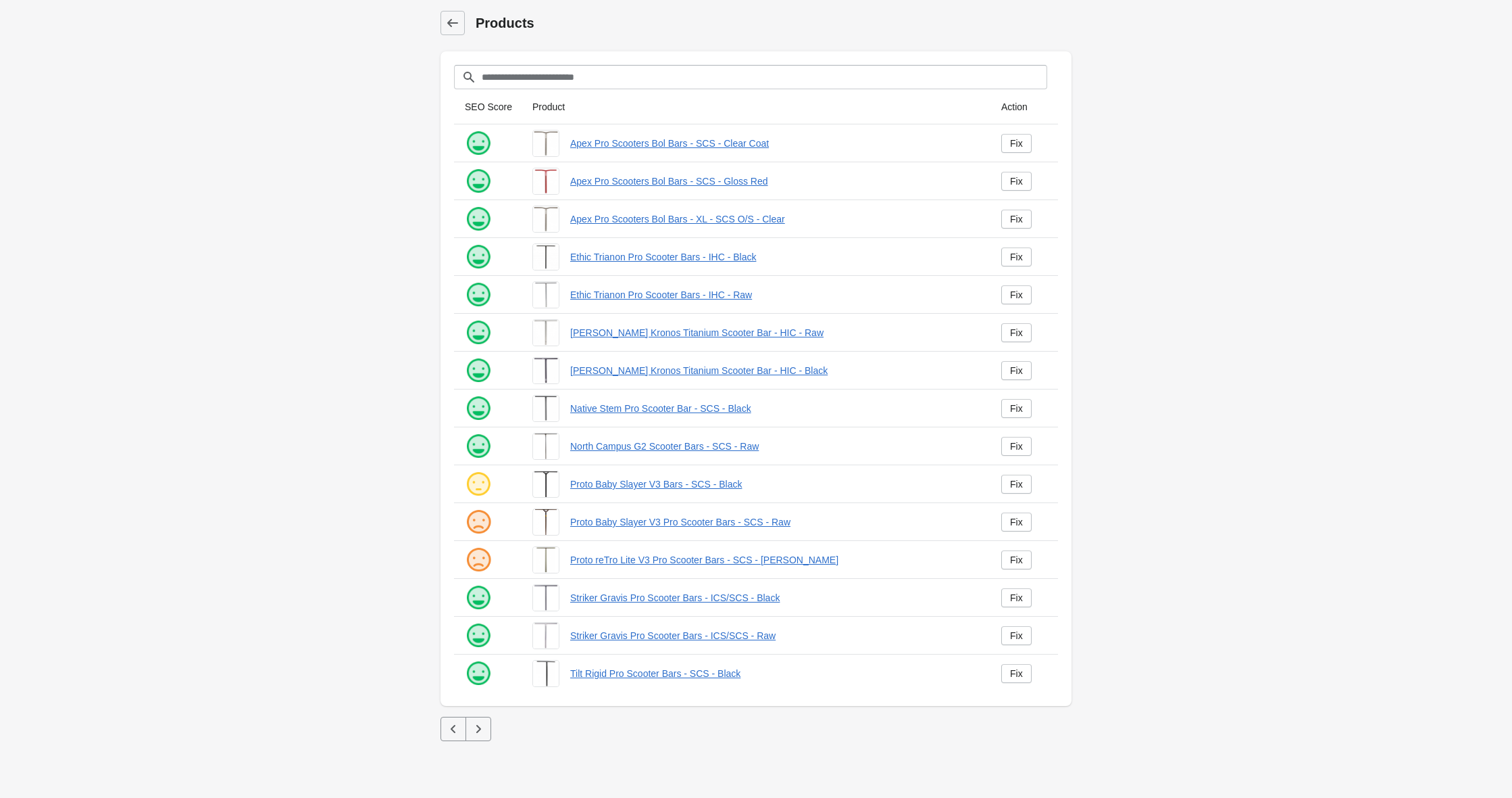
click at [101, 79] on main "Products Filter[title] SEO Score Product Action" at bounding box center [756, 373] width 1512 height 747
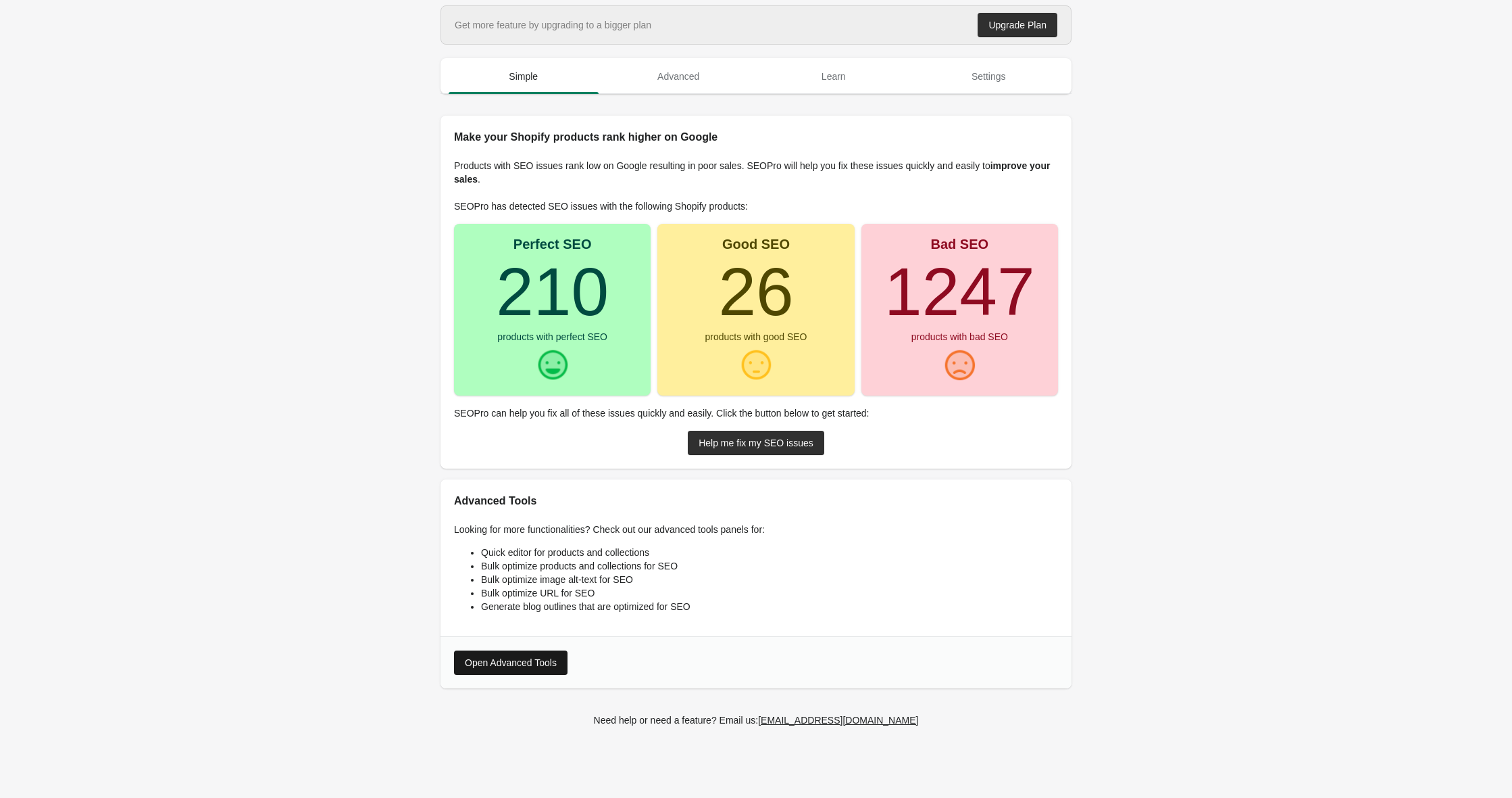
click at [505, 665] on button "Open Advanced Tools" at bounding box center [511, 662] width 114 height 24
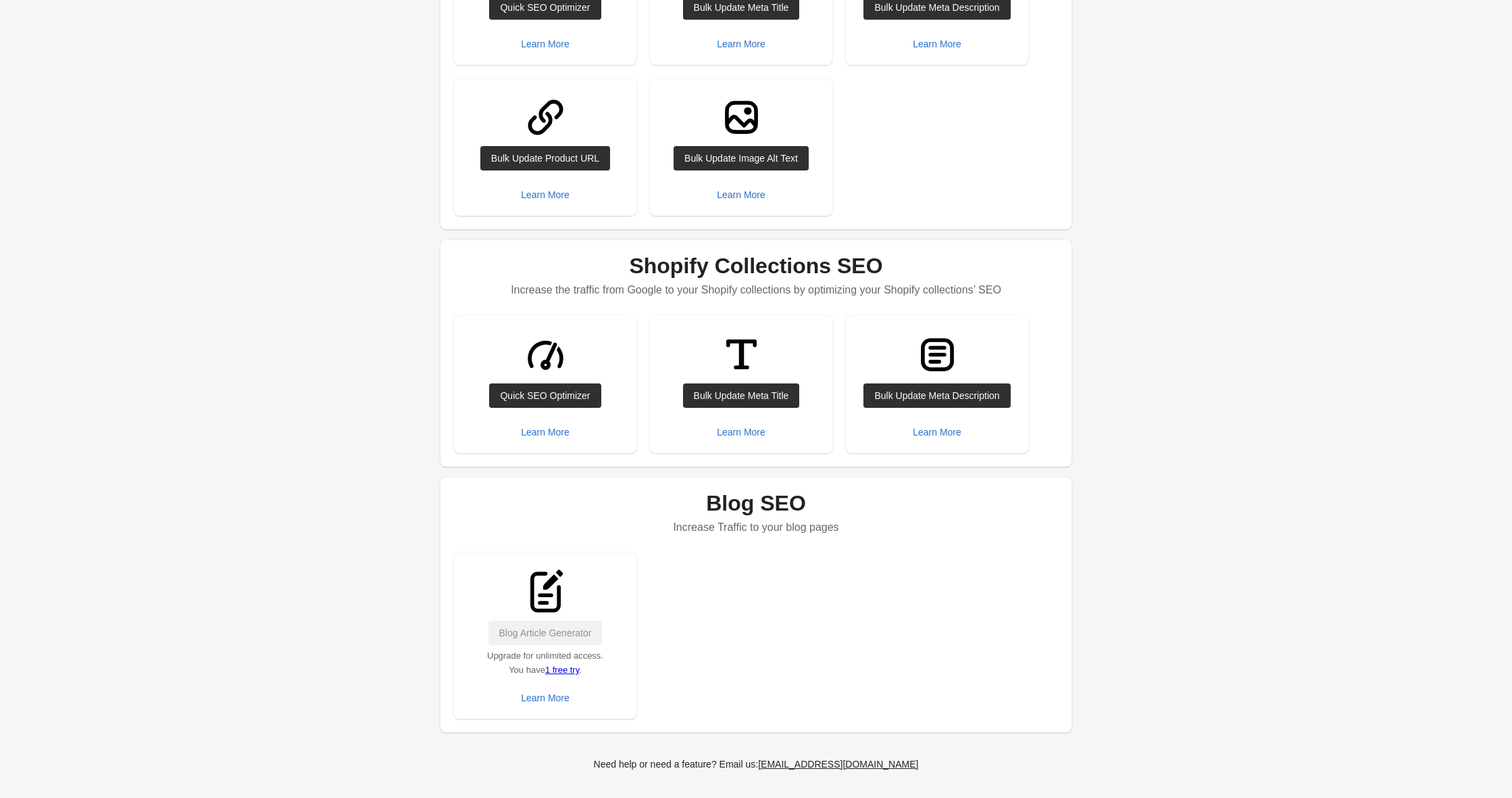
scroll to position [312, 0]
click at [553, 395] on div "Quick SEO Optimizer" at bounding box center [545, 396] width 90 height 11
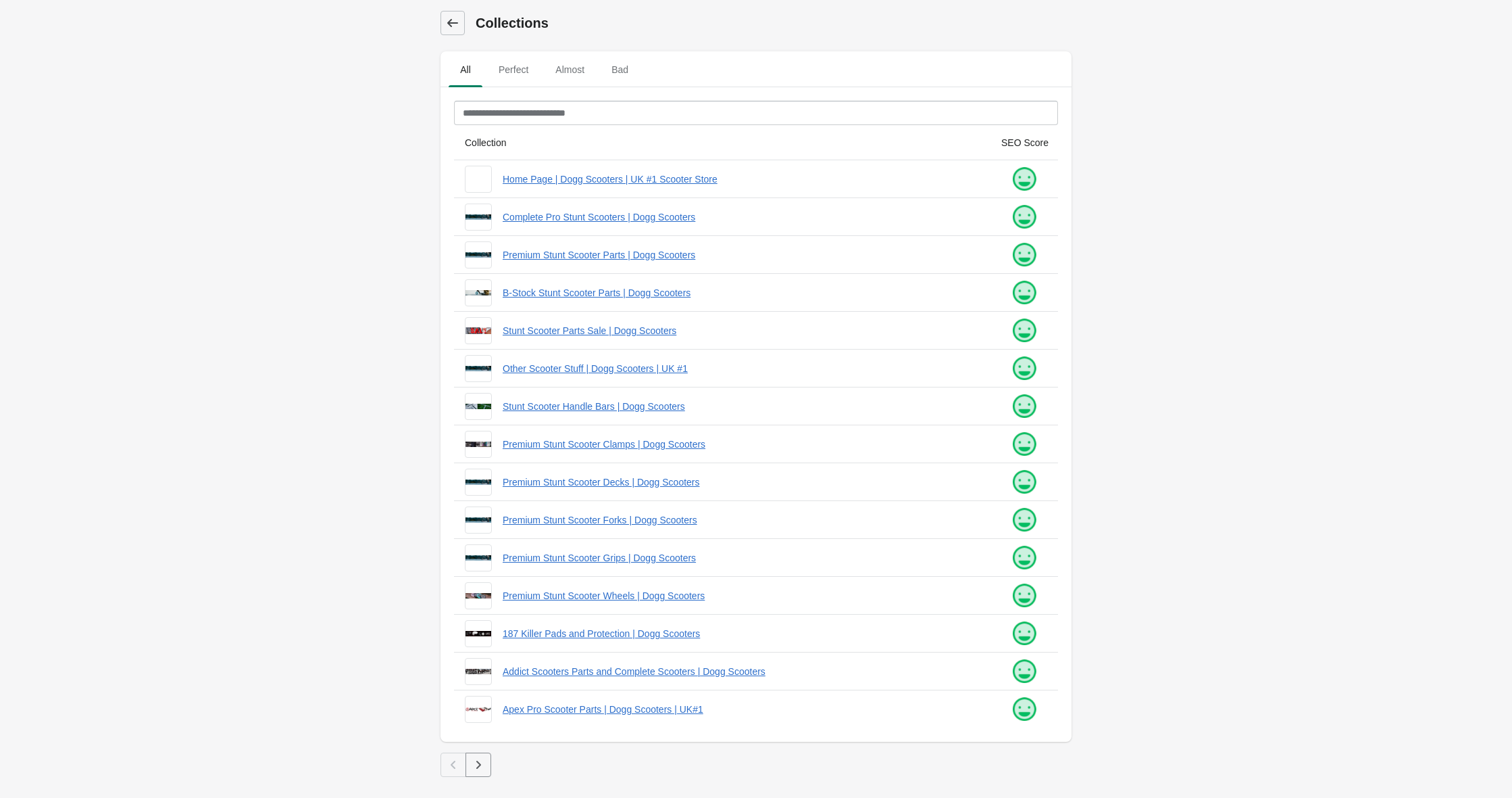
click at [449, 23] on icon at bounding box center [453, 23] width 11 height 8
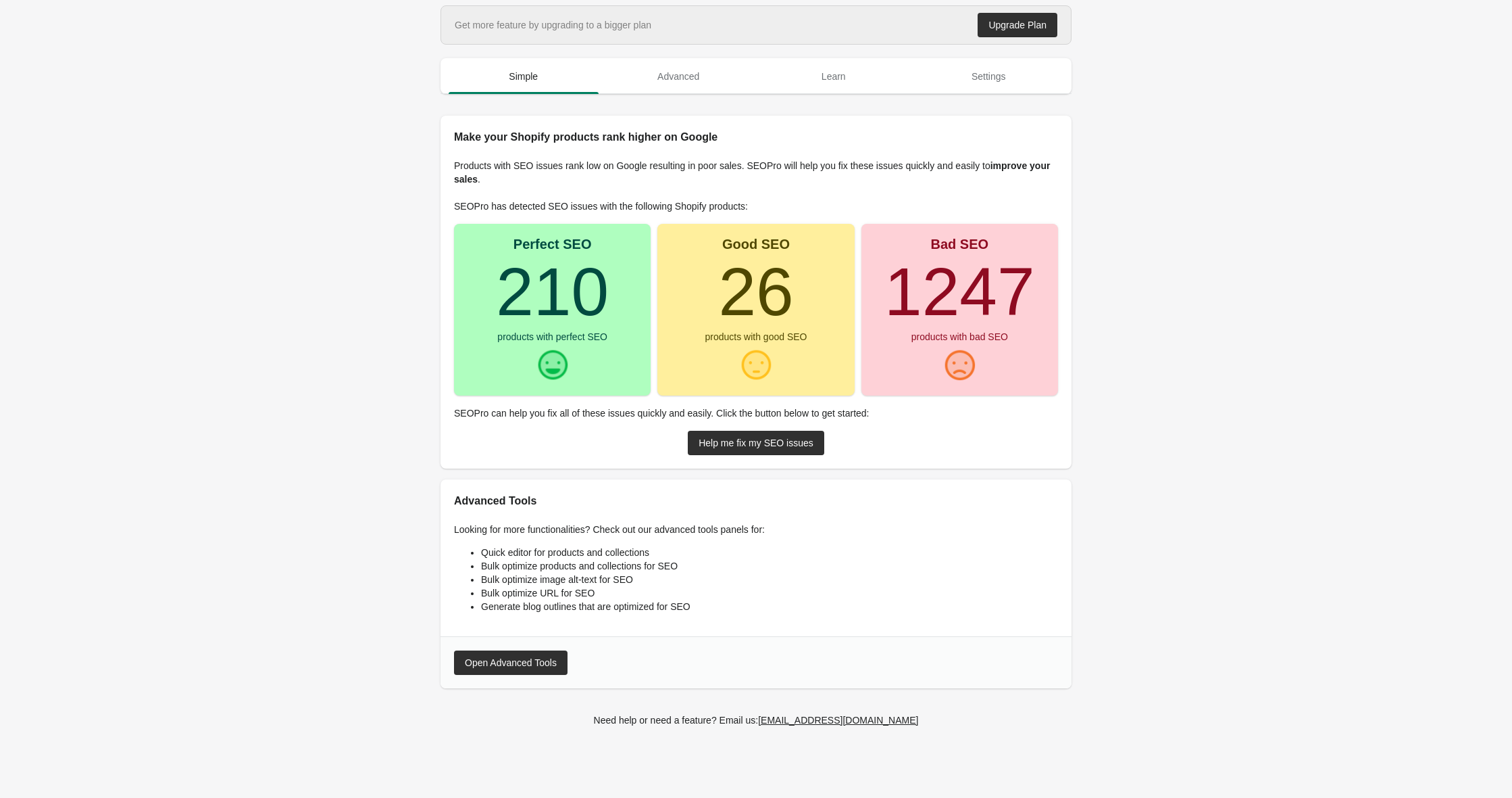
click at [507, 655] on div "Open Advanced Tools" at bounding box center [756, 662] width 631 height 52
click at [506, 668] on div "Open Advanced Tools" at bounding box center [511, 662] width 92 height 11
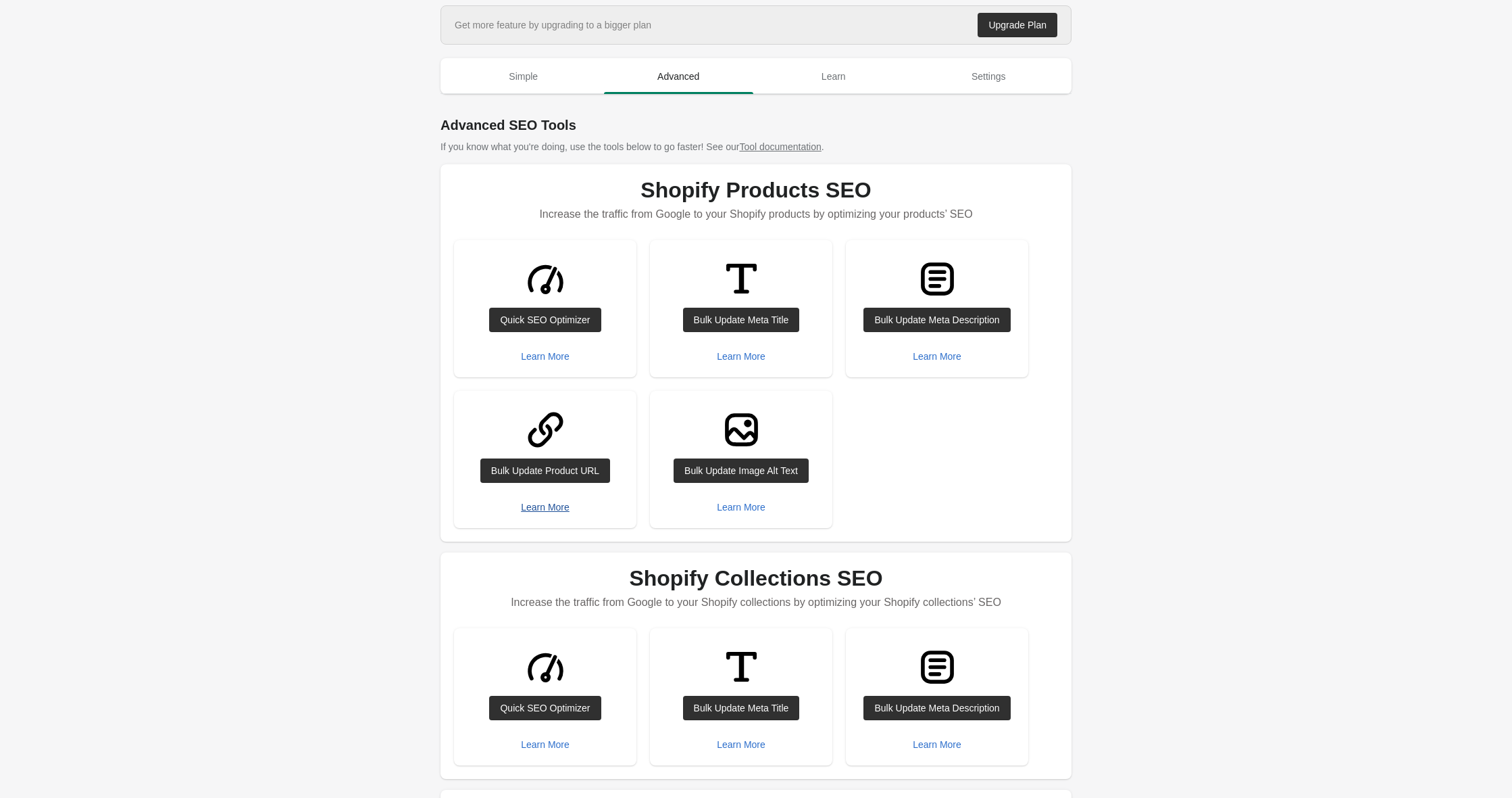
click at [551, 512] on button "Learn More" at bounding box center [545, 507] width 59 height 24
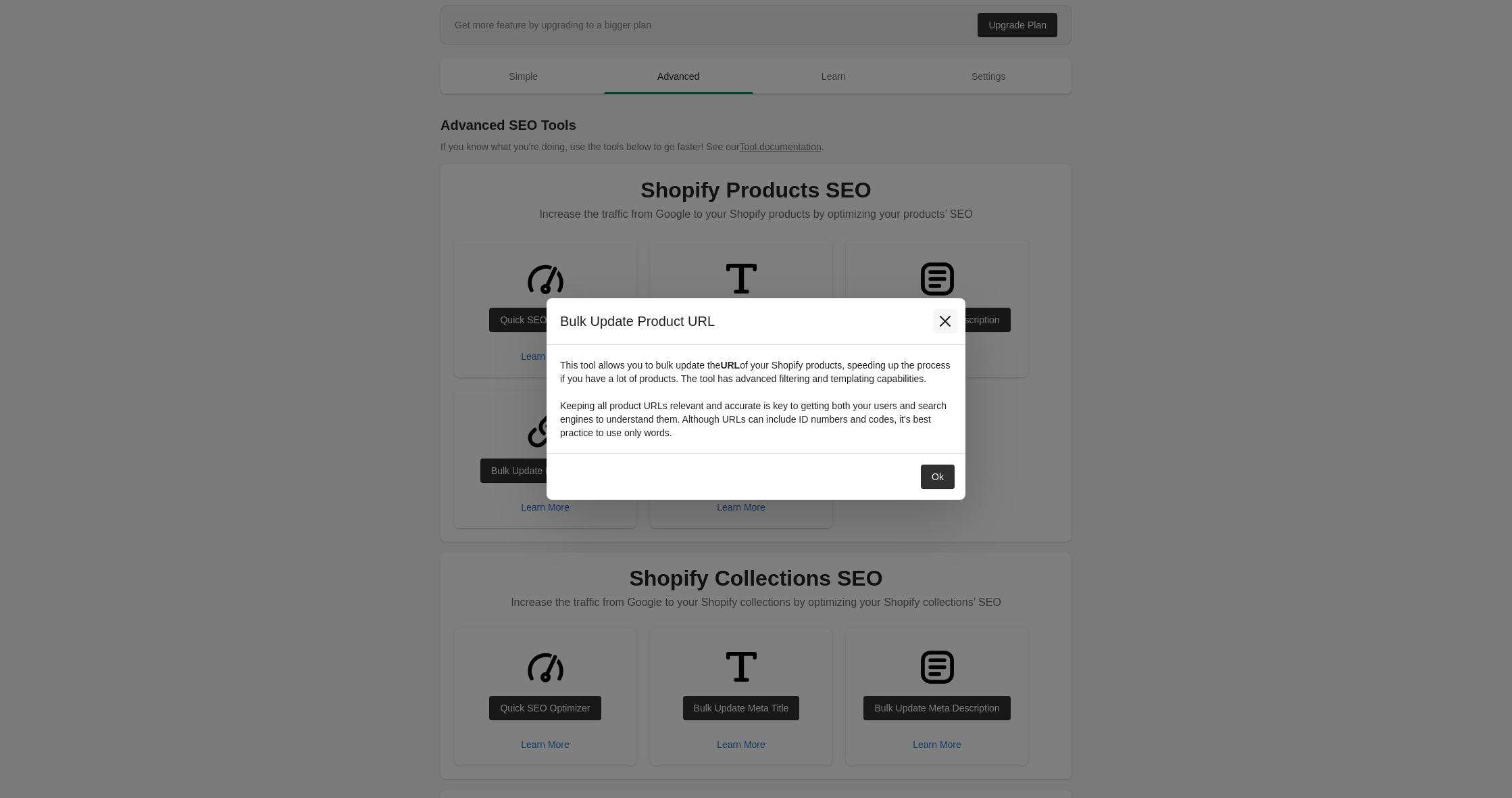
click at [946, 316] on icon "Close" at bounding box center [945, 320] width 13 height 13
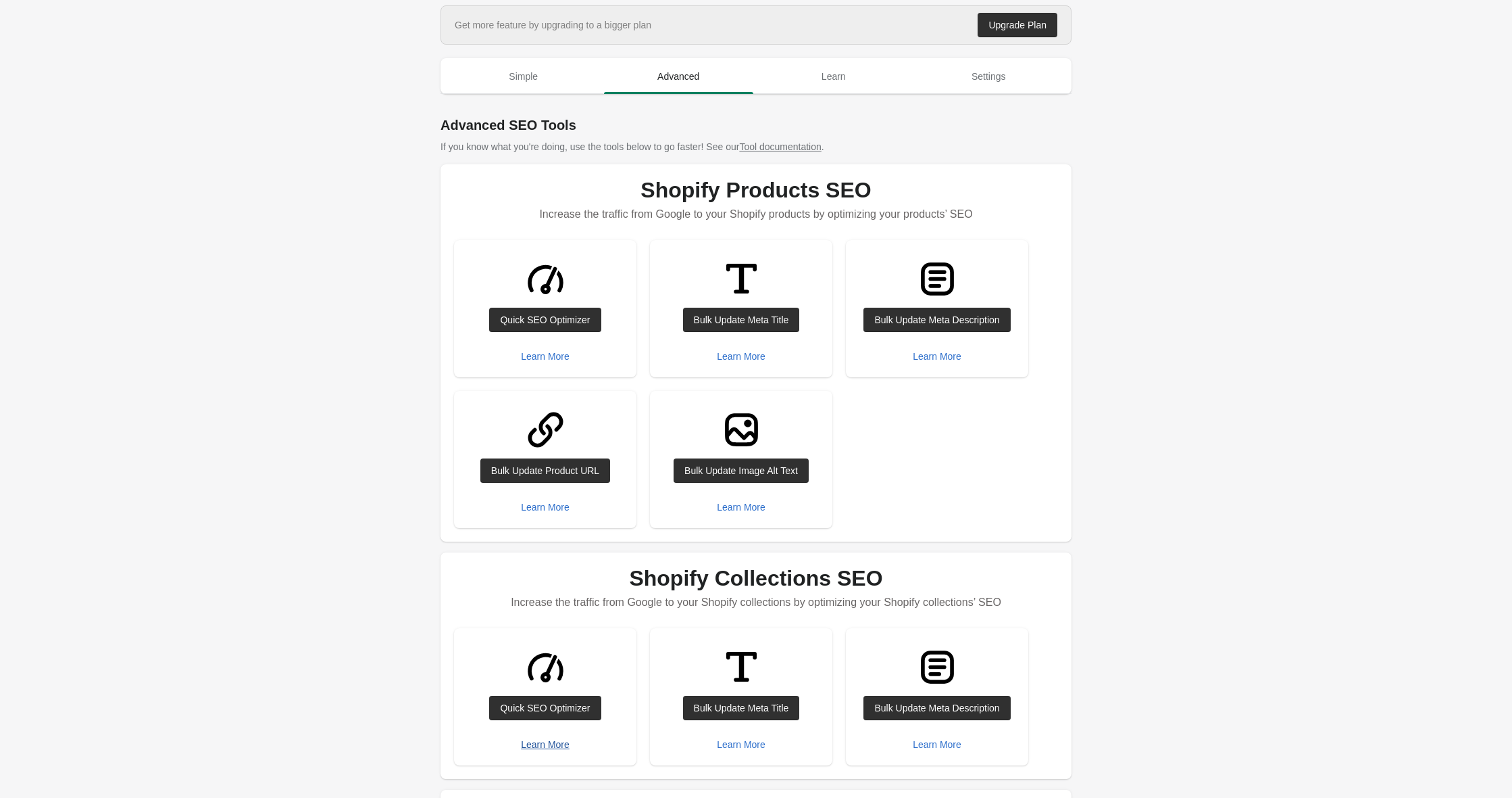
click at [545, 747] on div "Learn More" at bounding box center [545, 744] width 48 height 11
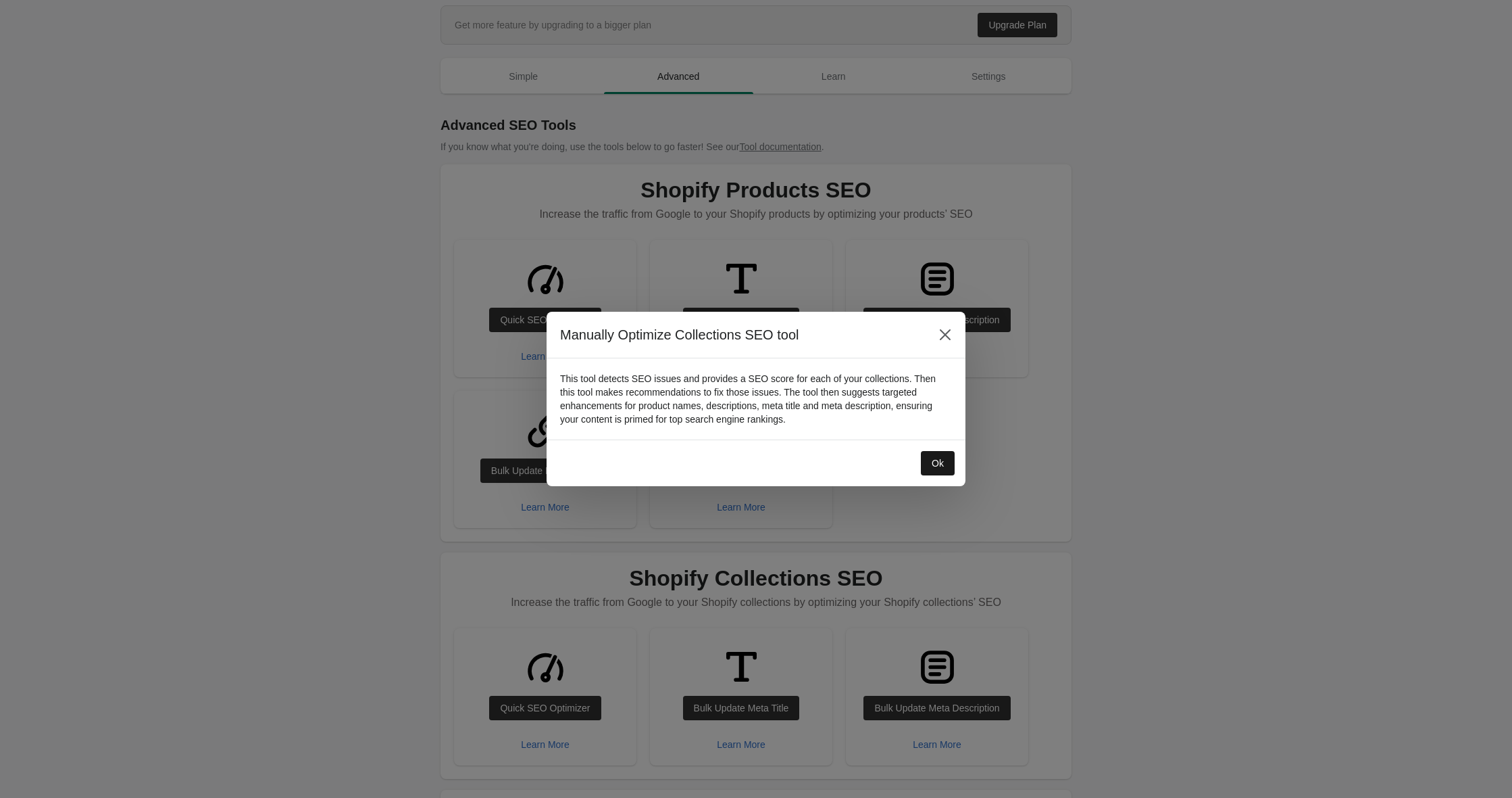
click at [938, 467] on div "Ok" at bounding box center [938, 463] width 12 height 11
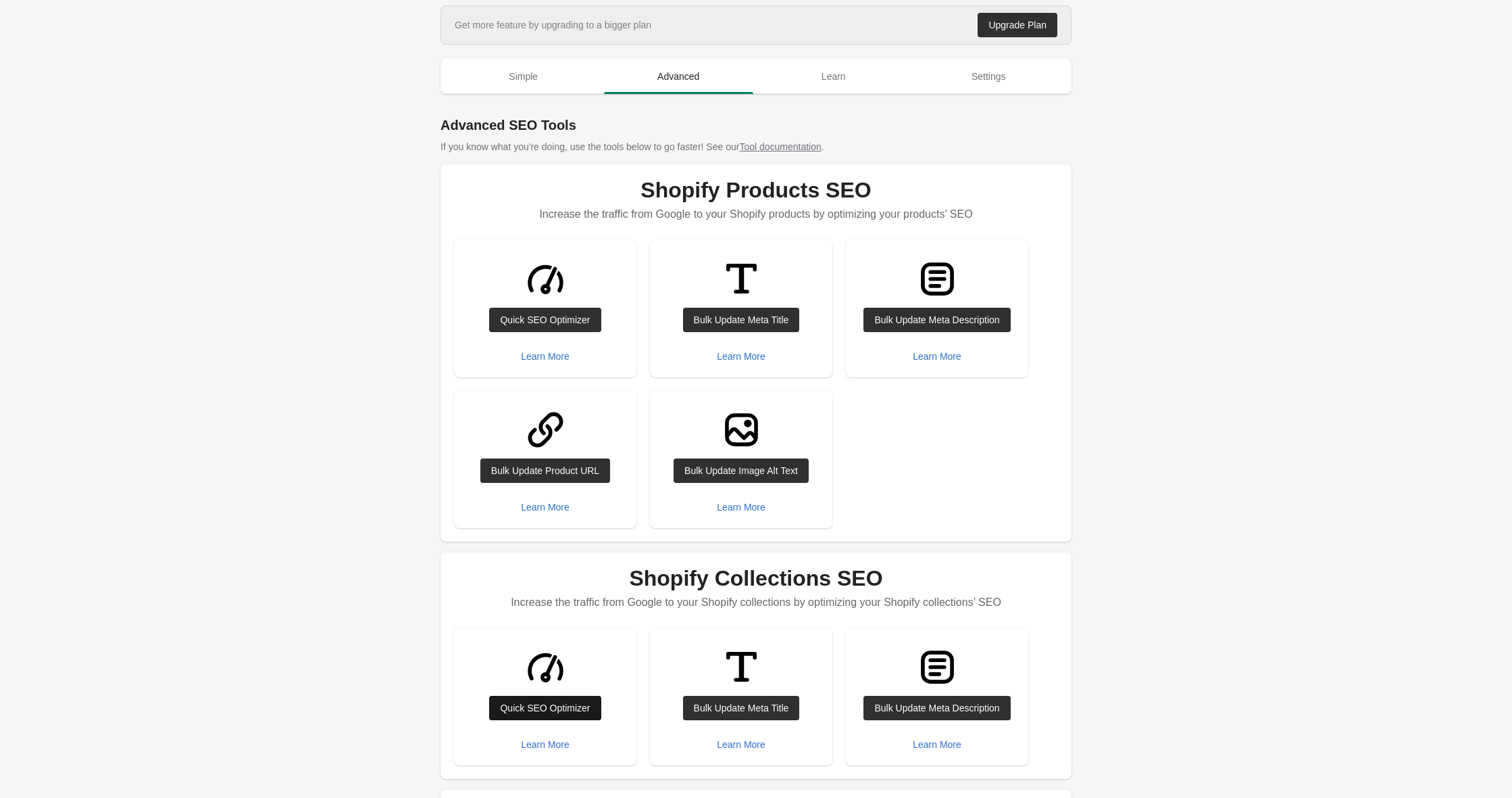
click at [500, 710] on div "Quick SEO Optimizer" at bounding box center [545, 708] width 90 height 11
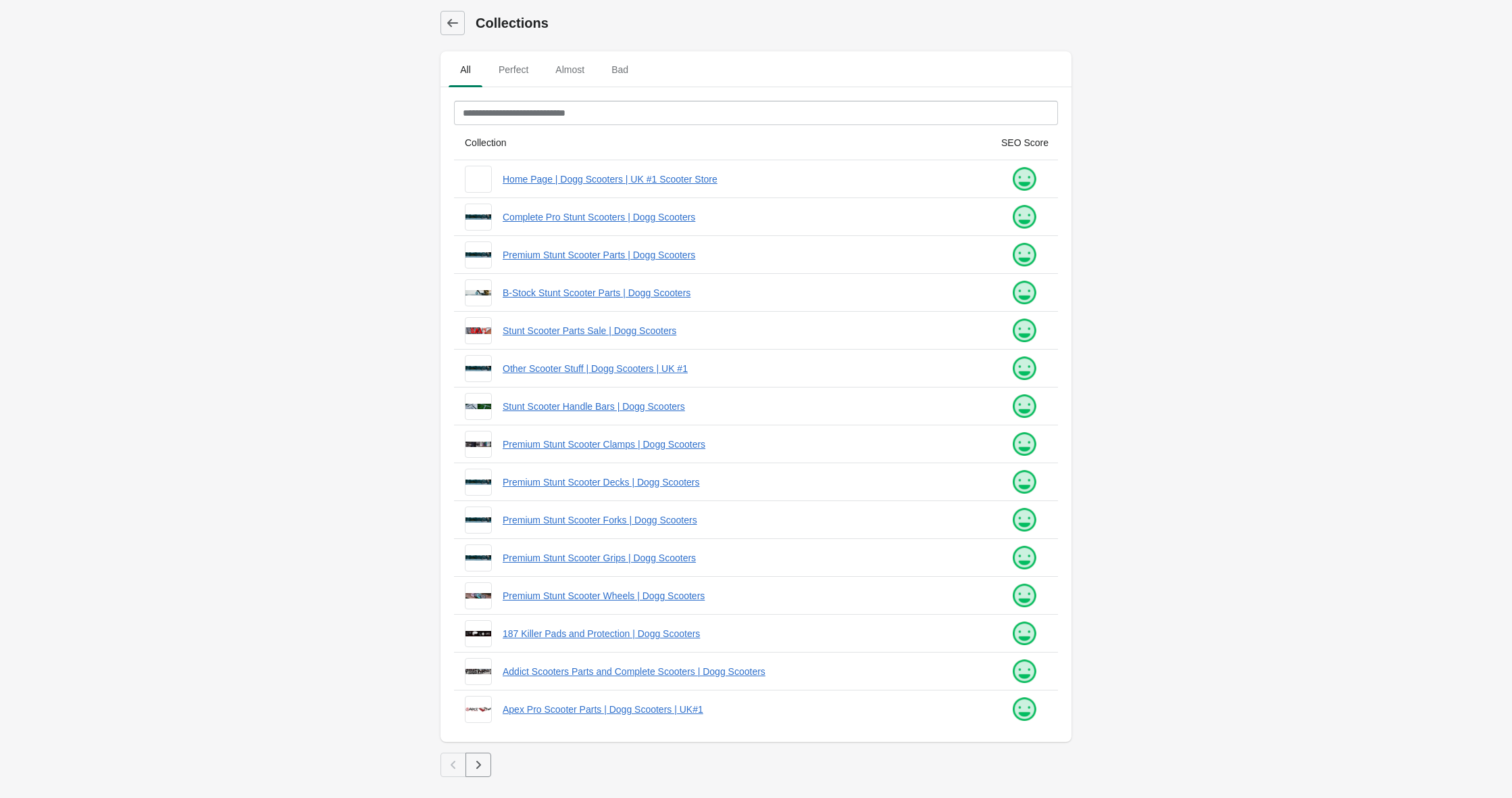
click at [1404, 366] on main "Collections All Perfect Almost Bad Filter[title] Collection SEO Score Home Page…" at bounding box center [756, 391] width 1512 height 782
